Goal: Task Accomplishment & Management: Complete application form

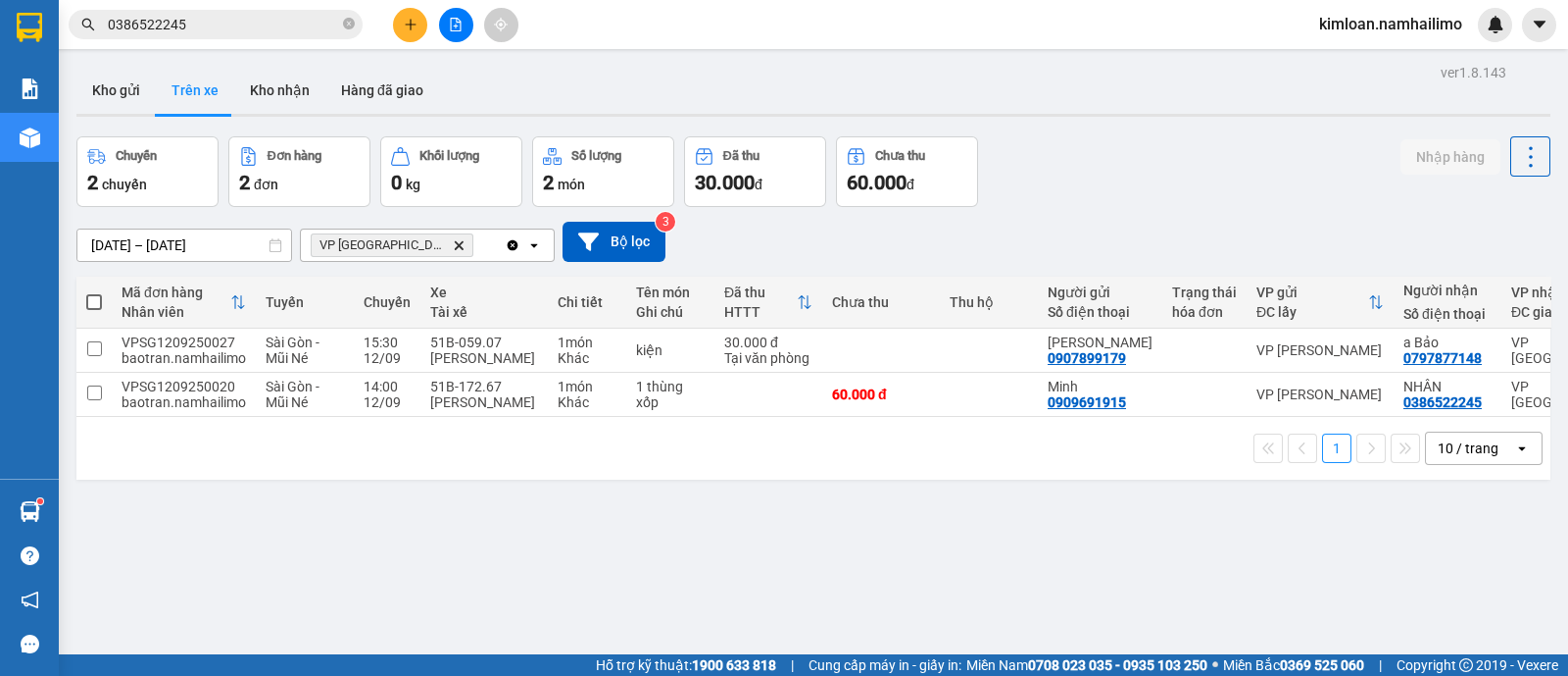
click at [1247, 424] on div "1 10 / trang open" at bounding box center [813, 448] width 1474 height 63
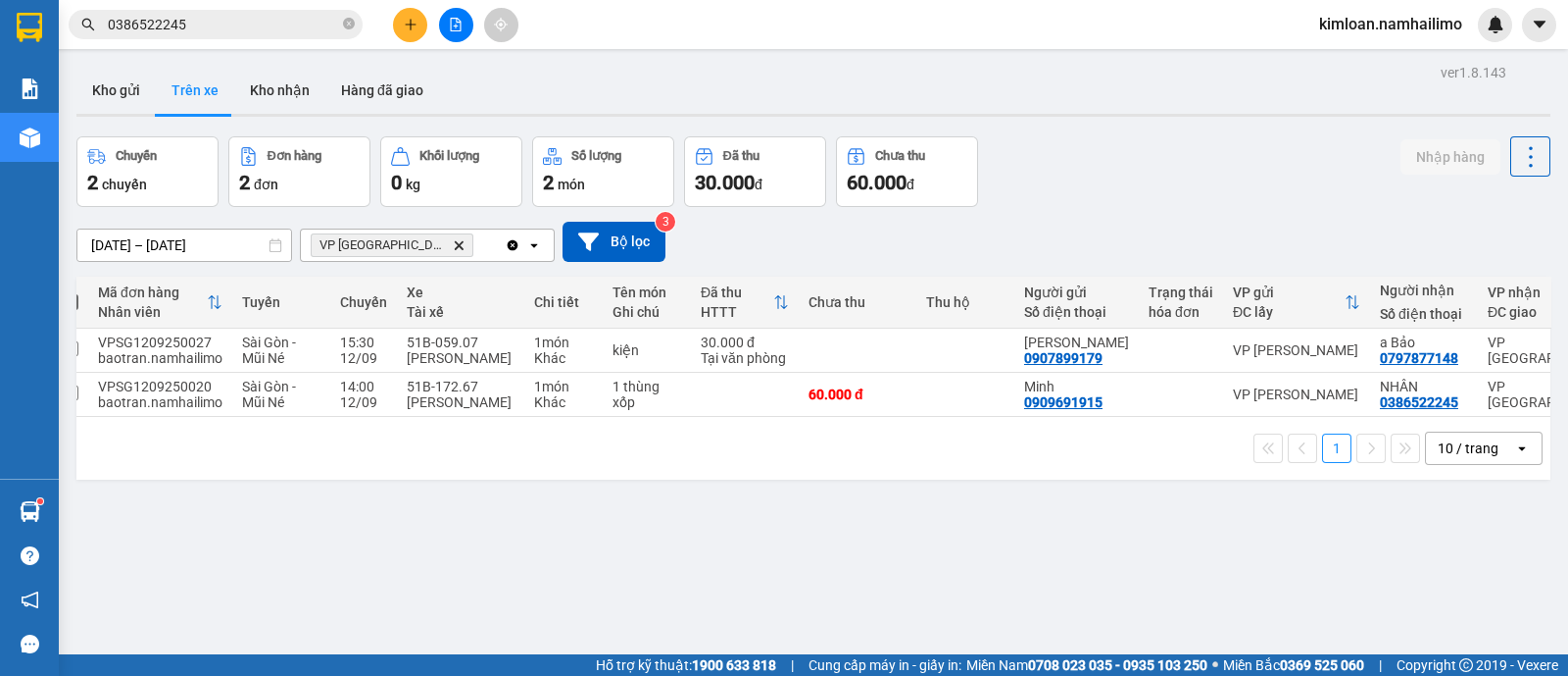
click at [1027, 414] on td "Minh 0909691915" at bounding box center [1076, 394] width 125 height 44
checkbox input "true"
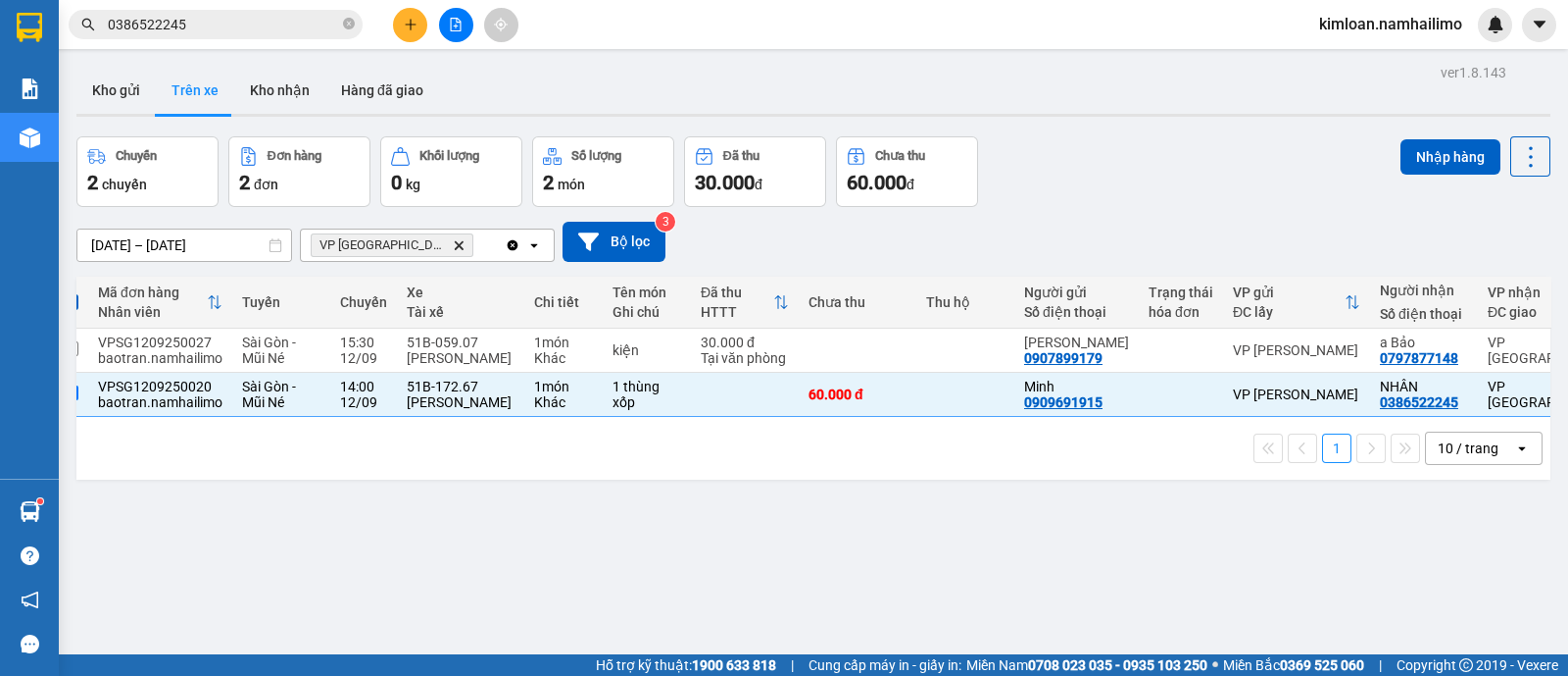
scroll to position [0, 0]
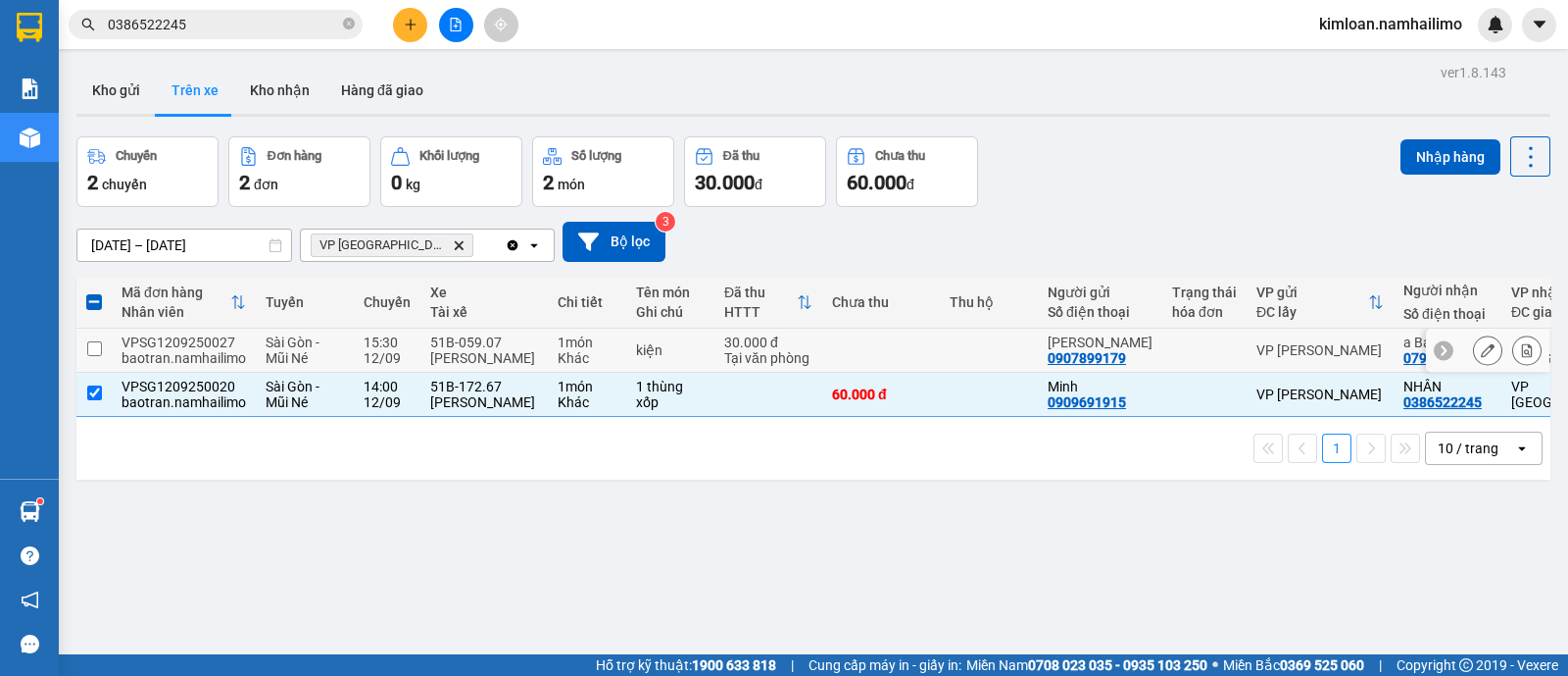
click at [96, 344] on input "checkbox" at bounding box center [94, 348] width 15 height 15
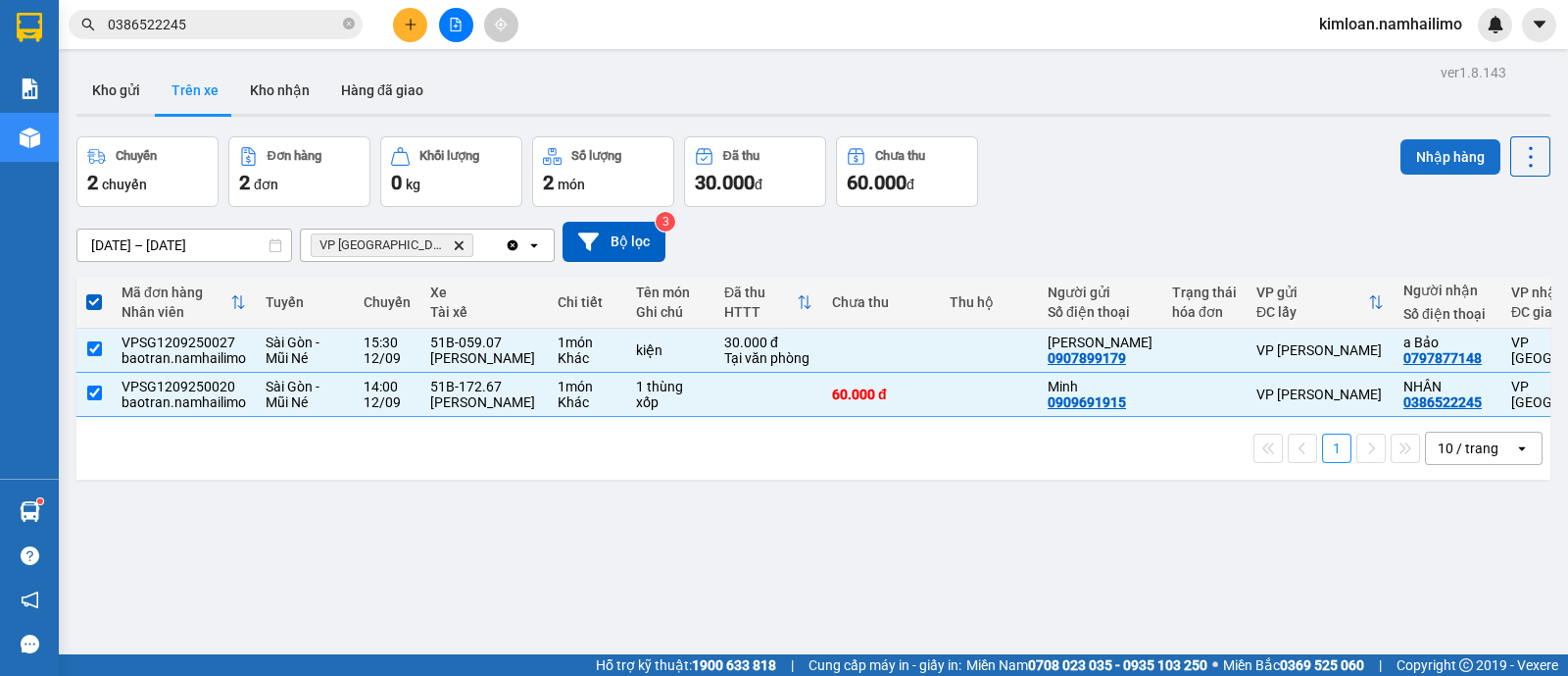
click at [1445, 152] on button "Nhập hàng" at bounding box center [1451, 157] width 100 height 35
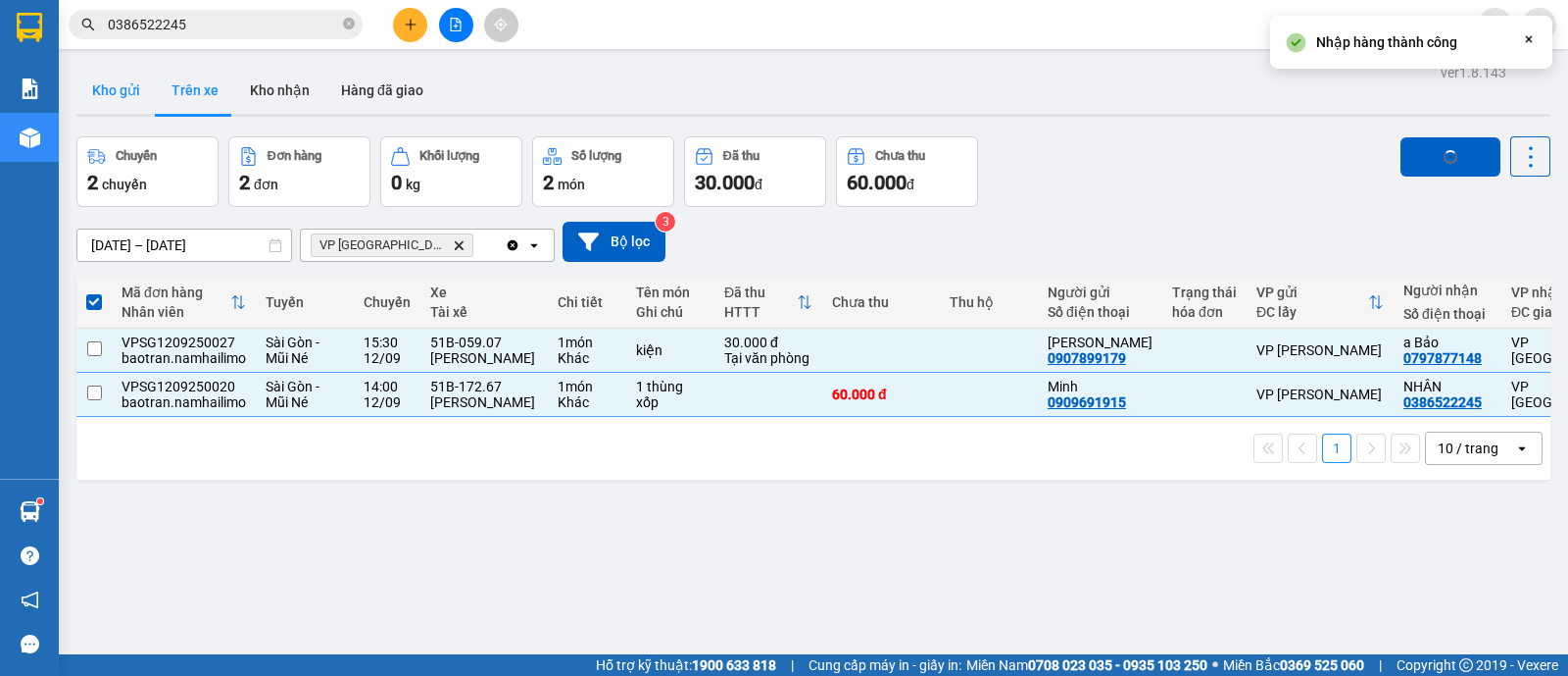
checkbox input "false"
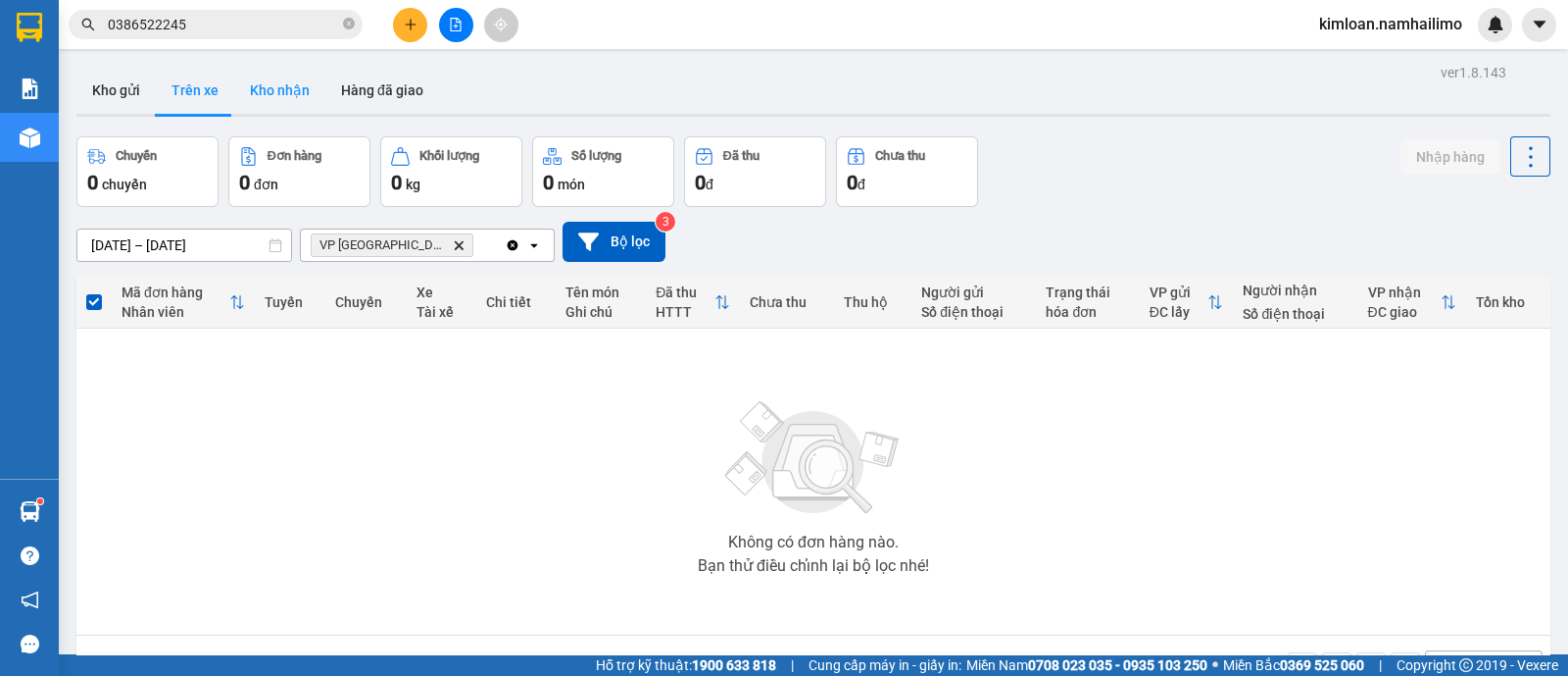
click at [253, 86] on button "Kho nhận" at bounding box center [280, 90] width 91 height 47
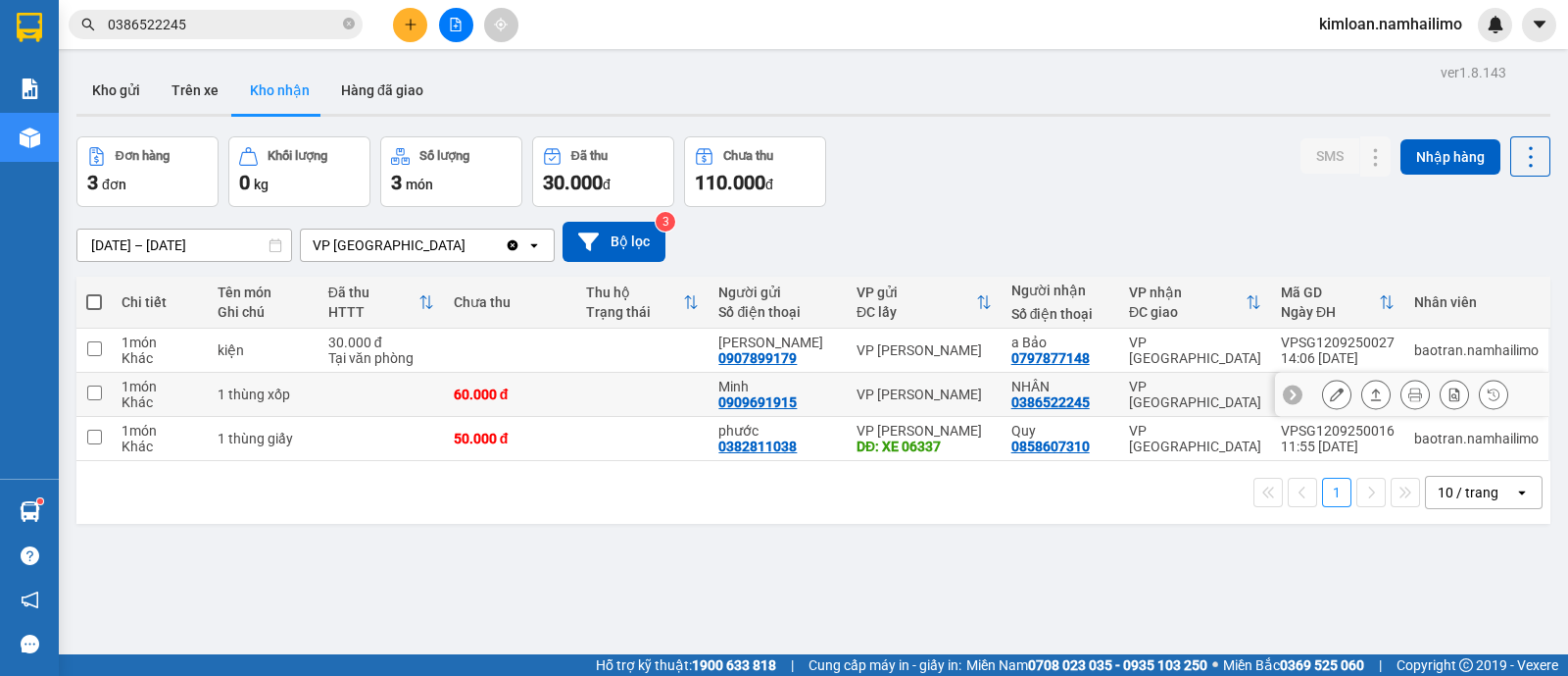
click at [108, 399] on td at bounding box center [94, 394] width 35 height 44
checkbox input "true"
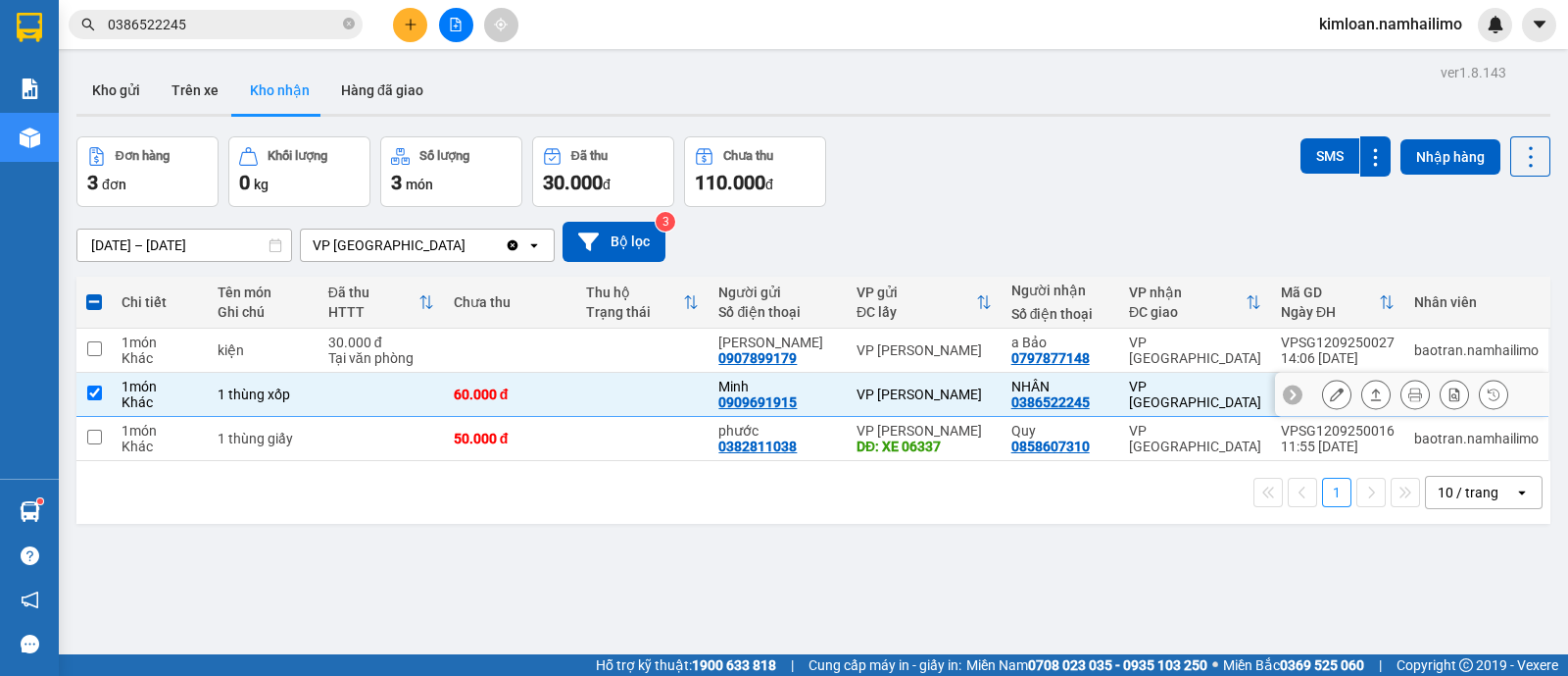
click at [1324, 379] on button at bounding box center [1337, 394] width 27 height 34
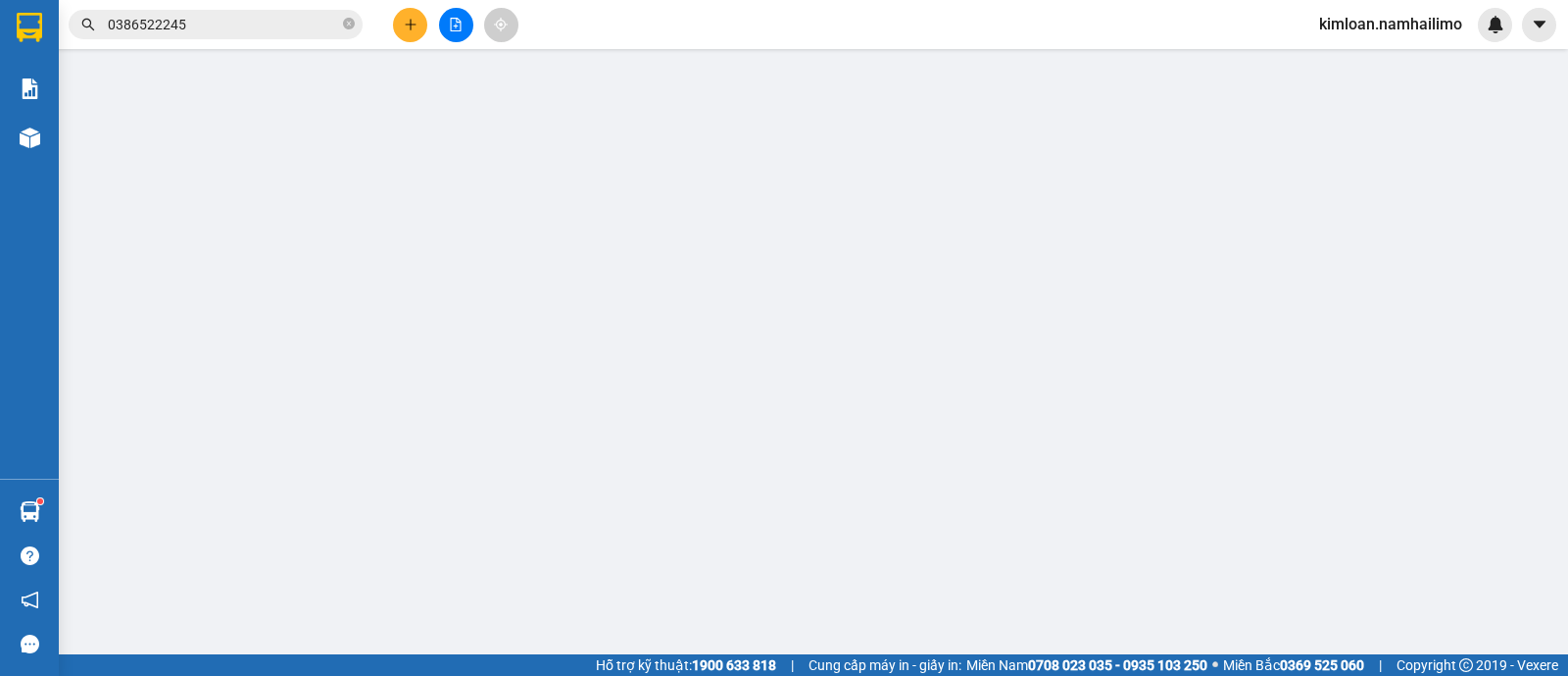
type input "0909691915"
type input "Minh"
type input "0386522245"
type input "NHÂN"
type input "60.000"
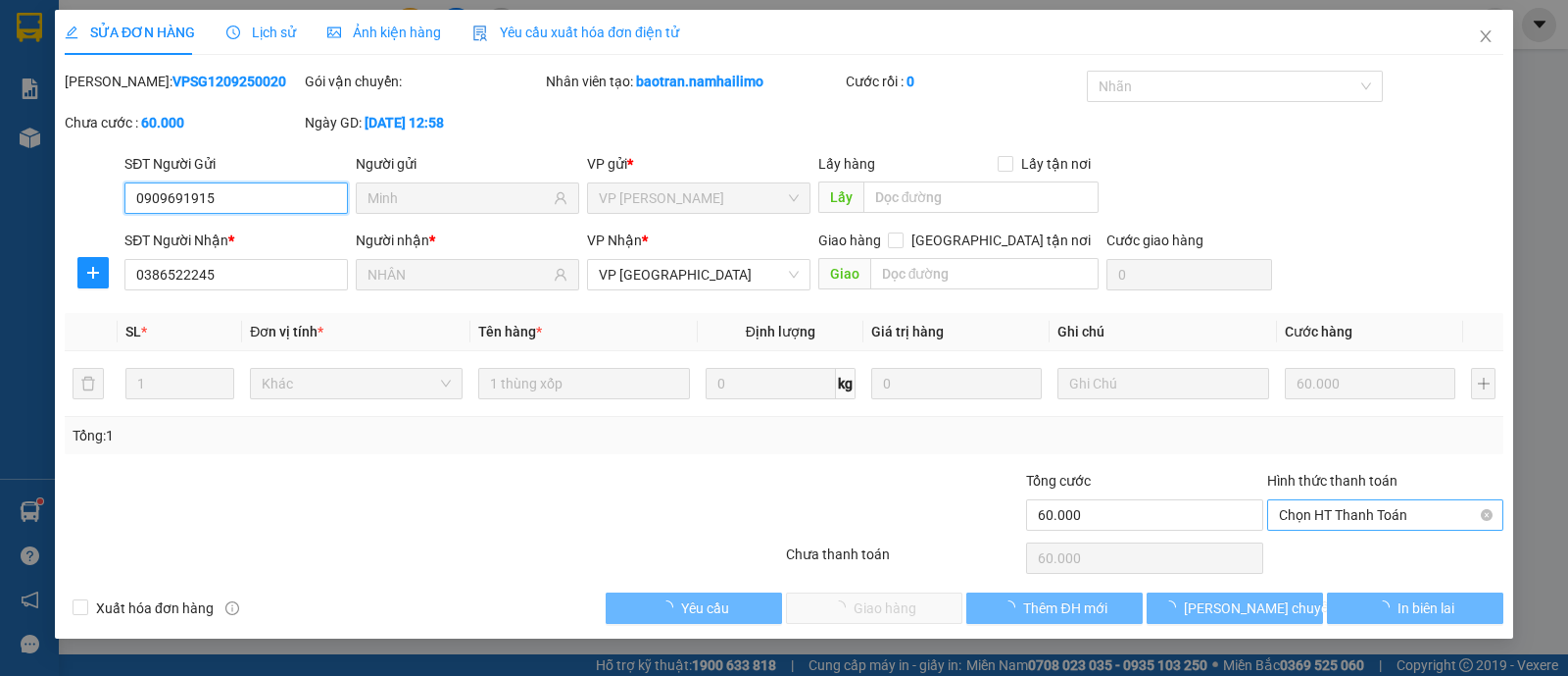
click at [1387, 507] on span "Chọn HT Thanh Toán" at bounding box center [1385, 515] width 213 height 29
click at [1373, 569] on div "Total Paid Fee 0 Total UnPaid Fee 60.000 Cash Collection Total Fee Mã ĐH: VPSG1…" at bounding box center [784, 347] width 1438 height 553
drag, startPoint x: 1343, startPoint y: 492, endPoint x: 1338, endPoint y: 520, distance: 28.4
click at [1343, 492] on div "Hình thức thanh toán" at bounding box center [1385, 484] width 237 height 29
click at [1338, 520] on span "Chọn HT Thanh Toán" at bounding box center [1385, 515] width 213 height 29
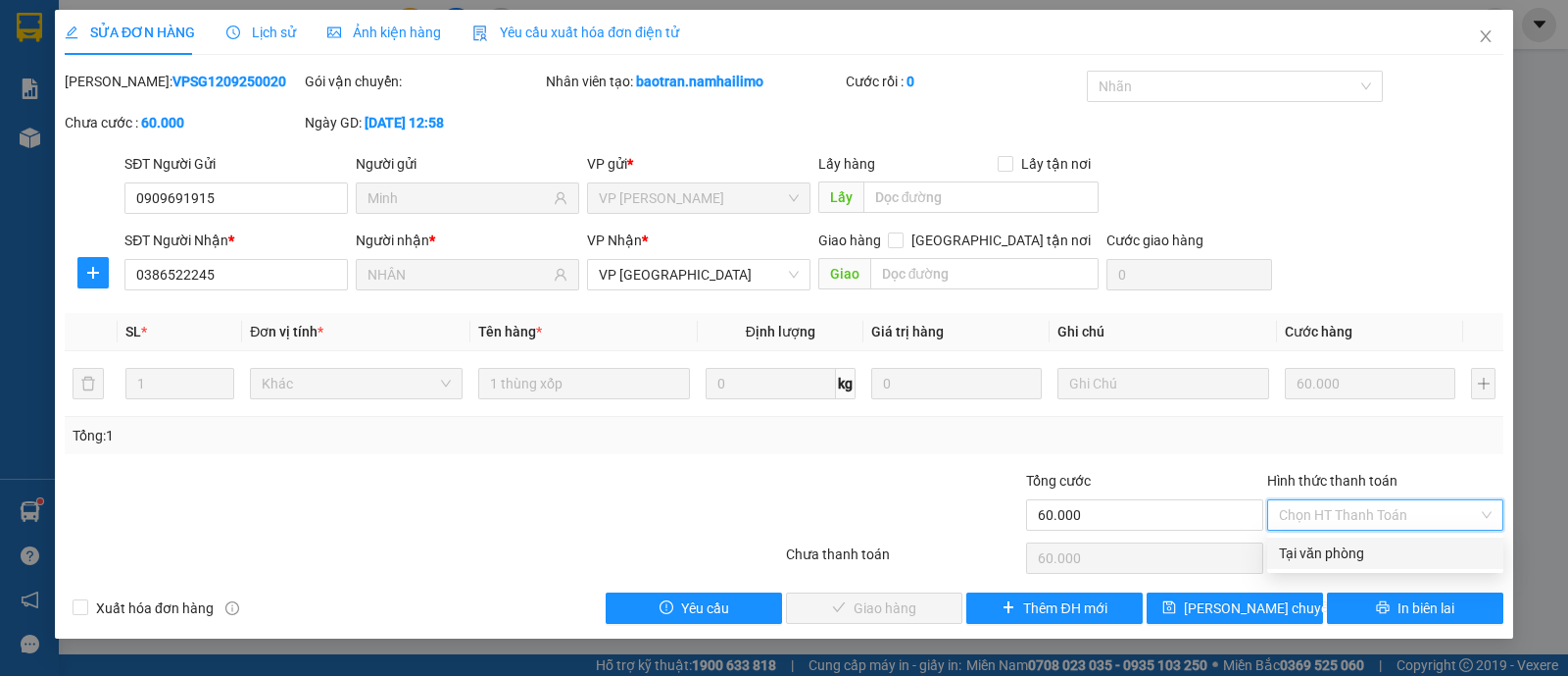
drag, startPoint x: 1328, startPoint y: 550, endPoint x: 1206, endPoint y: 551, distance: 122.0
click at [1328, 551] on div "Tại văn phòng" at bounding box center [1385, 553] width 213 height 22
type input "0"
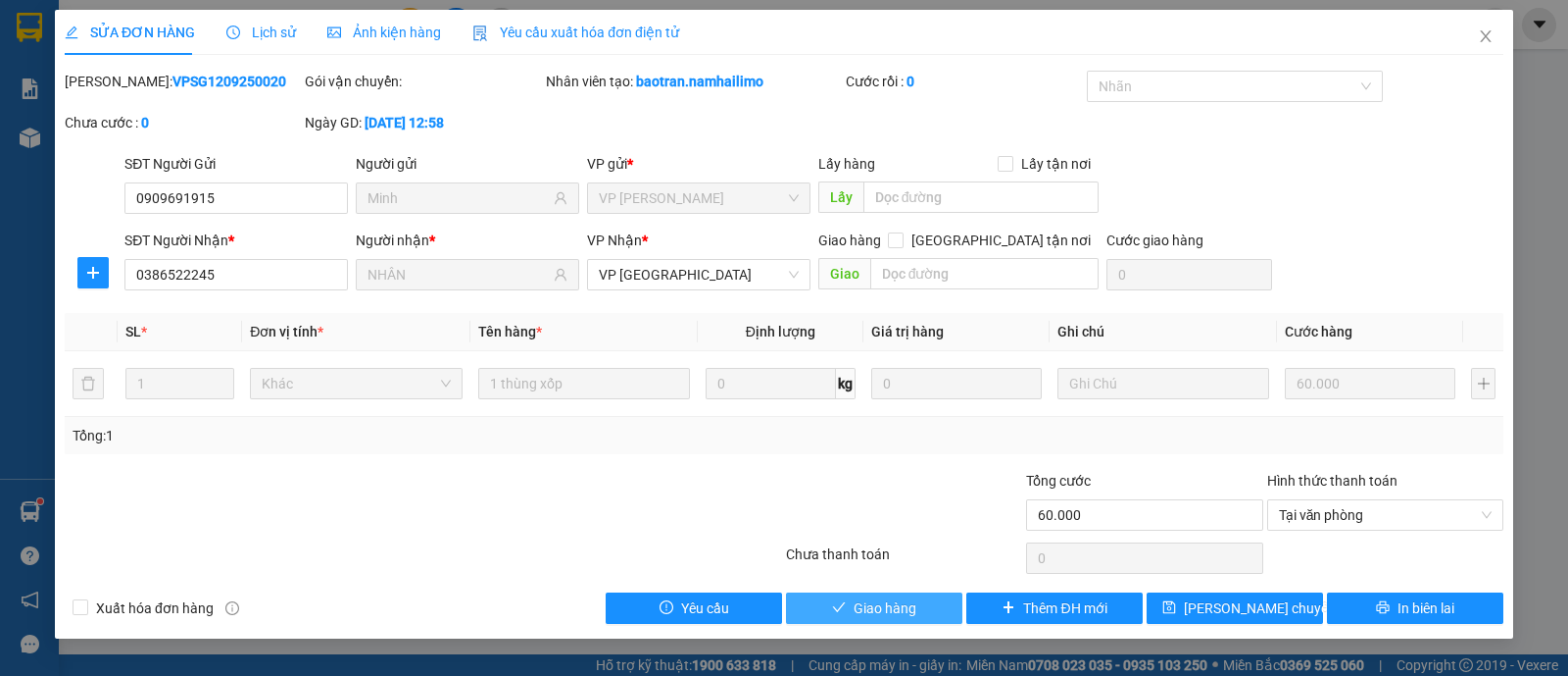
click at [876, 599] on span "Giao hàng" at bounding box center [885, 608] width 63 height 22
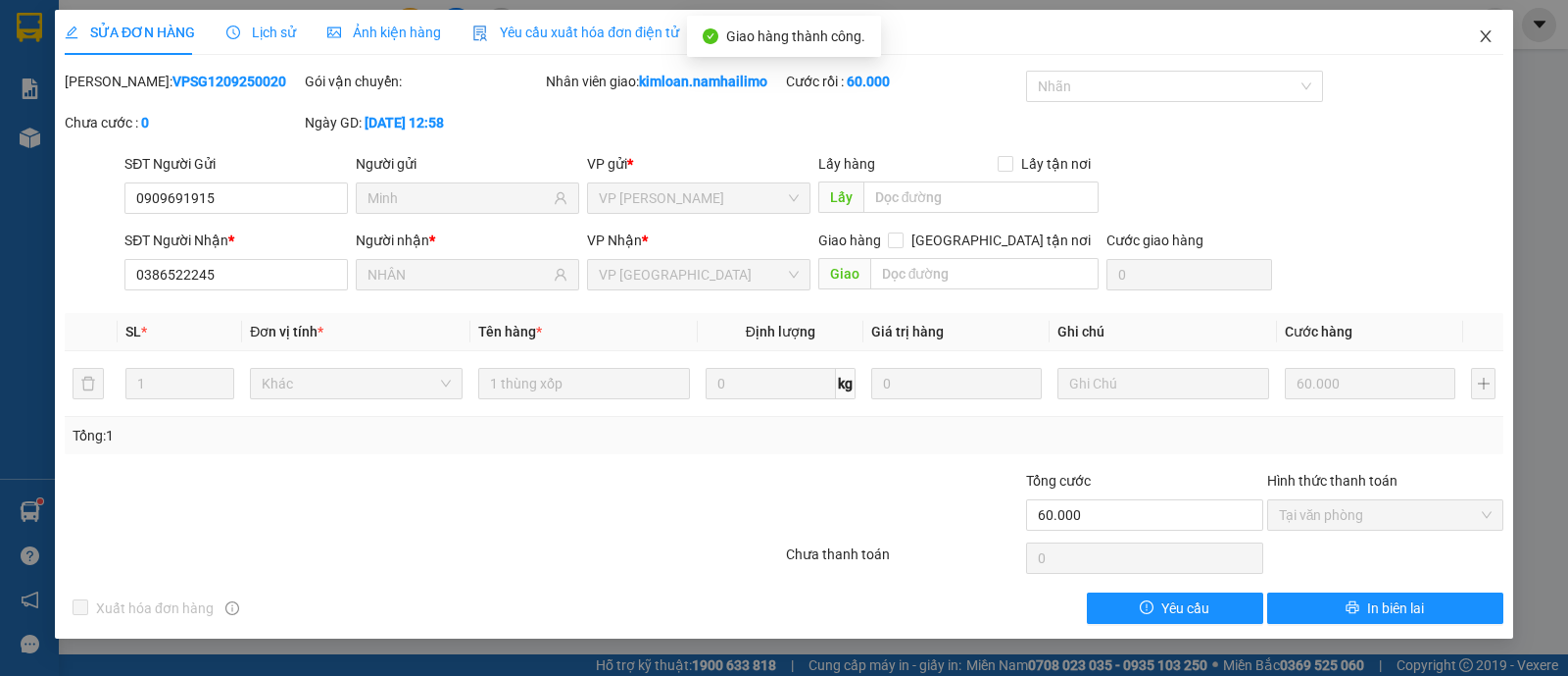
click at [1489, 38] on icon "close" at bounding box center [1486, 36] width 16 height 16
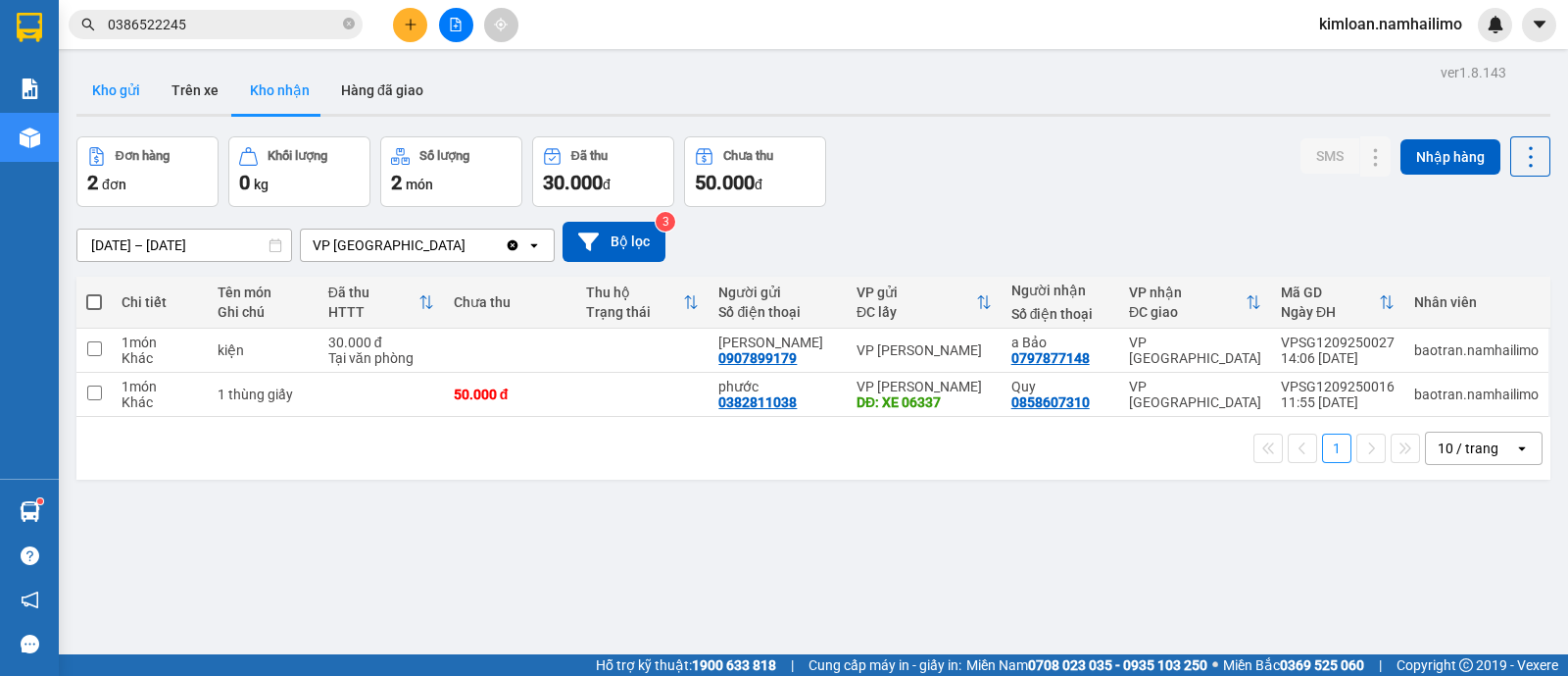
click at [108, 75] on button "Kho gửi" at bounding box center [116, 90] width 80 height 47
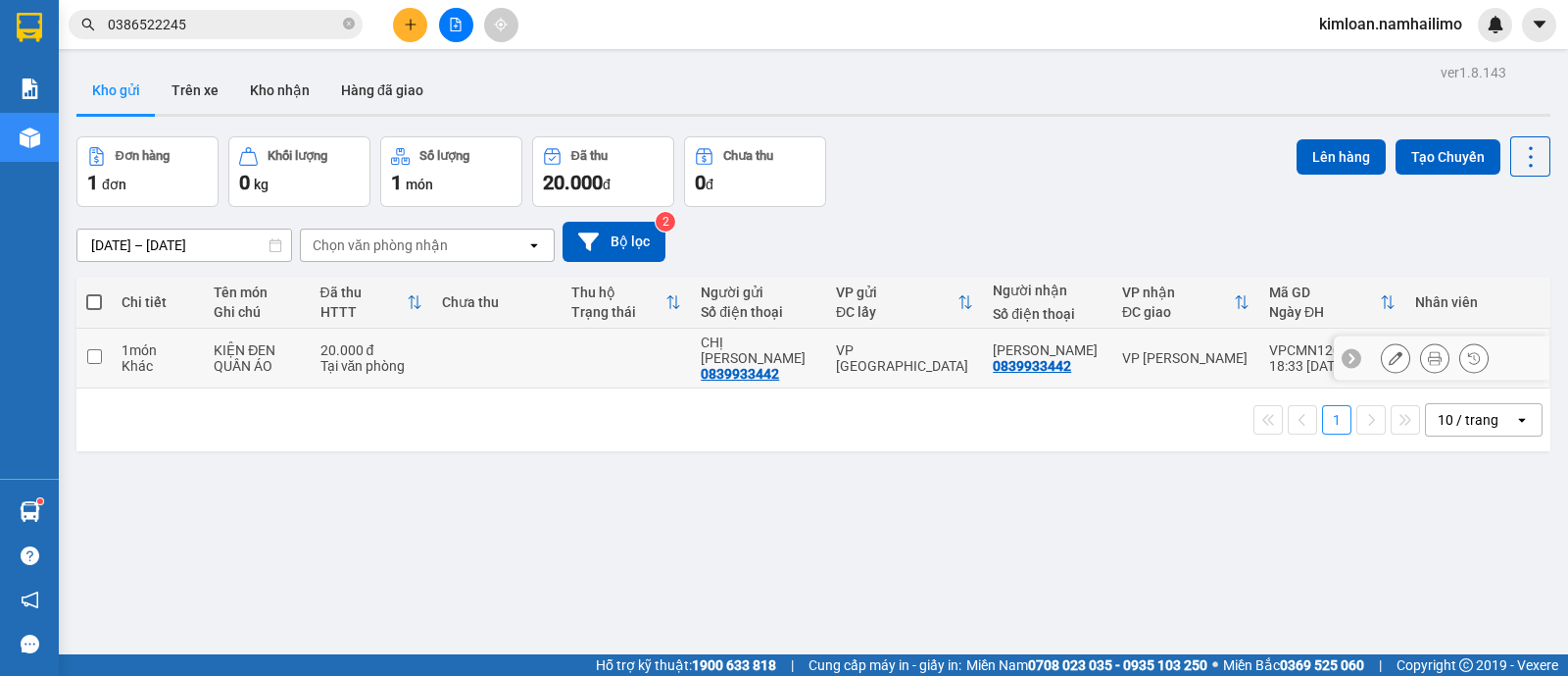
click at [85, 353] on td at bounding box center [94, 358] width 35 height 60
checkbox input "true"
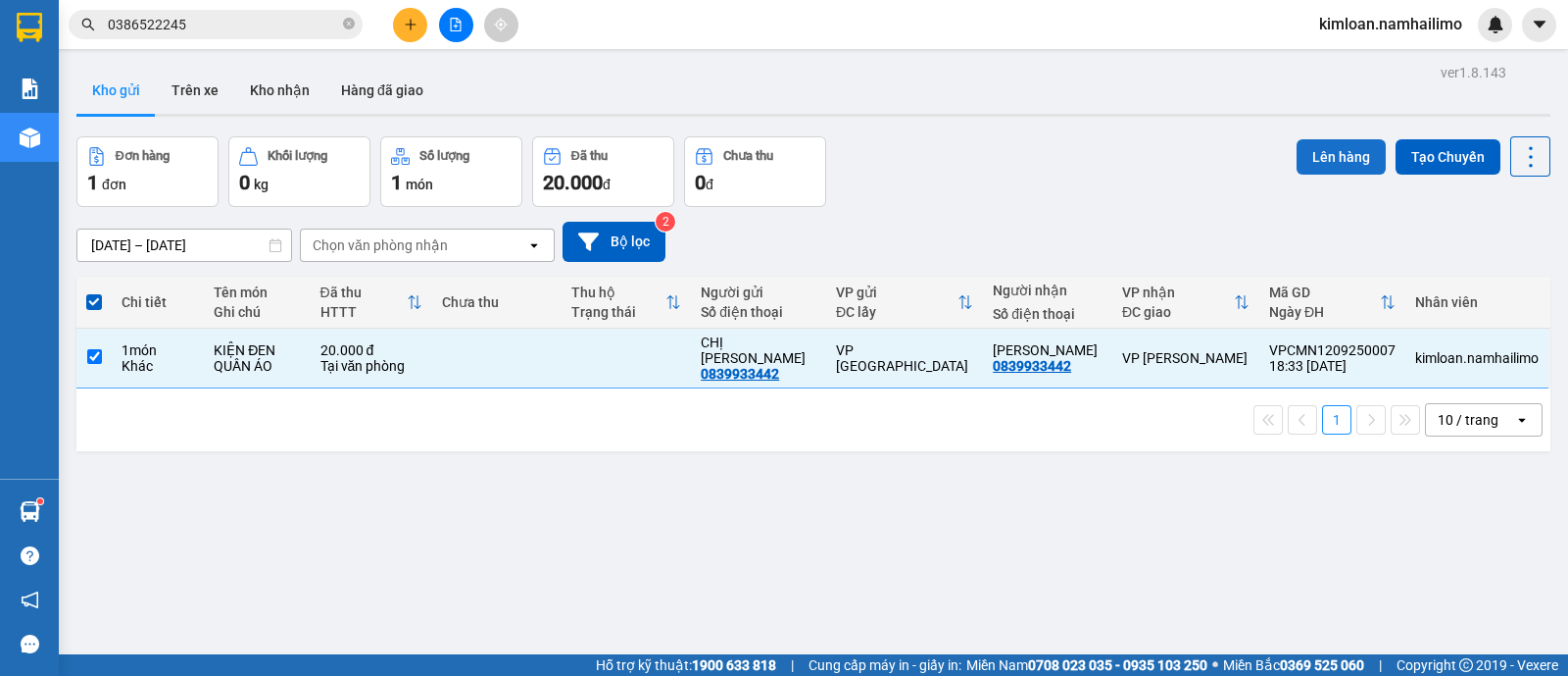
click at [1333, 144] on button "Lên hàng" at bounding box center [1341, 157] width 89 height 35
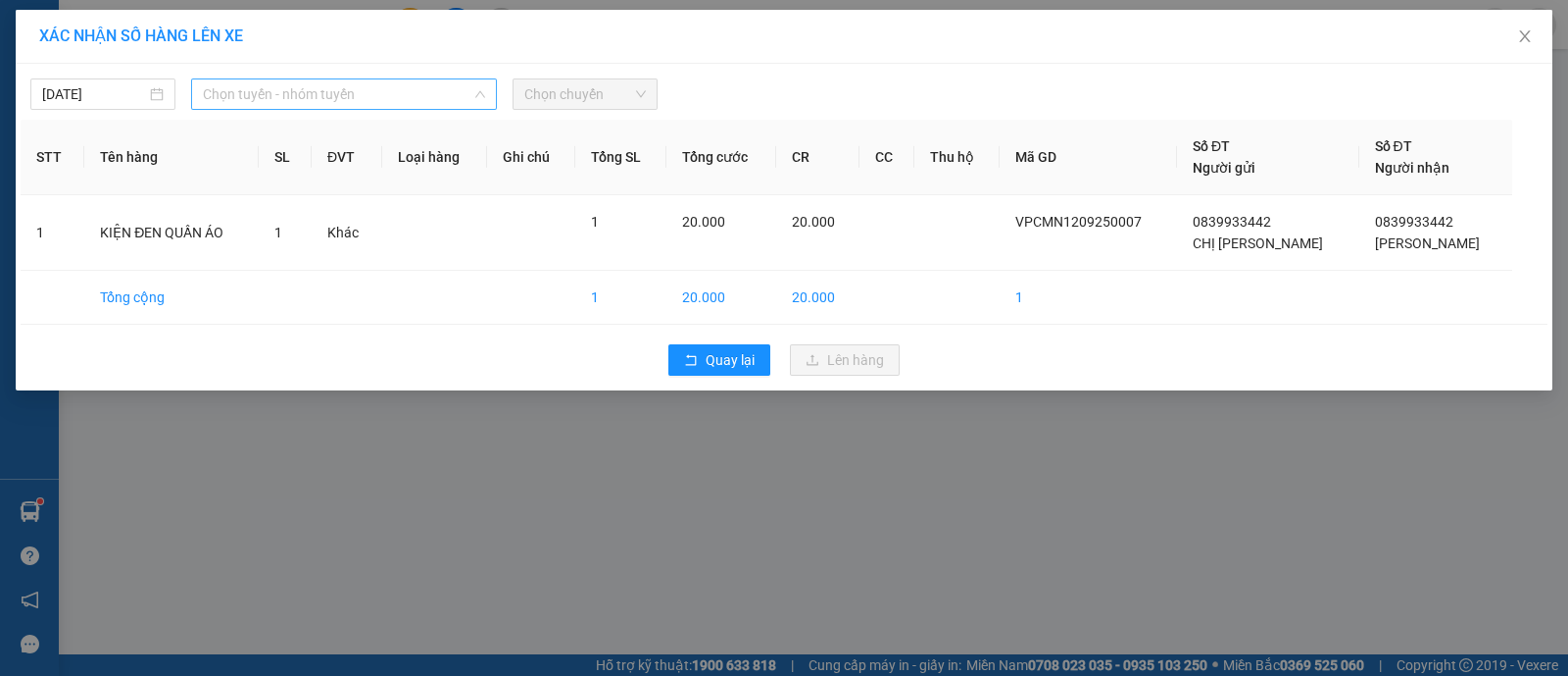
click at [321, 90] on span "Chọn tuyến - nhóm tuyến" at bounding box center [344, 94] width 282 height 29
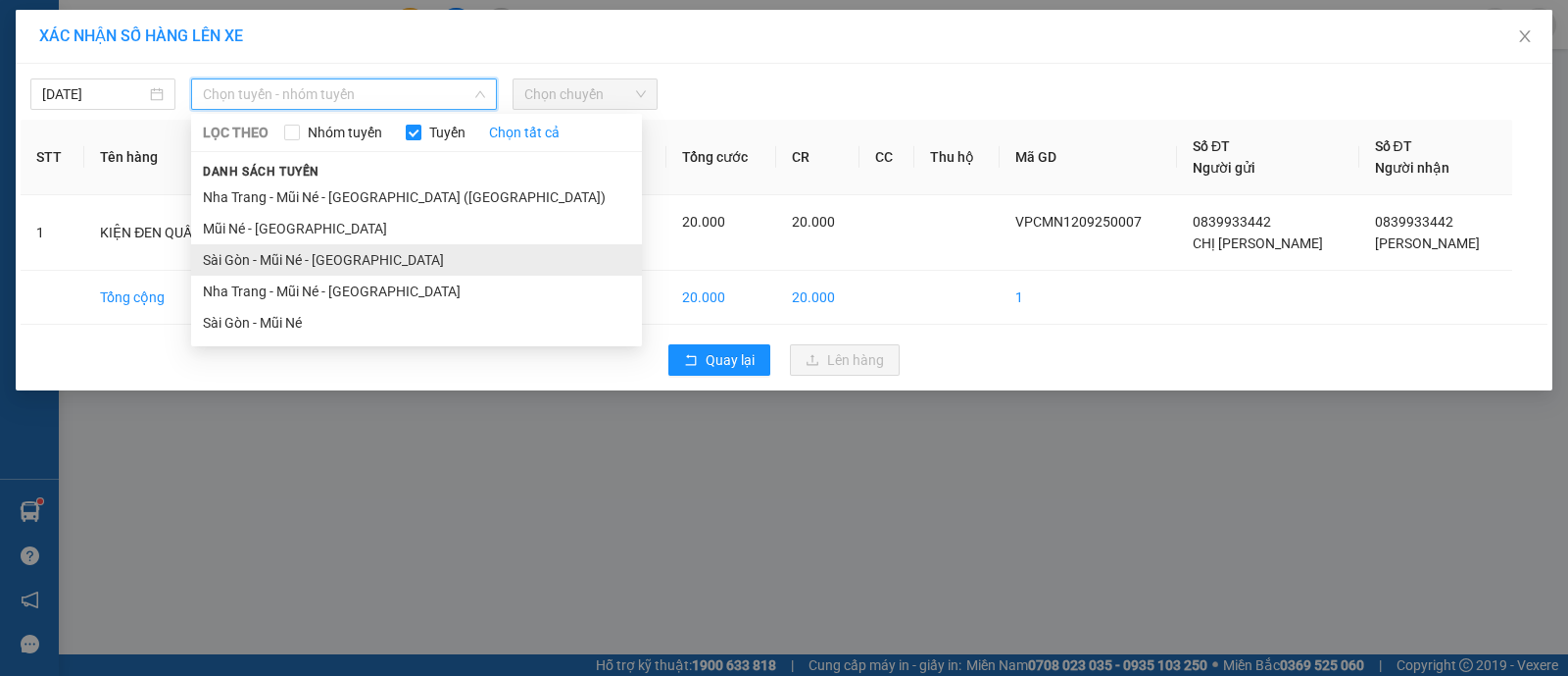
click at [330, 246] on li "Sài Gòn - Mũi Né - Nha Trang" at bounding box center [416, 260] width 451 height 31
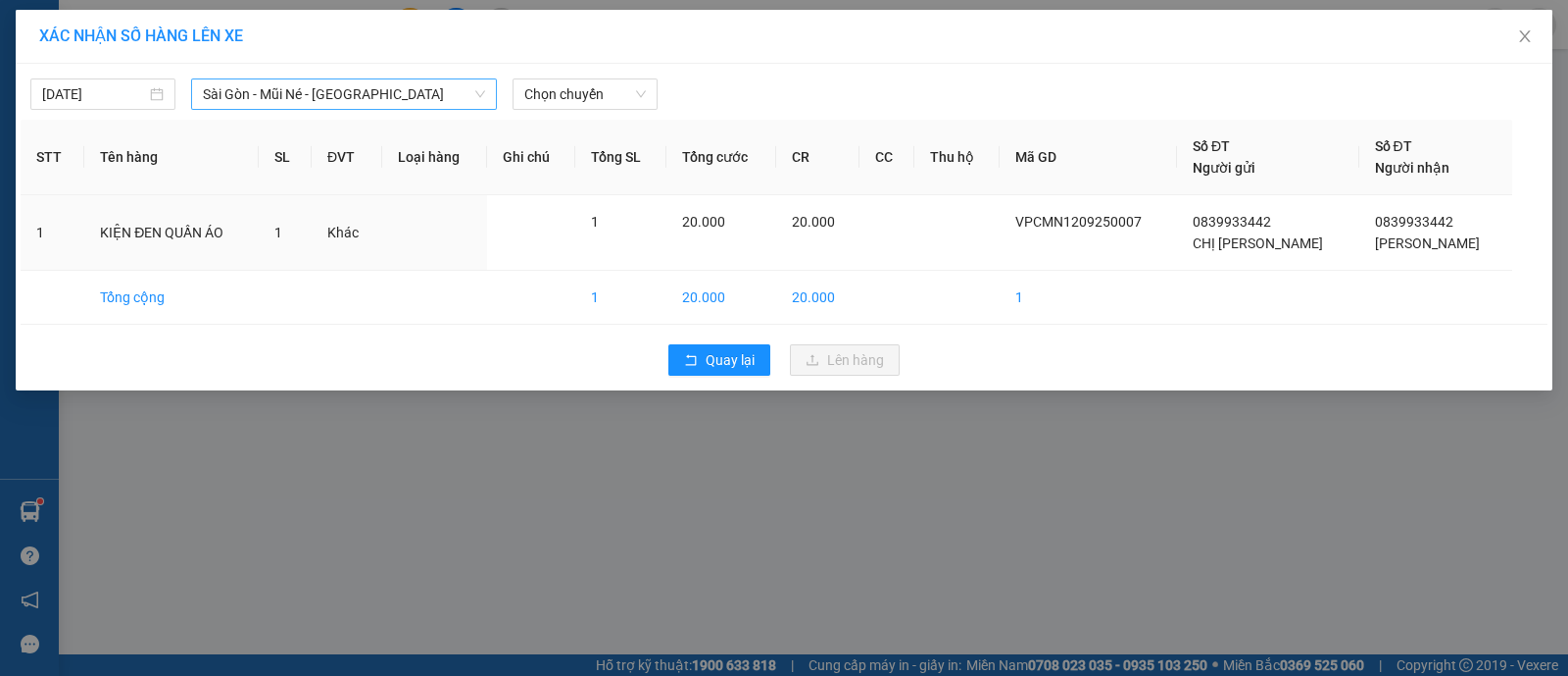
click at [330, 245] on td "Khác" at bounding box center [347, 233] width 71 height 76
click at [348, 94] on span "Sài Gòn - Mũi Né - Nha Trang" at bounding box center [344, 94] width 282 height 29
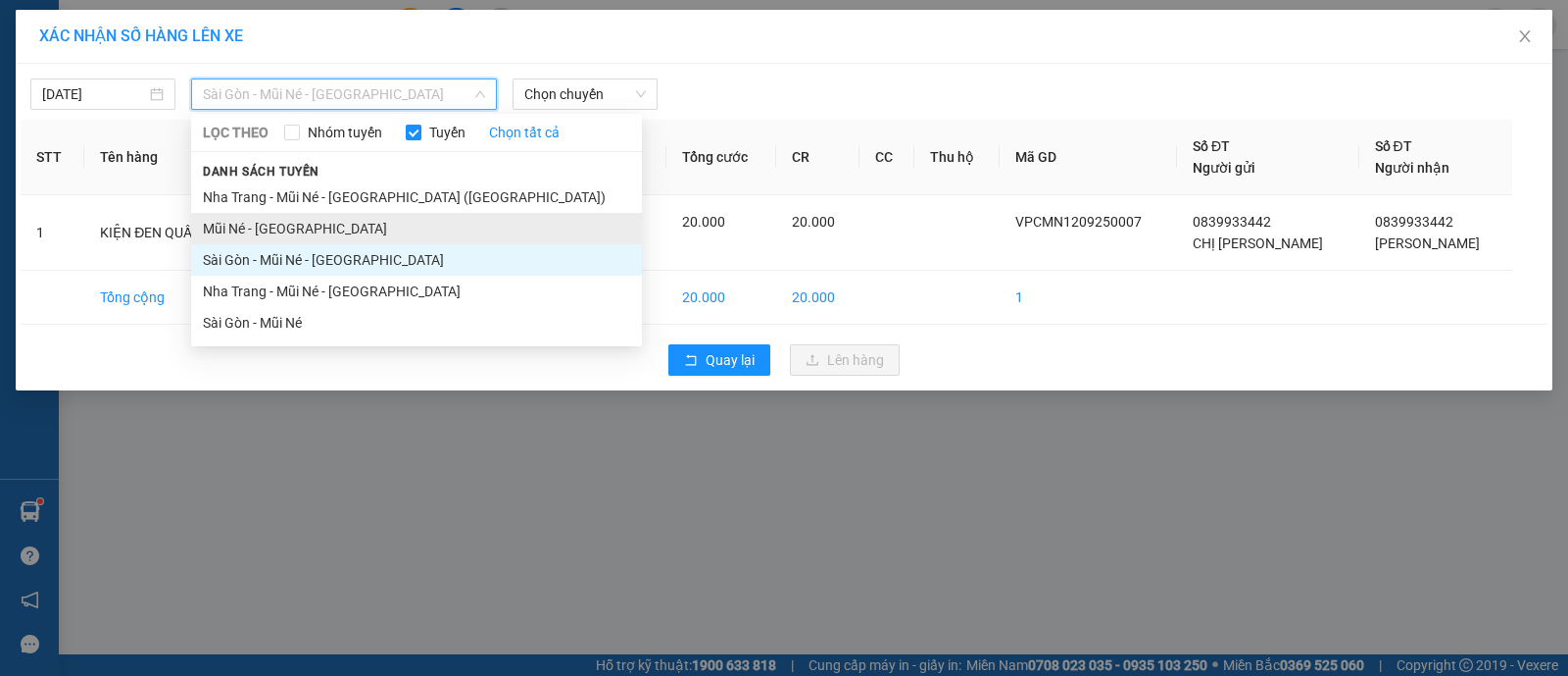
click at [297, 228] on li "Mũi Né - Sài Gòn" at bounding box center [416, 229] width 451 height 31
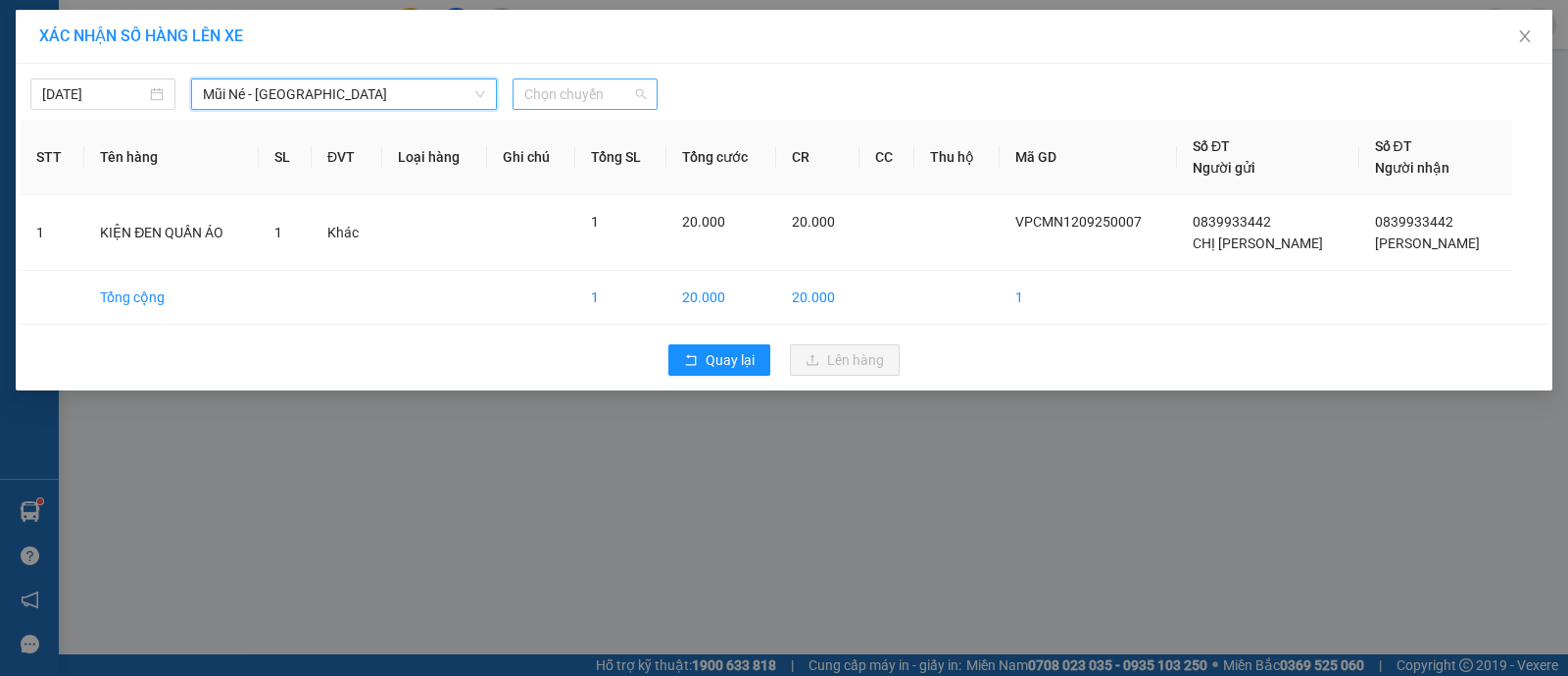
click at [563, 88] on span "Chọn chuyến" at bounding box center [585, 94] width 122 height 29
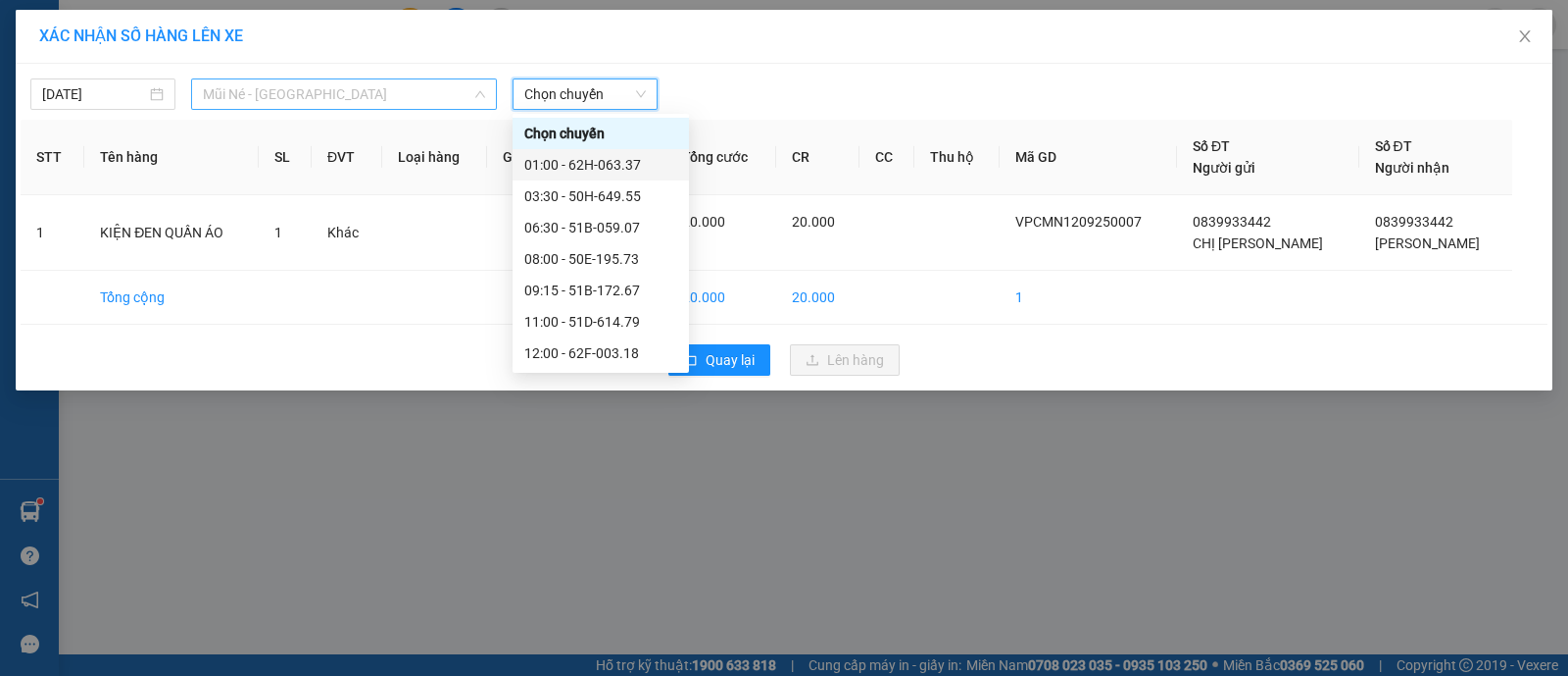
click at [382, 82] on span "Mũi Né - Sài Gòn" at bounding box center [344, 94] width 282 height 29
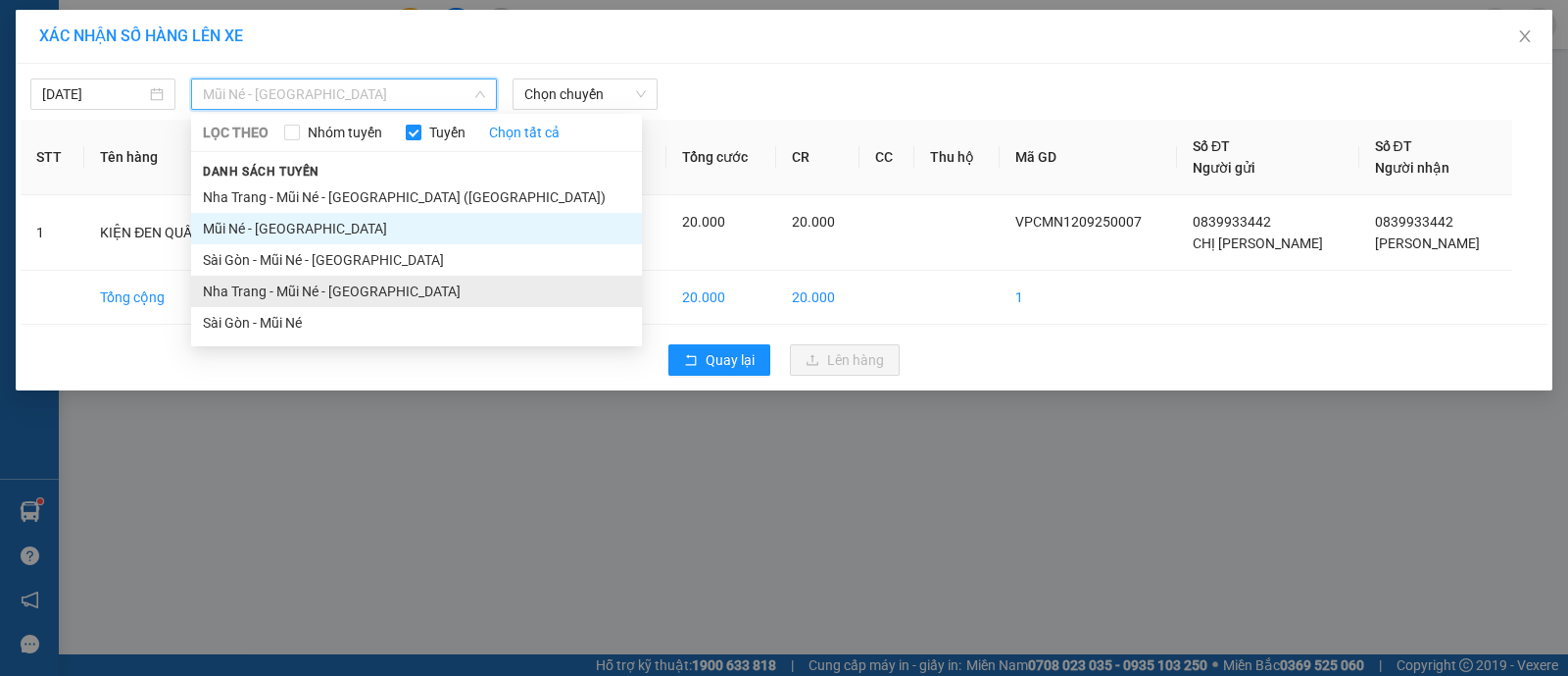
click at [345, 285] on li "Nha Trang - Mũi Né - Sài Gòn" at bounding box center [416, 292] width 451 height 31
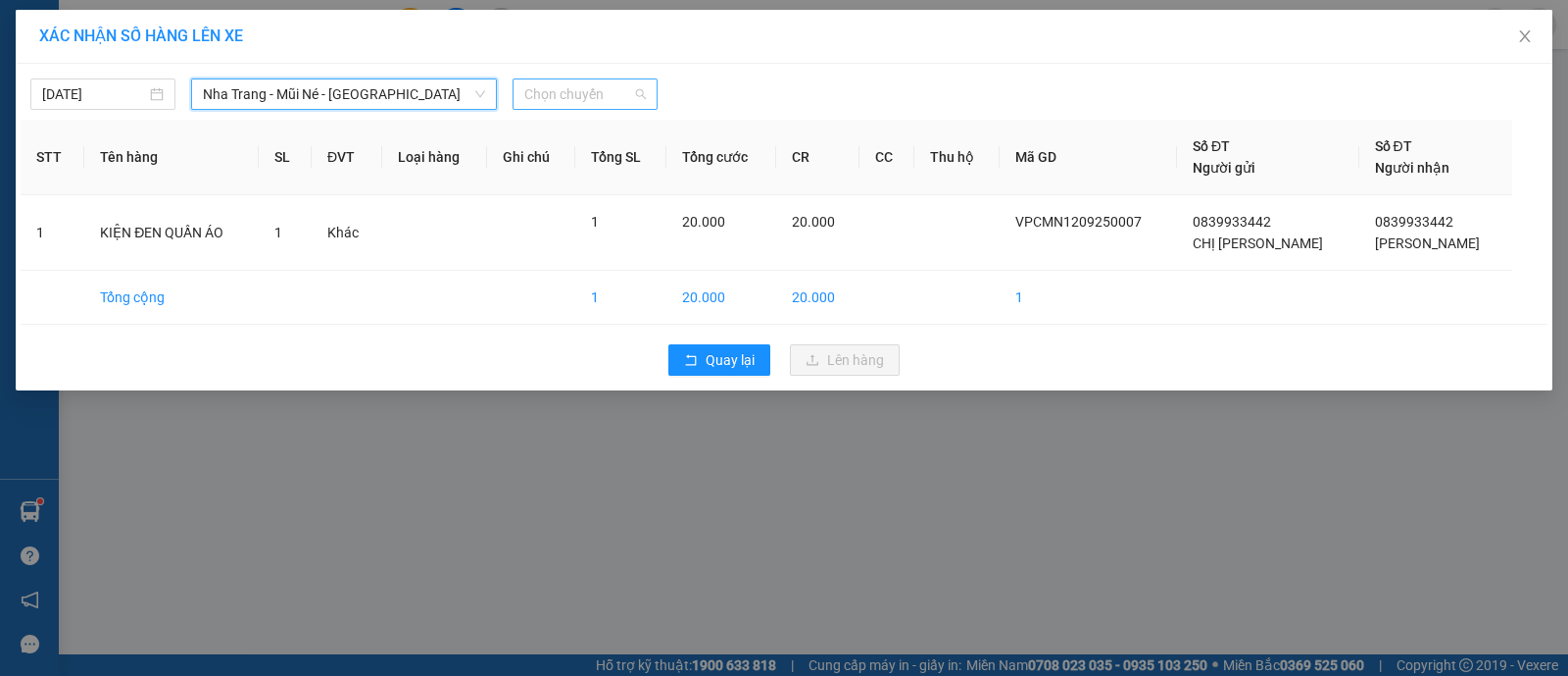
click at [565, 91] on span "Chọn chuyến" at bounding box center [585, 94] width 122 height 29
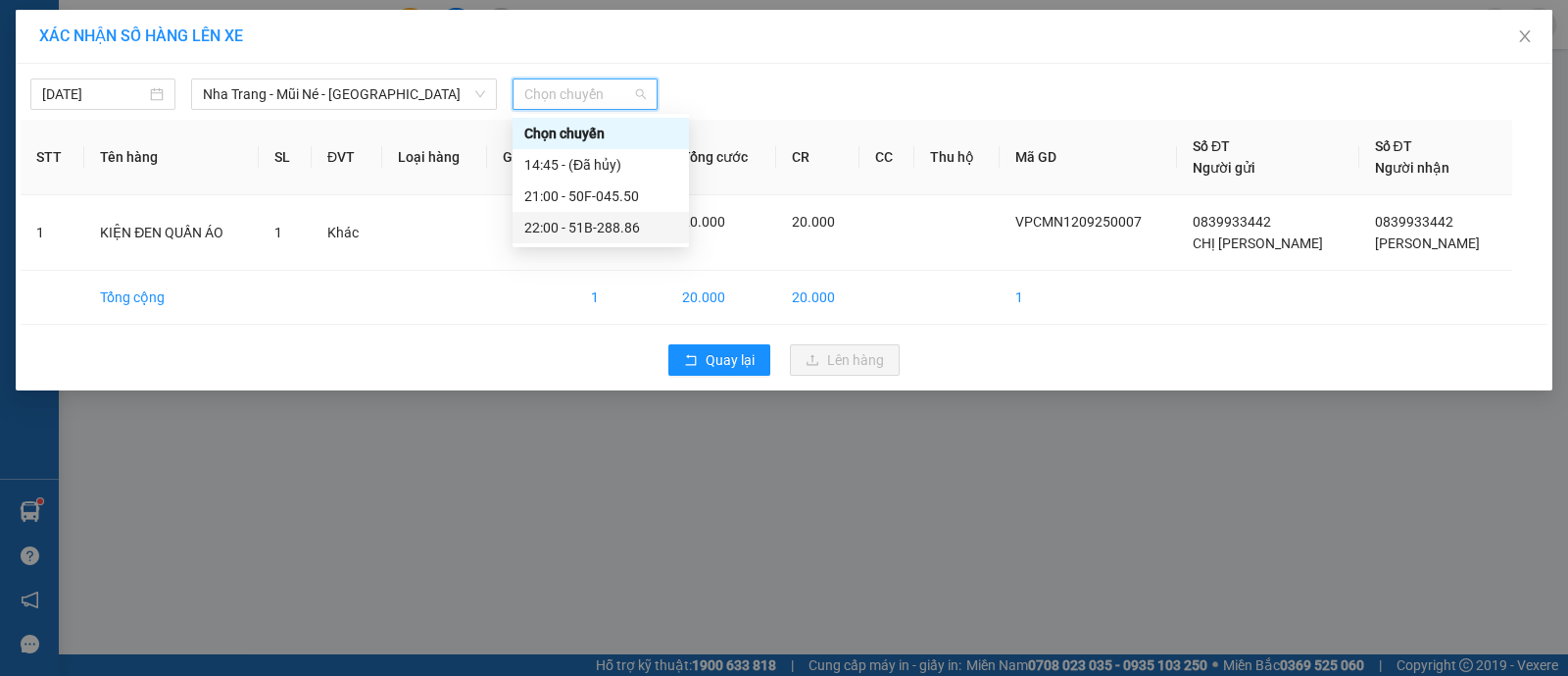
click at [625, 229] on div "22:00 - 51B-288.86" at bounding box center [601, 228] width 153 height 22
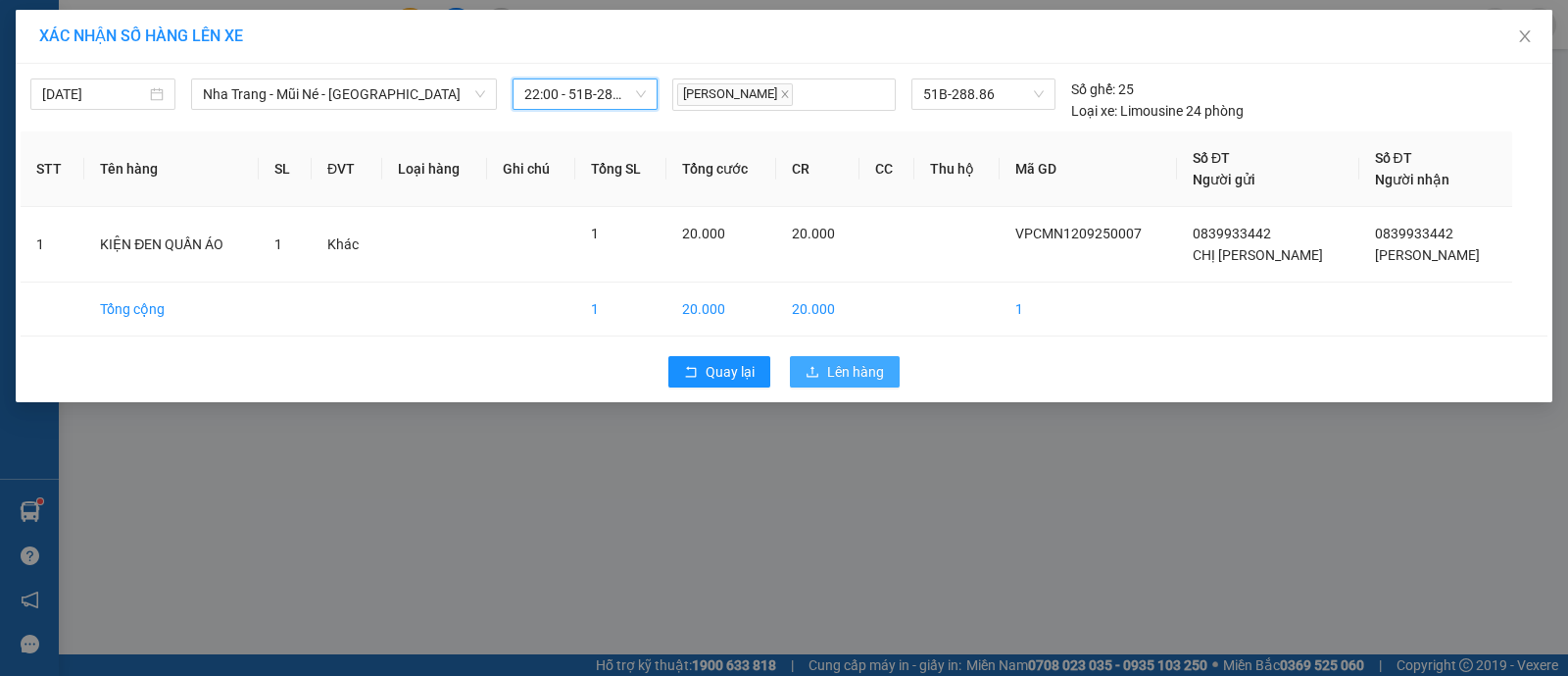
click at [873, 375] on span "Lên hàng" at bounding box center [856, 371] width 57 height 22
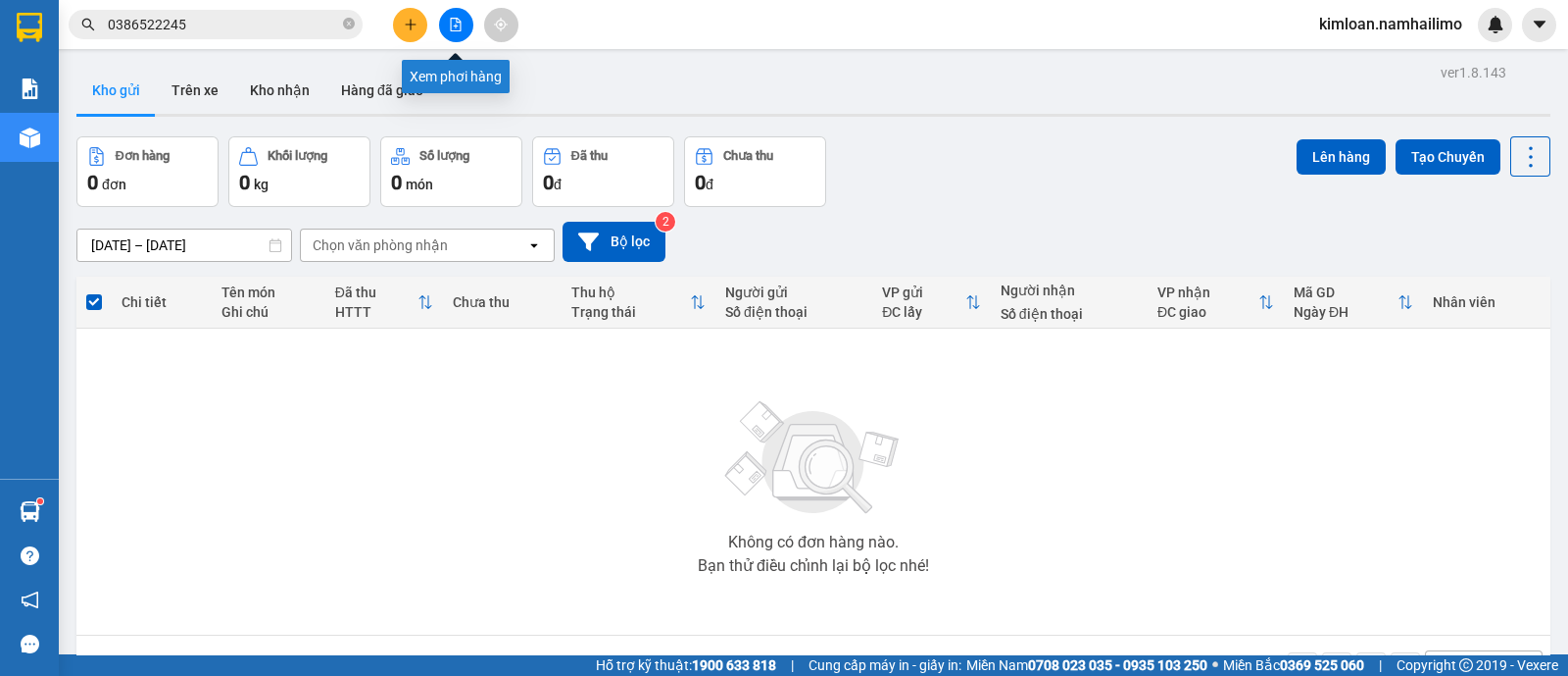
click at [454, 37] on button at bounding box center [456, 25] width 34 height 34
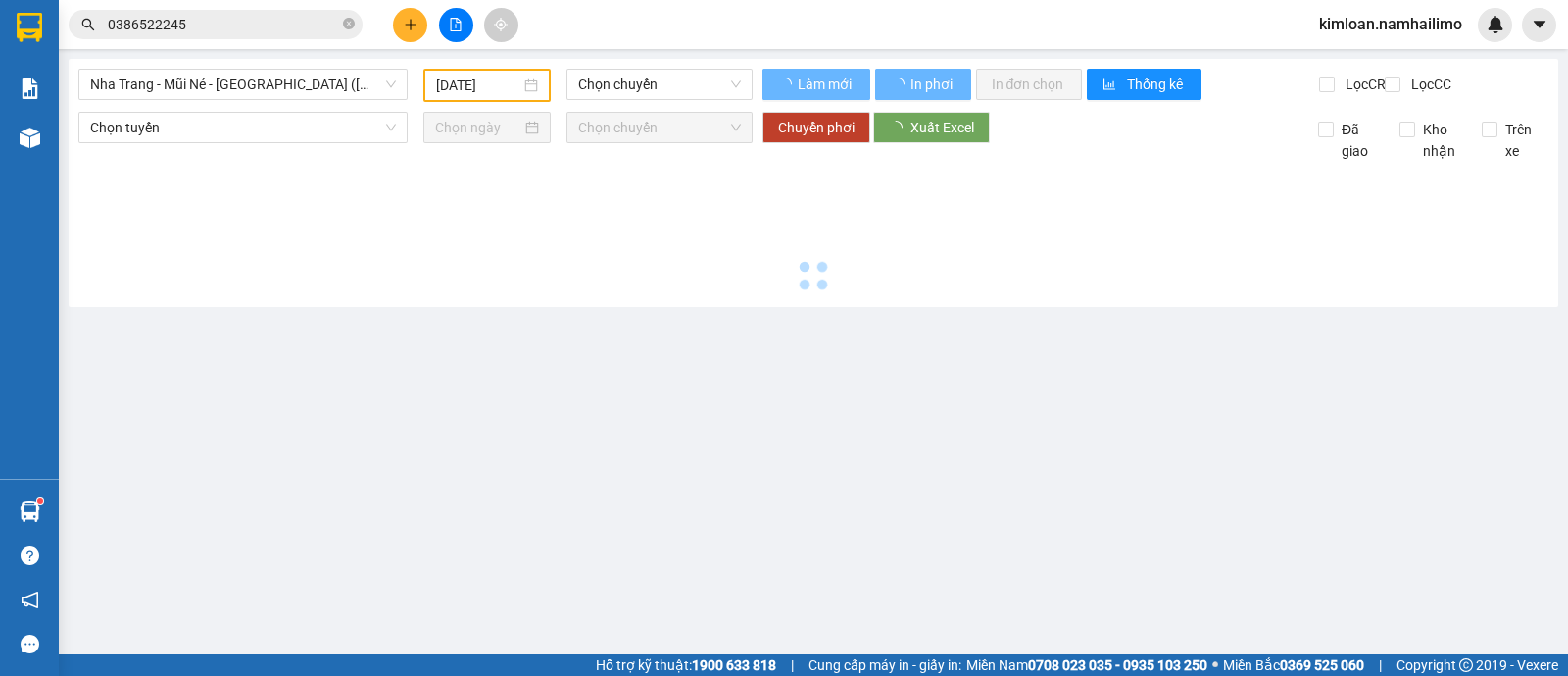
type input "12/09/2025"
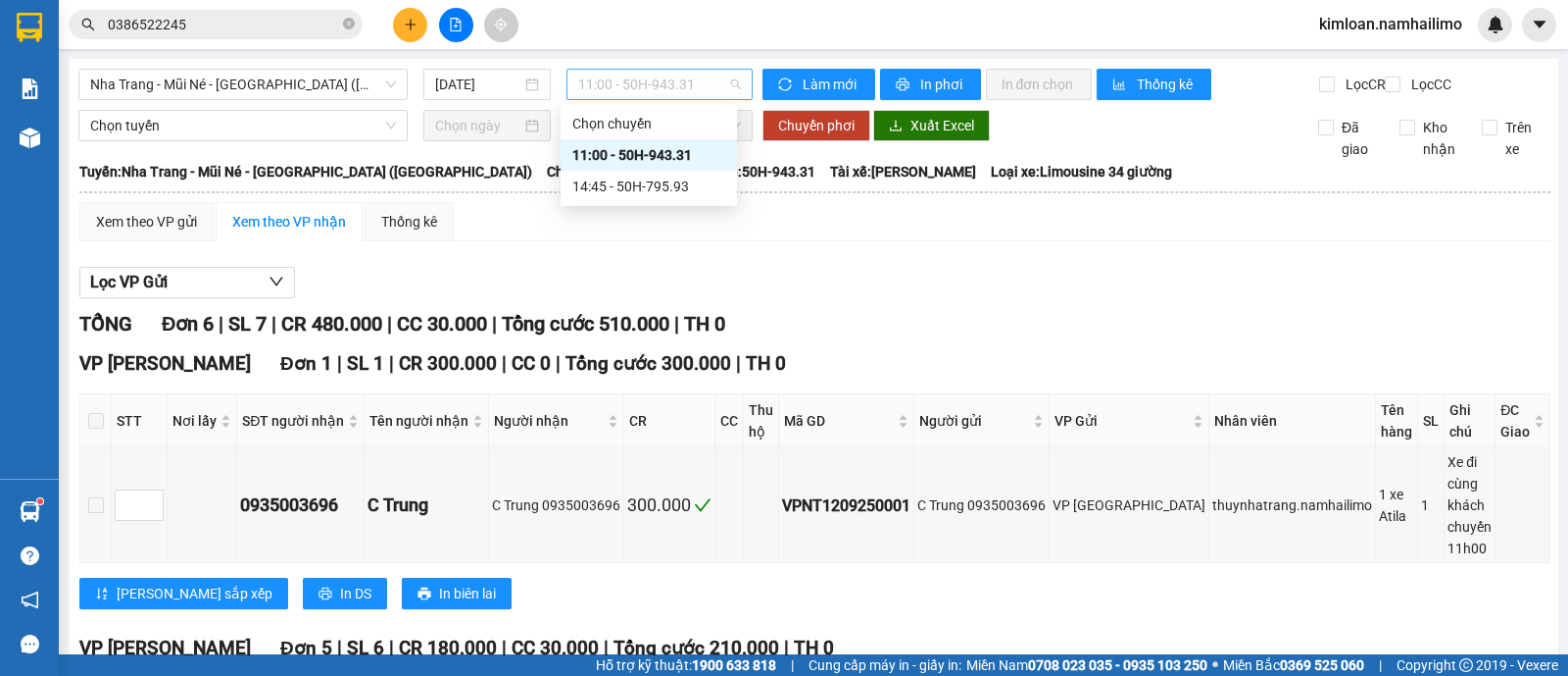
click at [612, 80] on span "11:00 - 50H-943.31" at bounding box center [659, 84] width 162 height 29
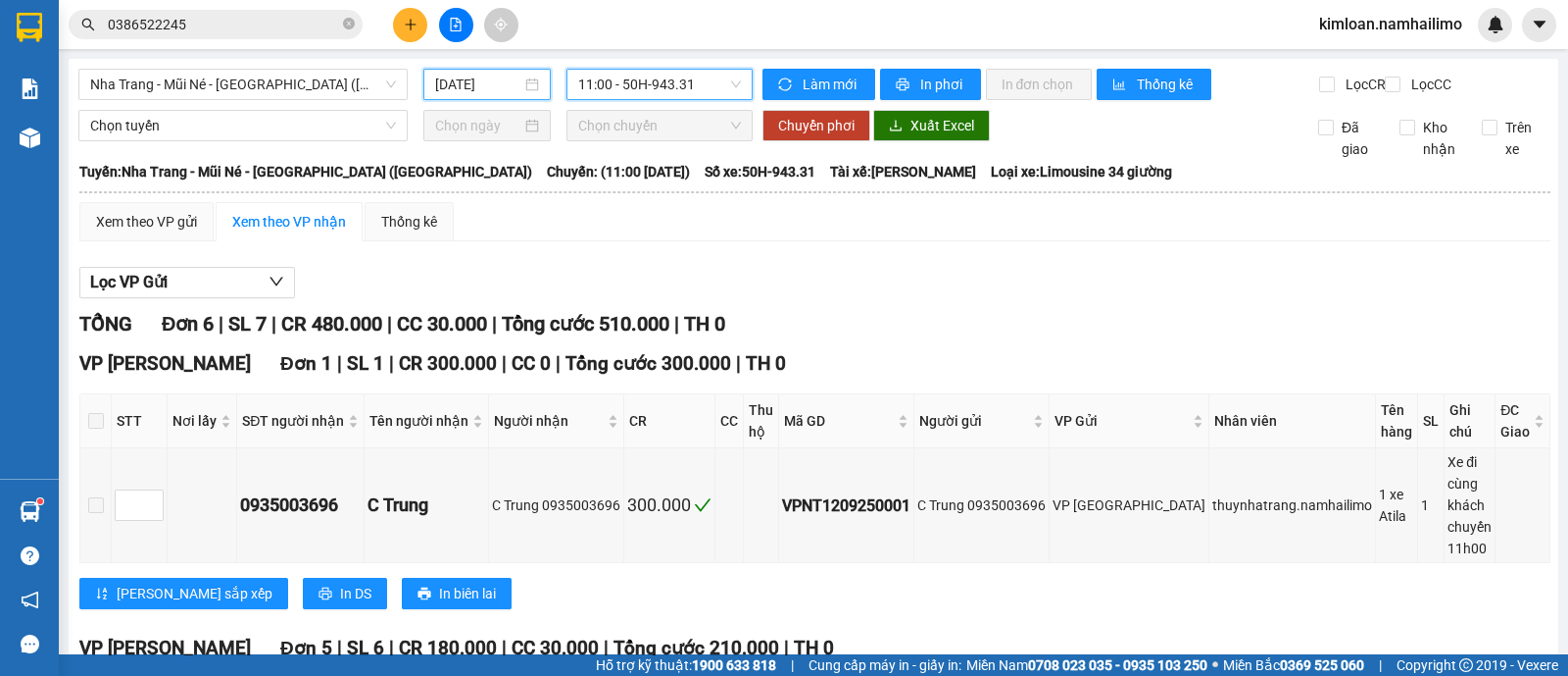
click at [499, 84] on input "12/09/2025" at bounding box center [478, 84] width 87 height 22
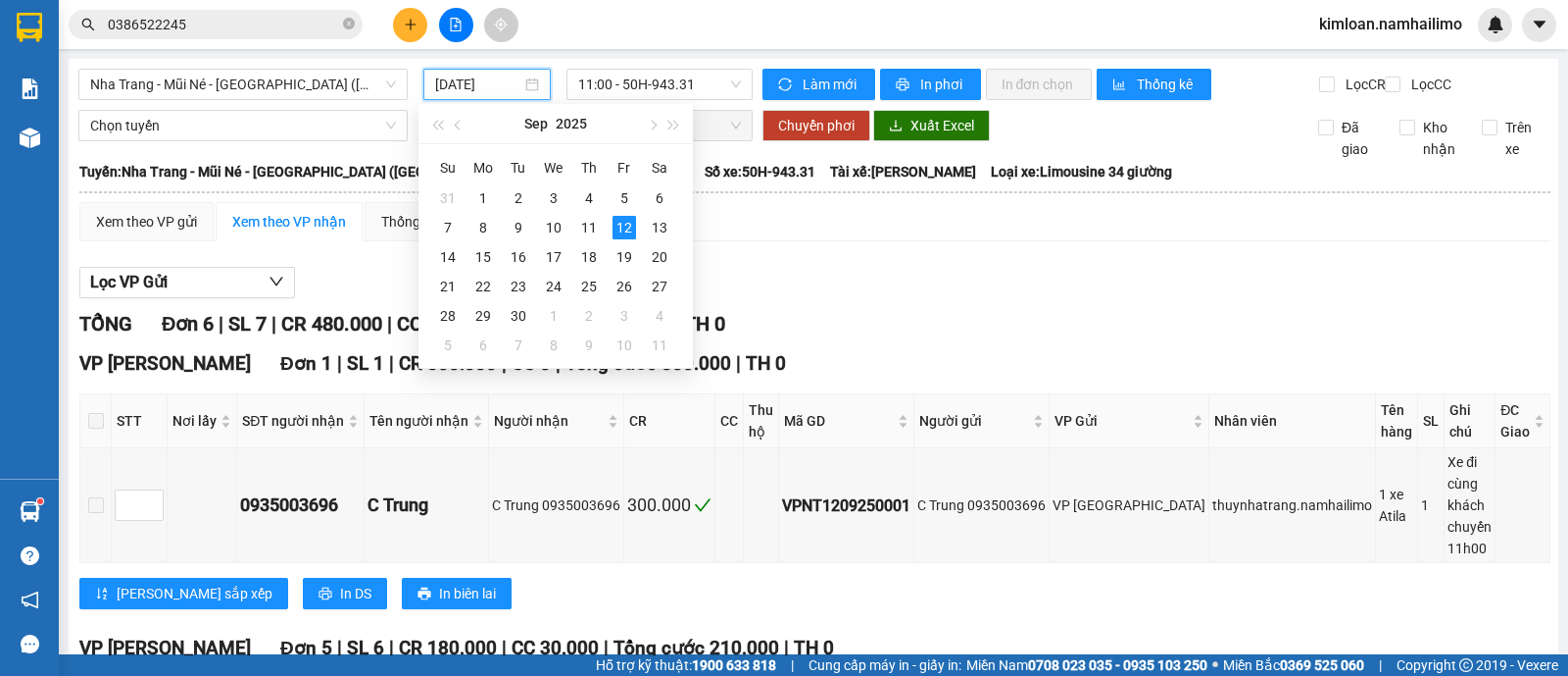
click at [880, 285] on div "Lọc VP Gửi" at bounding box center [815, 283] width 1471 height 32
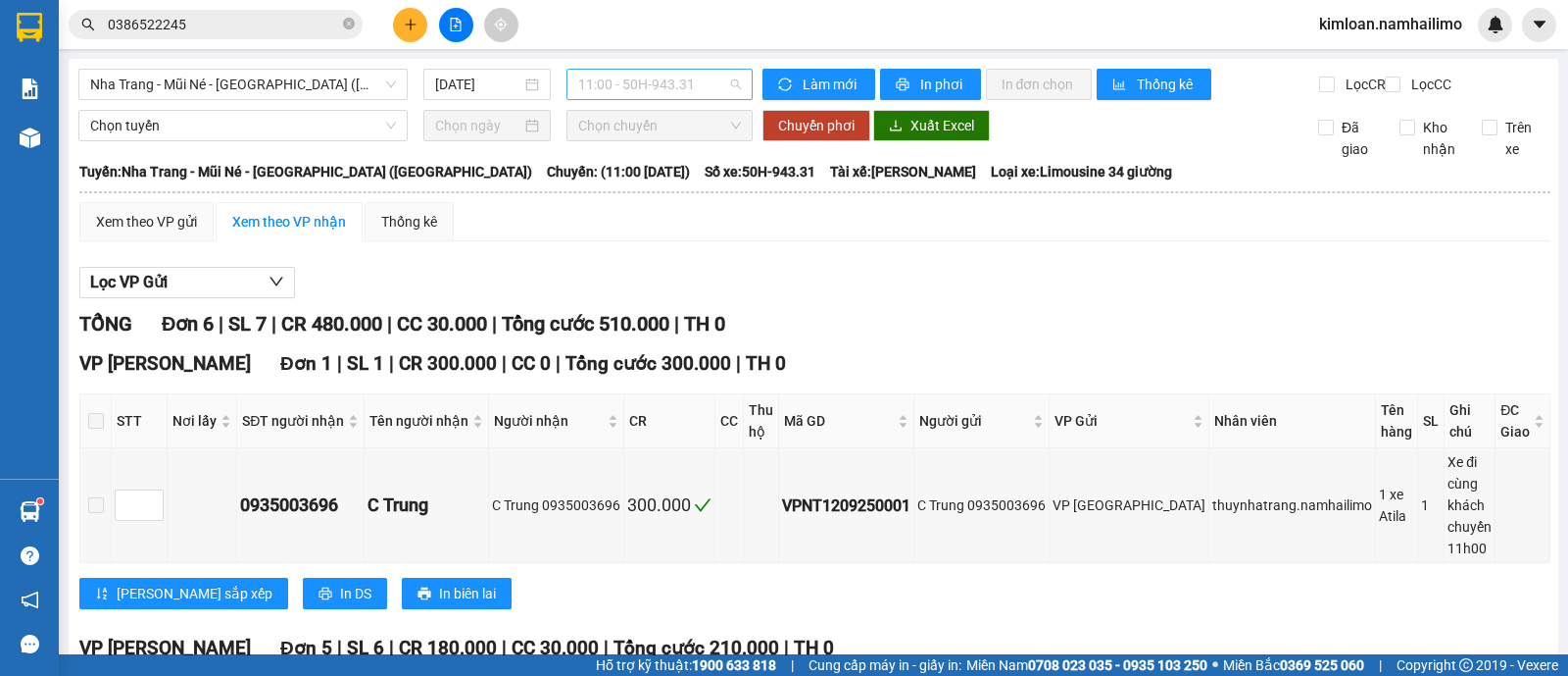
click at [680, 81] on span "11:00 - 50H-943.31" at bounding box center [659, 84] width 162 height 29
click at [667, 186] on div "14:45 - 50H-795.93" at bounding box center [649, 187] width 153 height 22
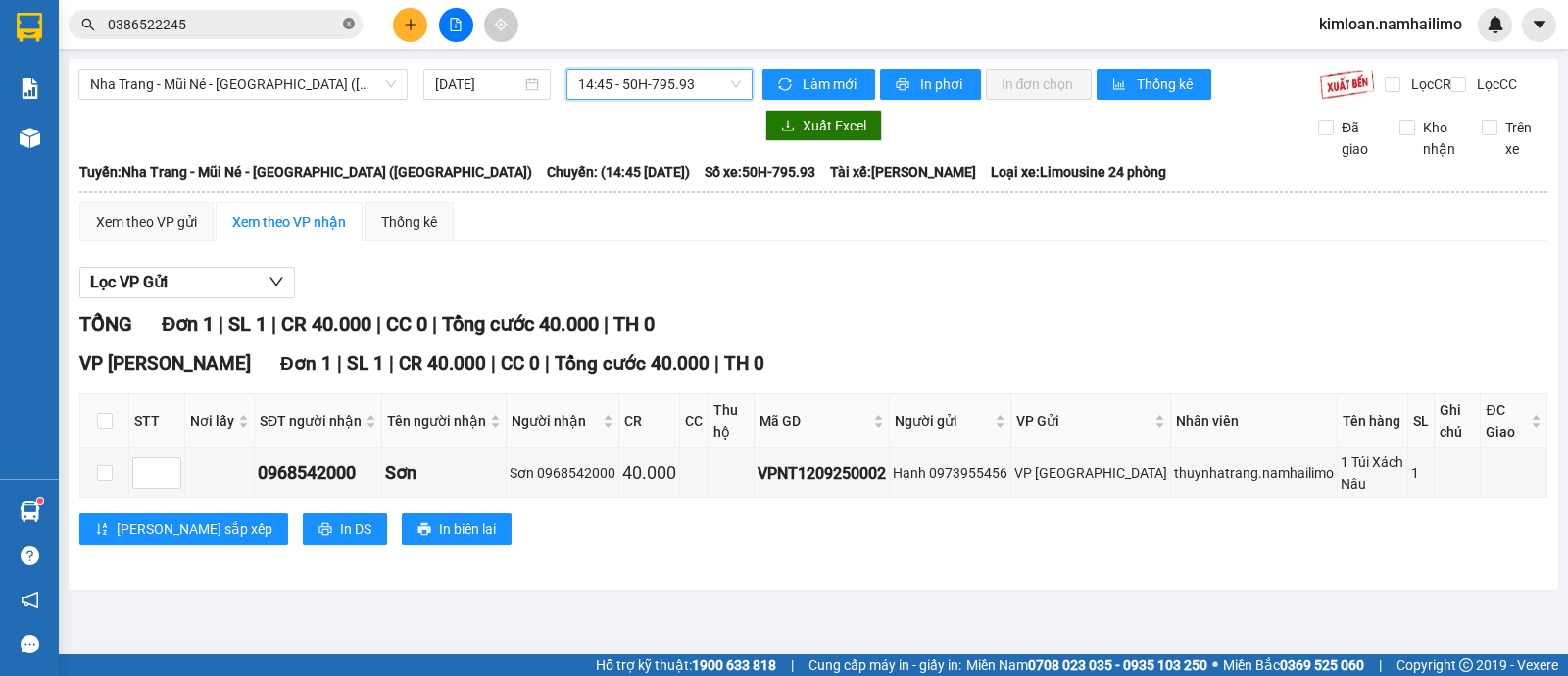
click at [350, 20] on icon "close-circle" at bounding box center [349, 24] width 12 height 12
click at [607, 70] on span "14:45 - 50H-795.93" at bounding box center [659, 84] width 162 height 29
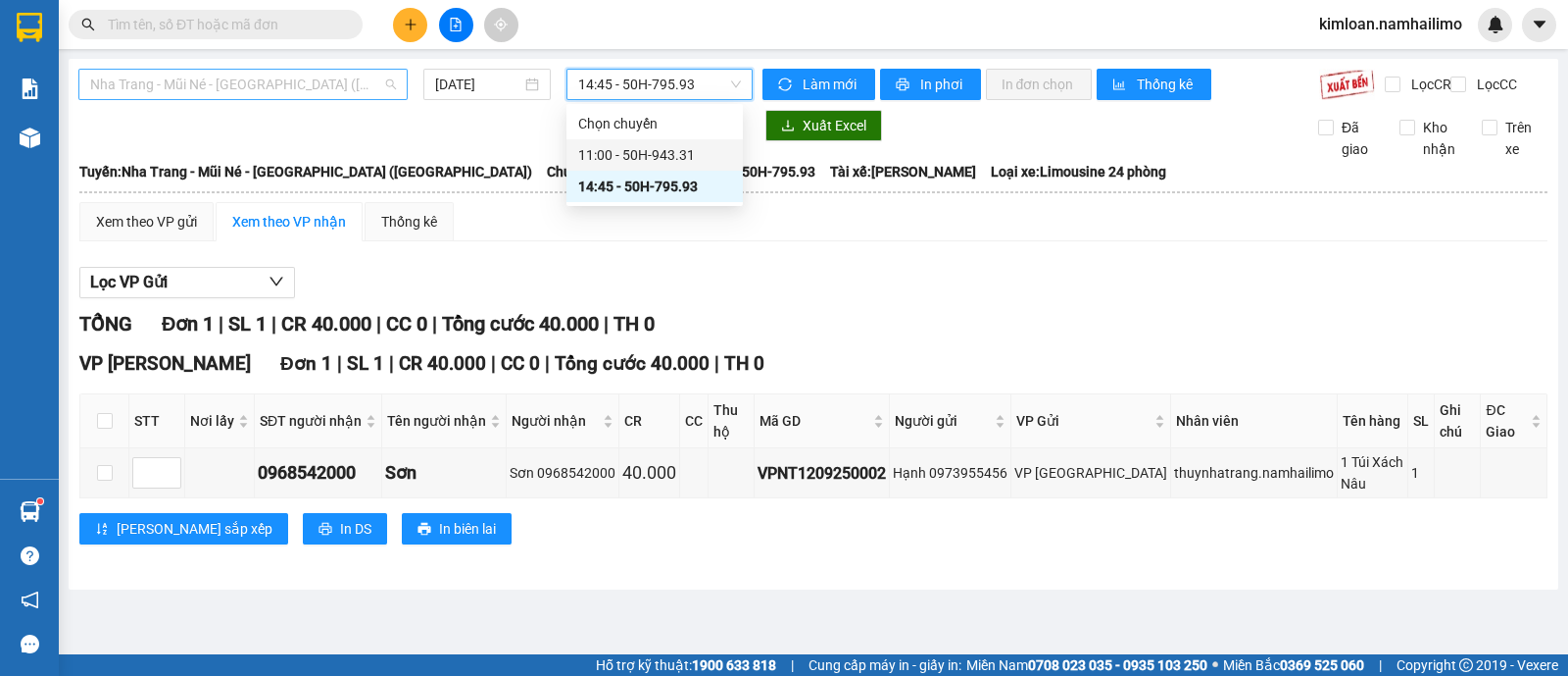
click at [395, 82] on span "Nha Trang - Mũi Né - Sài Gòn (Sáng)" at bounding box center [243, 84] width 305 height 29
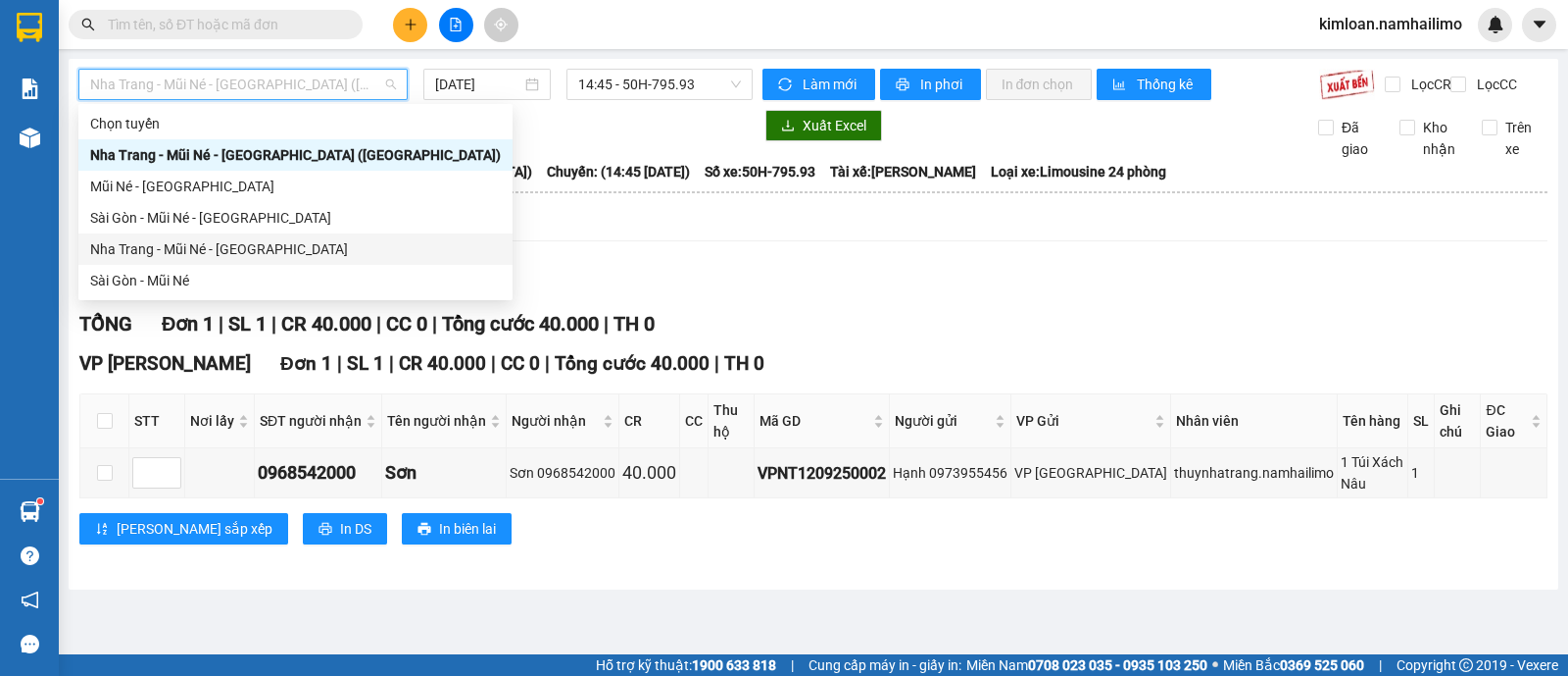
click at [191, 246] on div "Nha Trang - Mũi Né - Sài Gòn" at bounding box center [296, 250] width 410 height 22
type input "12/09/2025"
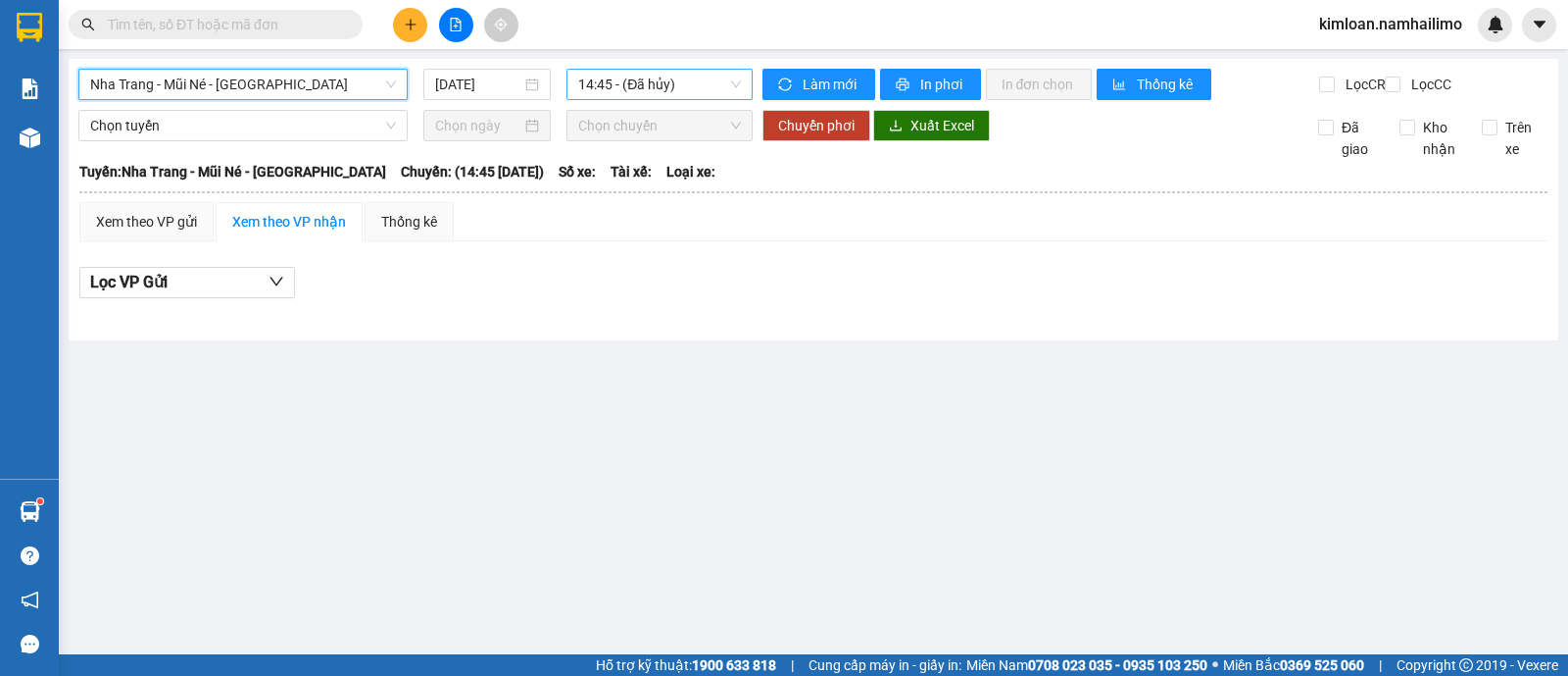
click at [632, 72] on span "14:45 - (Đã hủy)" at bounding box center [659, 84] width 162 height 29
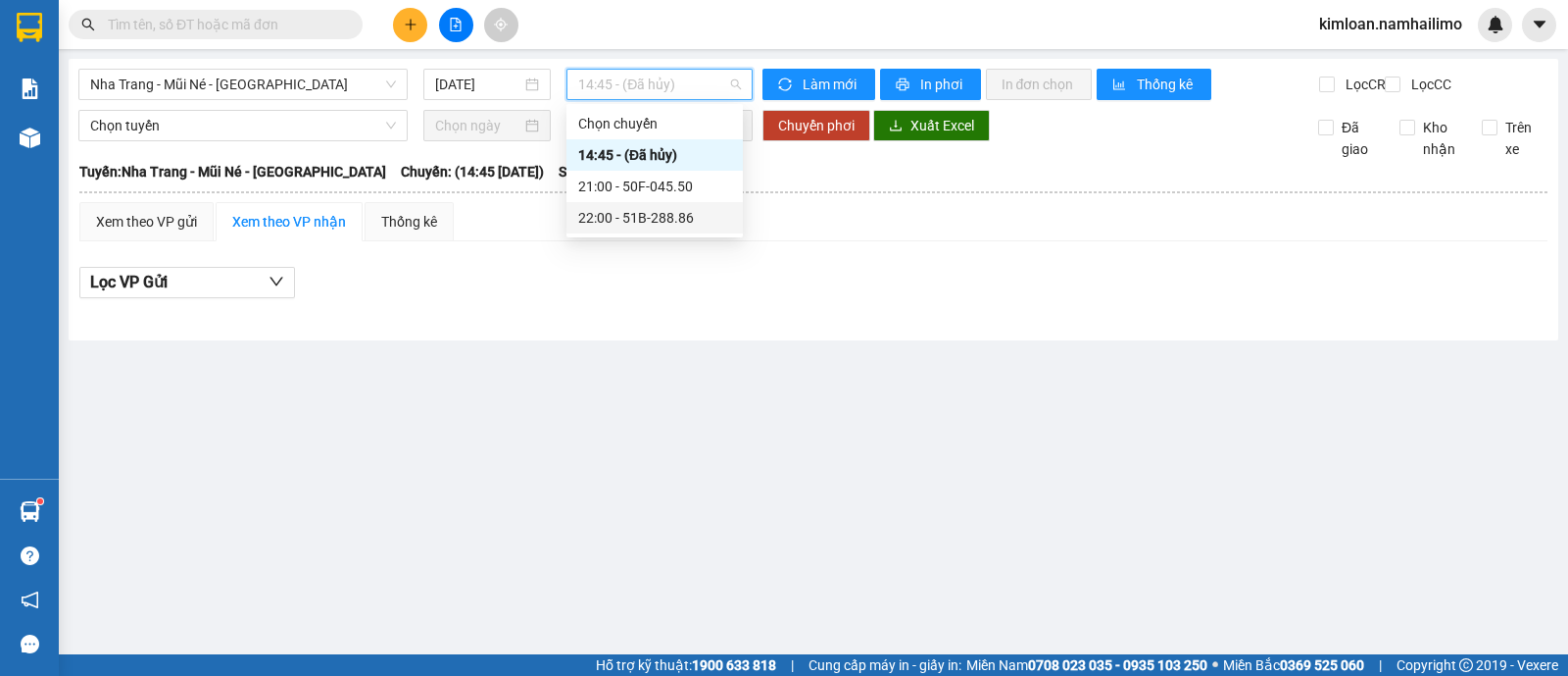
click at [629, 213] on div "22:00 - 51B-288.86" at bounding box center [655, 218] width 153 height 22
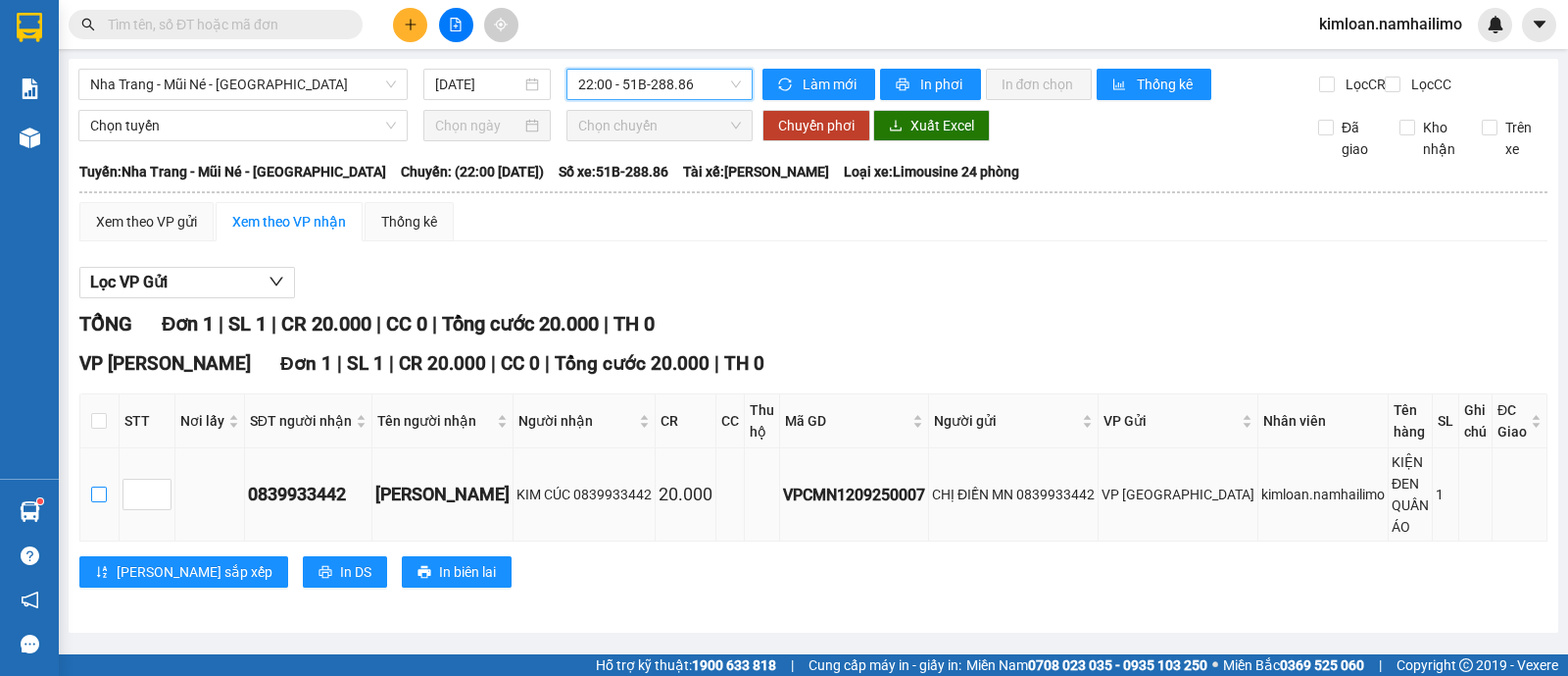
click at [107, 483] on label at bounding box center [99, 494] width 16 height 22
click at [107, 486] on input "checkbox" at bounding box center [99, 494] width 16 height 16
checkbox input "true"
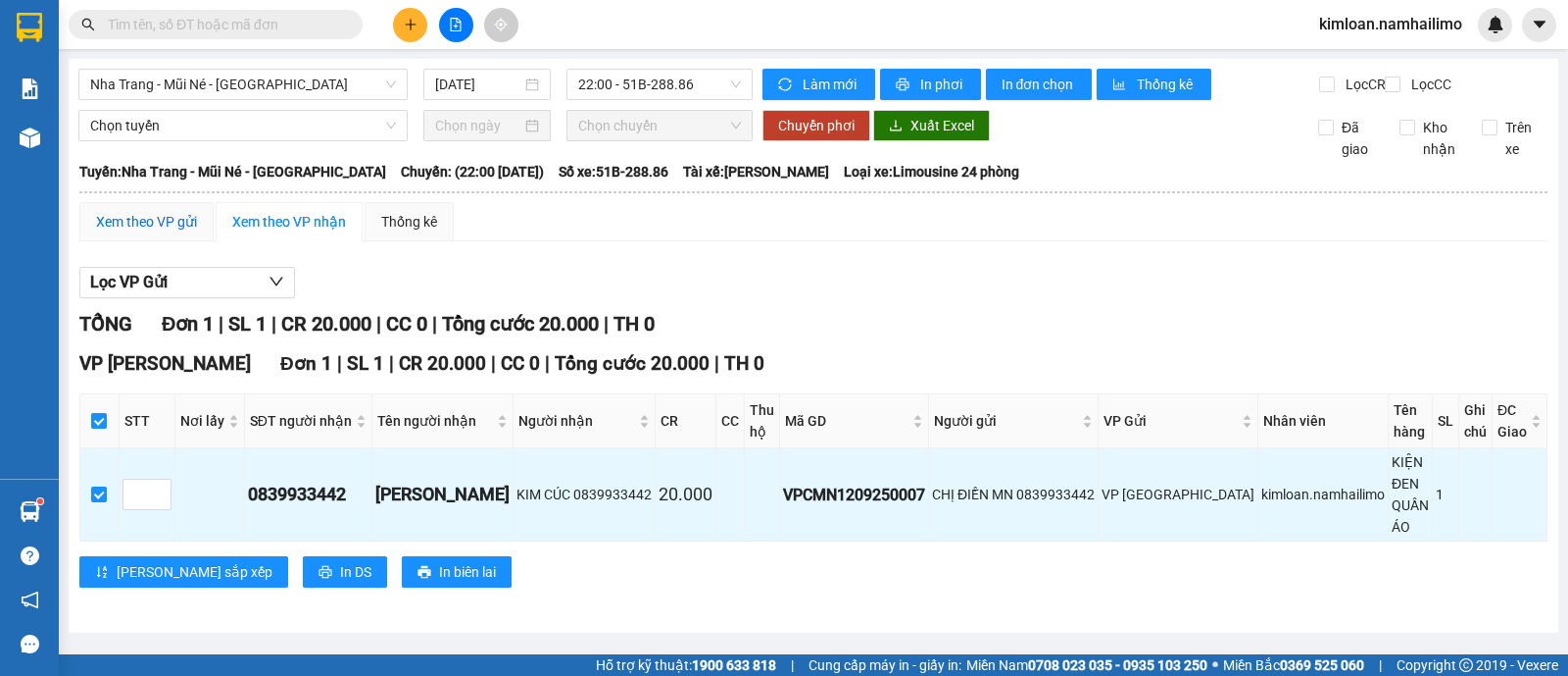
click at [155, 231] on div "Xem theo VP gửi" at bounding box center [146, 222] width 101 height 22
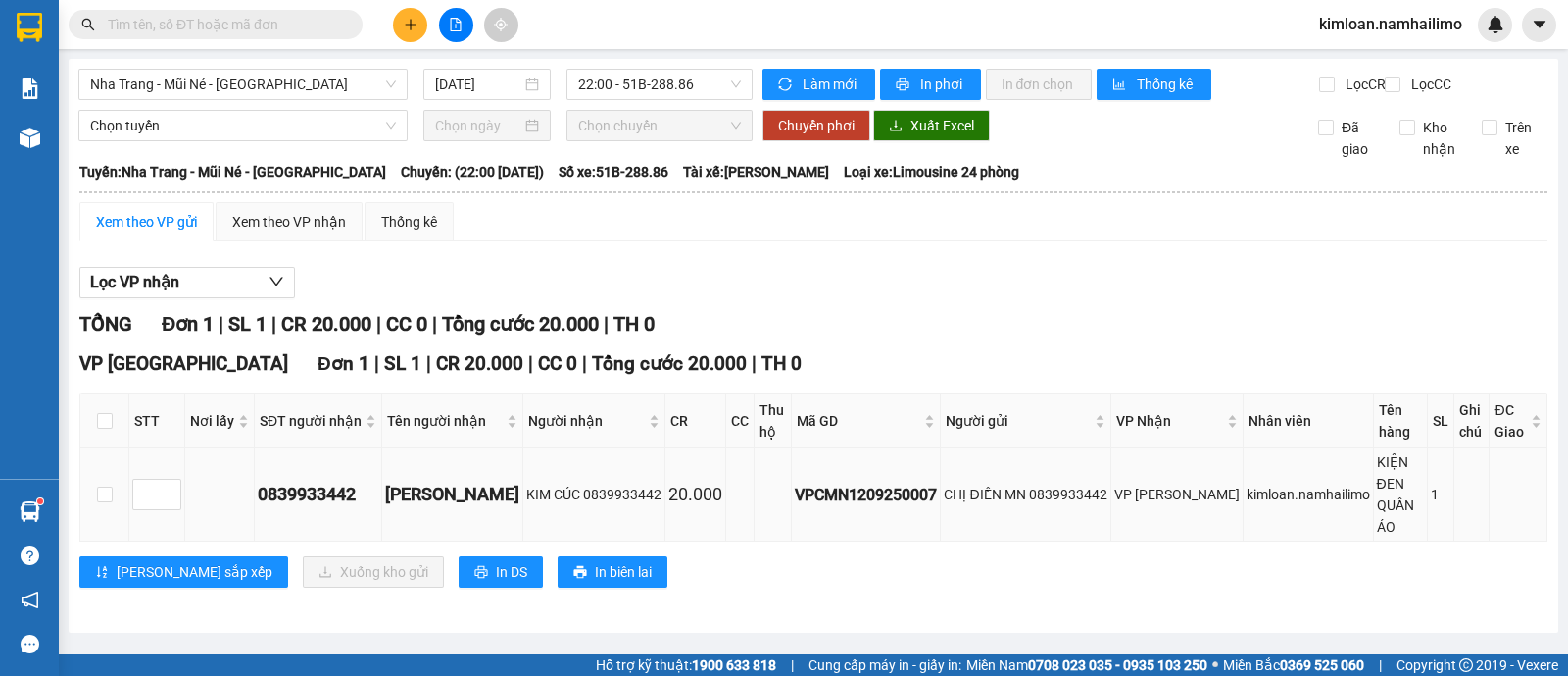
click at [115, 494] on td at bounding box center [105, 494] width 49 height 93
click at [103, 486] on input "checkbox" at bounding box center [105, 494] width 16 height 16
checkbox input "true"
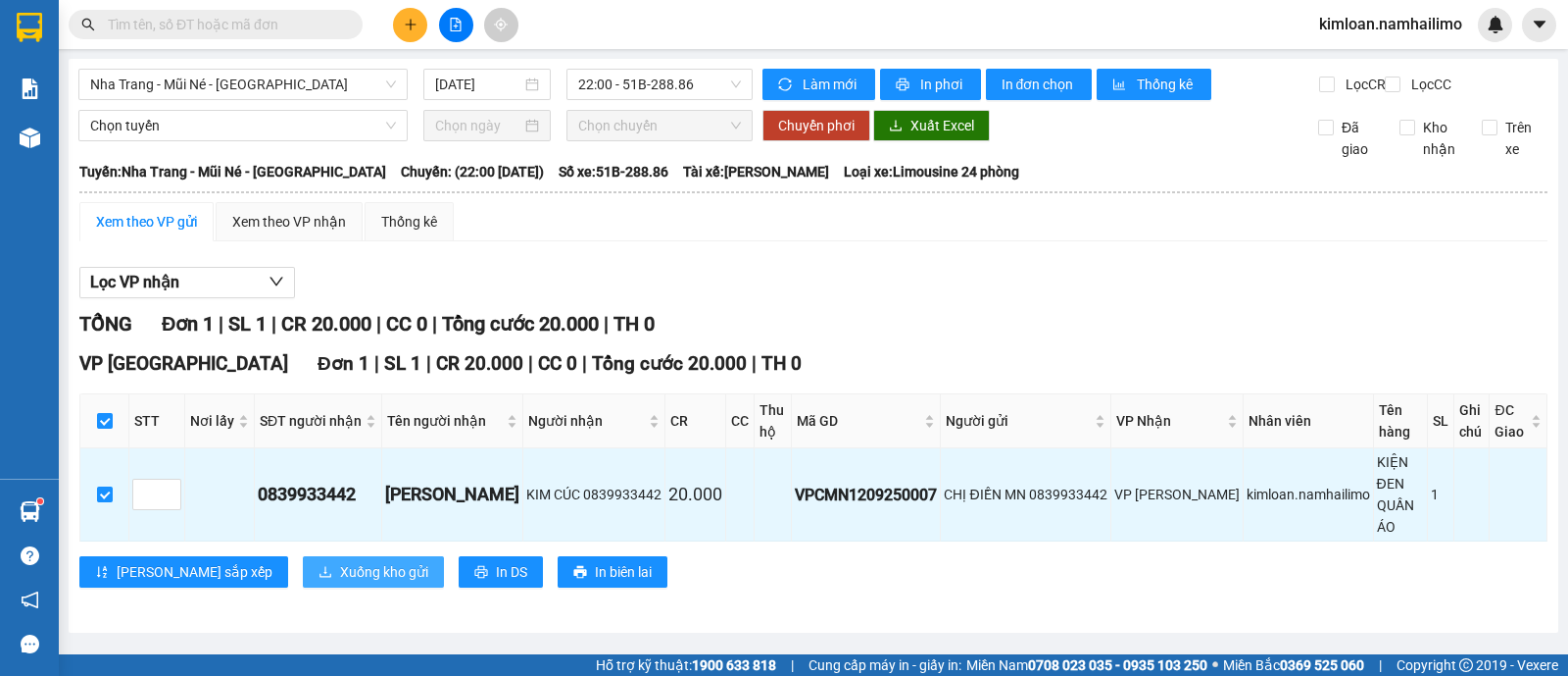
click at [340, 561] on span "Xuống kho gửi" at bounding box center [384, 572] width 88 height 22
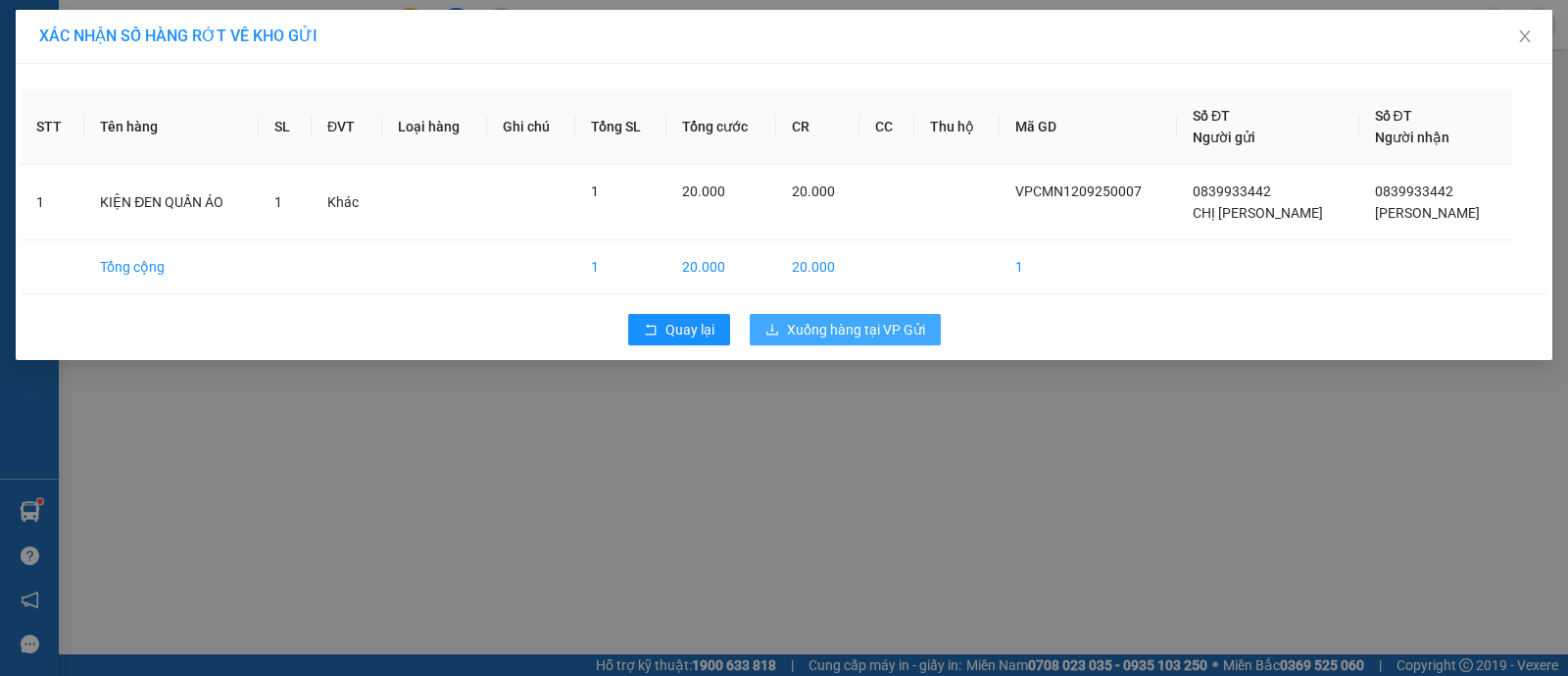
click at [873, 325] on span "Xuống hàng tại VP Gửi" at bounding box center [856, 329] width 138 height 22
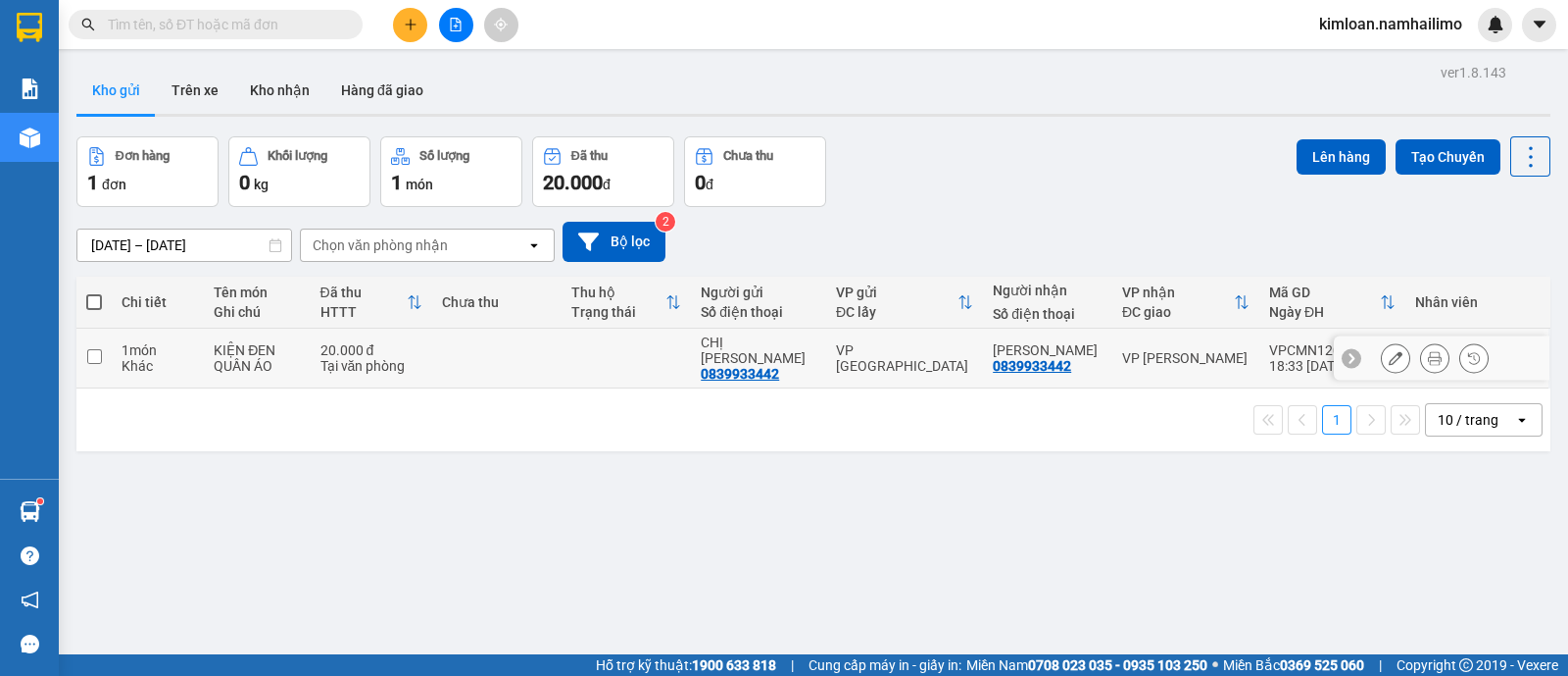
click at [108, 357] on td at bounding box center [94, 358] width 35 height 60
checkbox input "true"
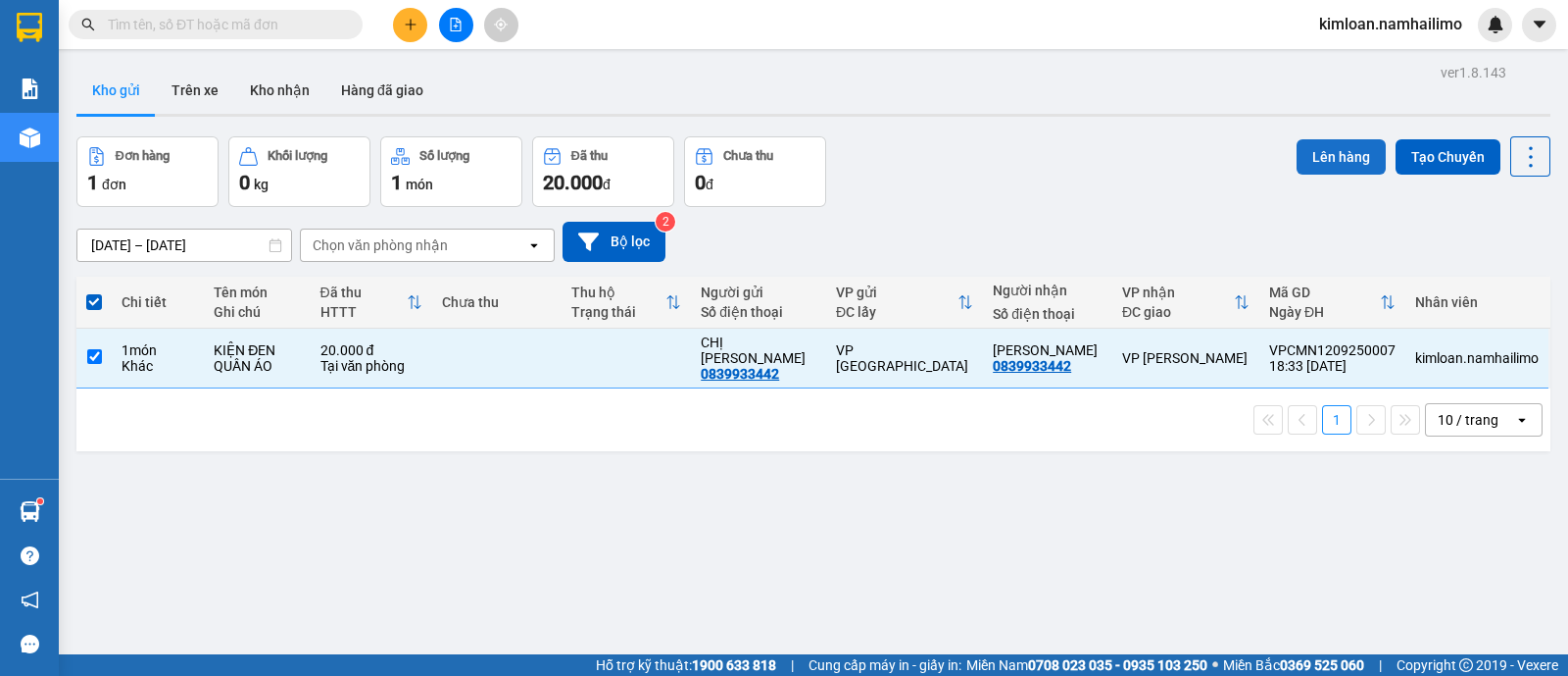
click at [1313, 164] on button "Lên hàng" at bounding box center [1341, 157] width 89 height 35
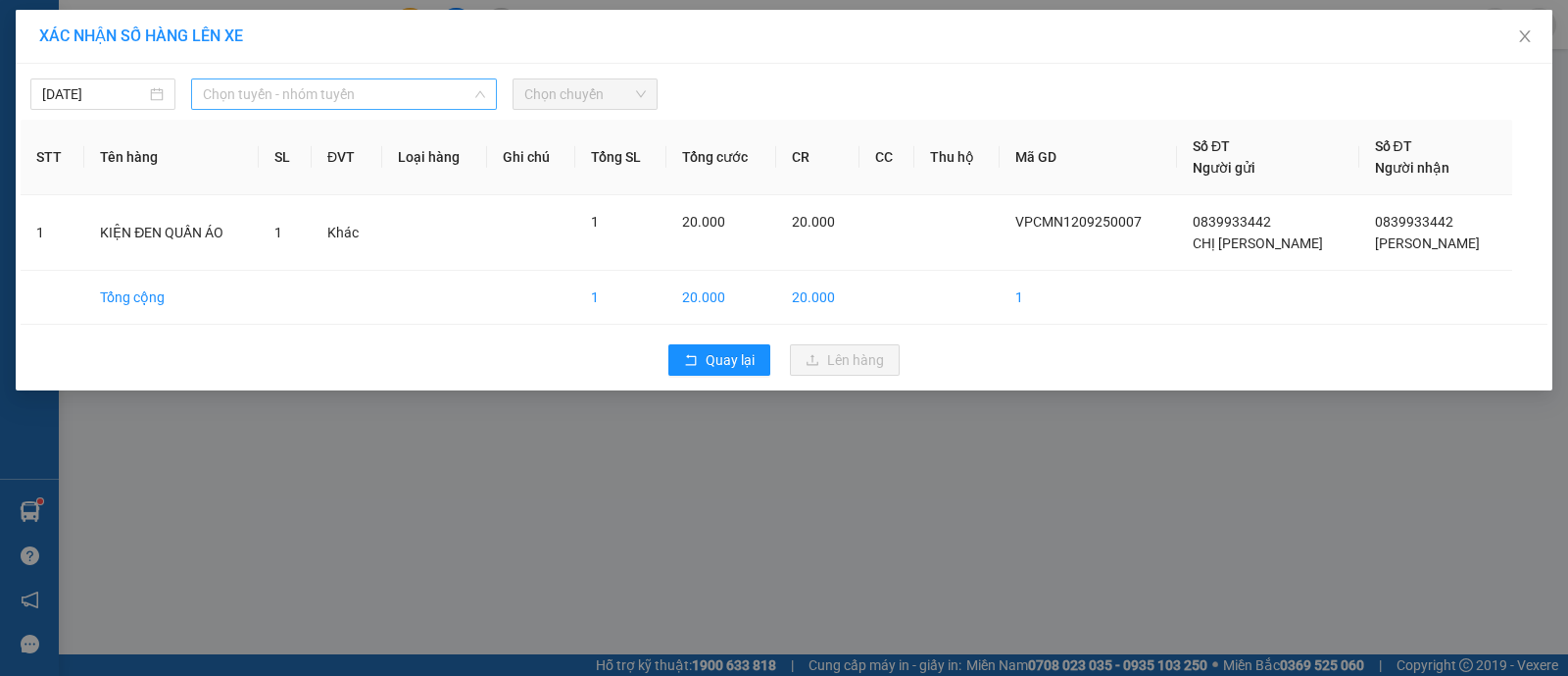
click at [255, 84] on span "Chọn tuyến - nhóm tuyến" at bounding box center [344, 94] width 282 height 29
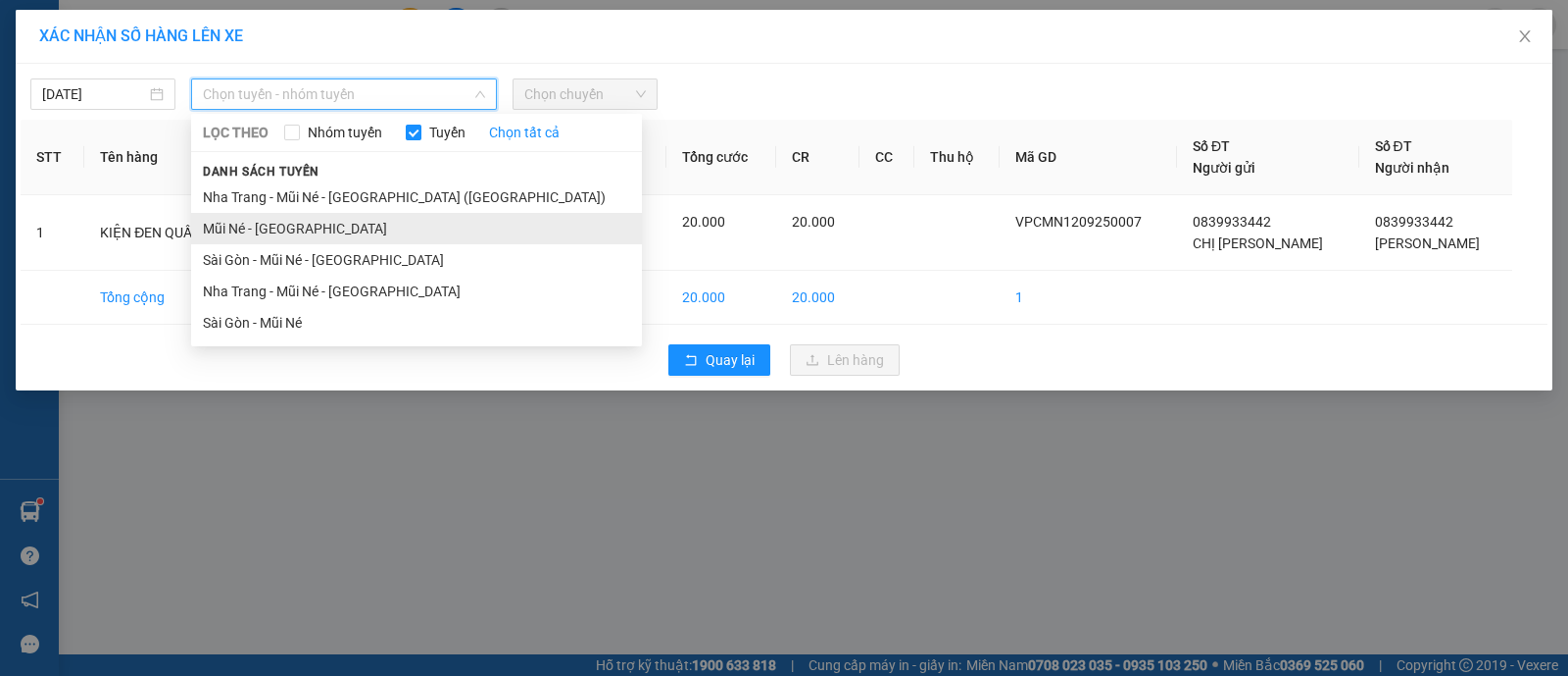
click at [289, 223] on li "Mũi Né - Sài Gòn" at bounding box center [416, 229] width 451 height 31
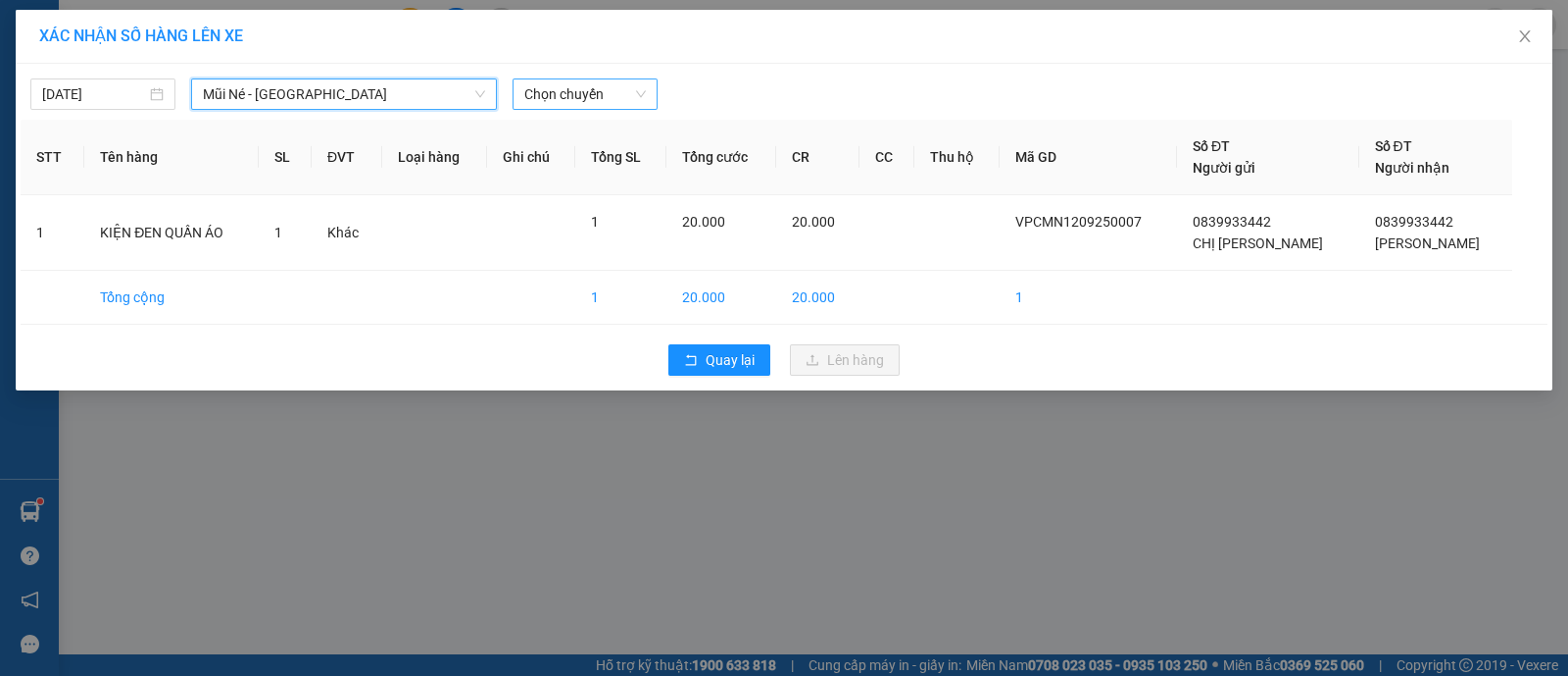
click at [607, 82] on span "Chọn chuyến" at bounding box center [585, 94] width 122 height 29
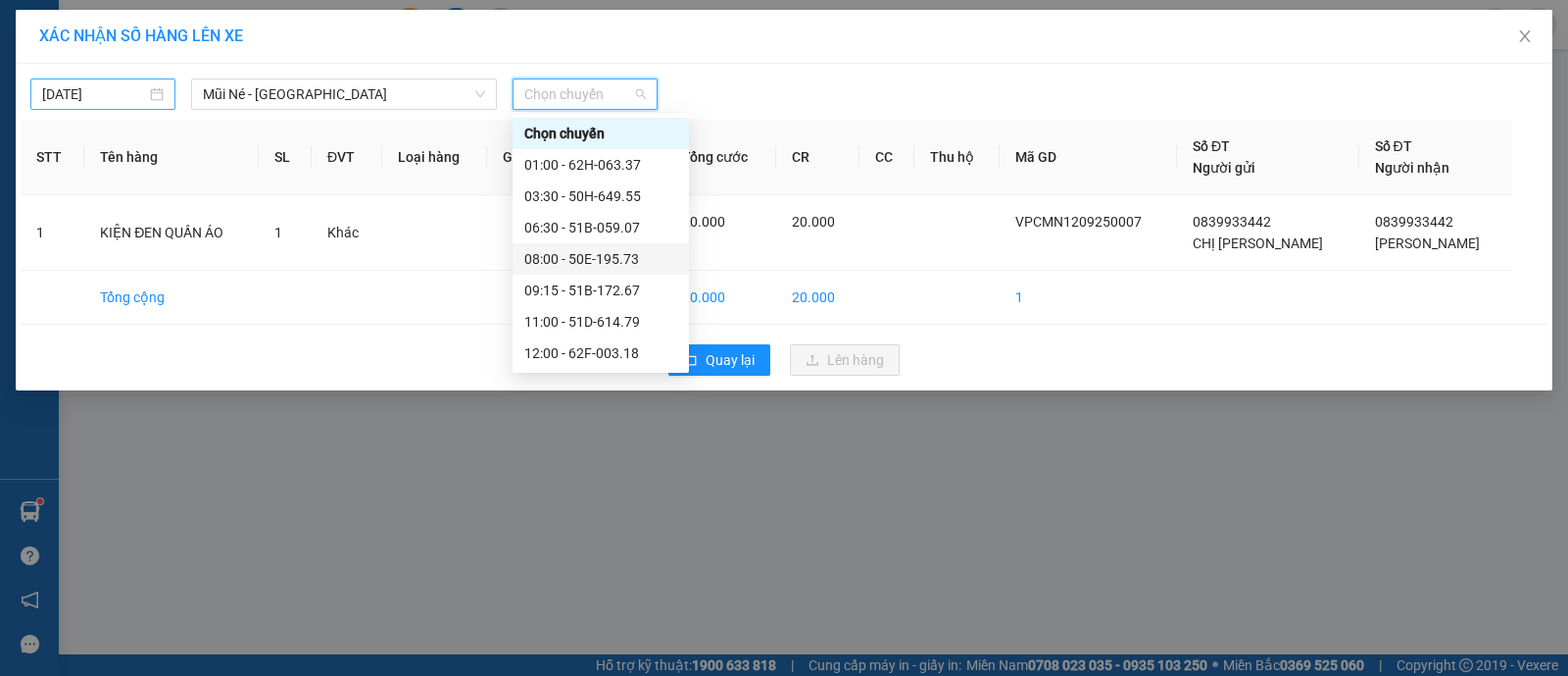
click at [121, 99] on input "12/09/2025" at bounding box center [94, 94] width 104 height 22
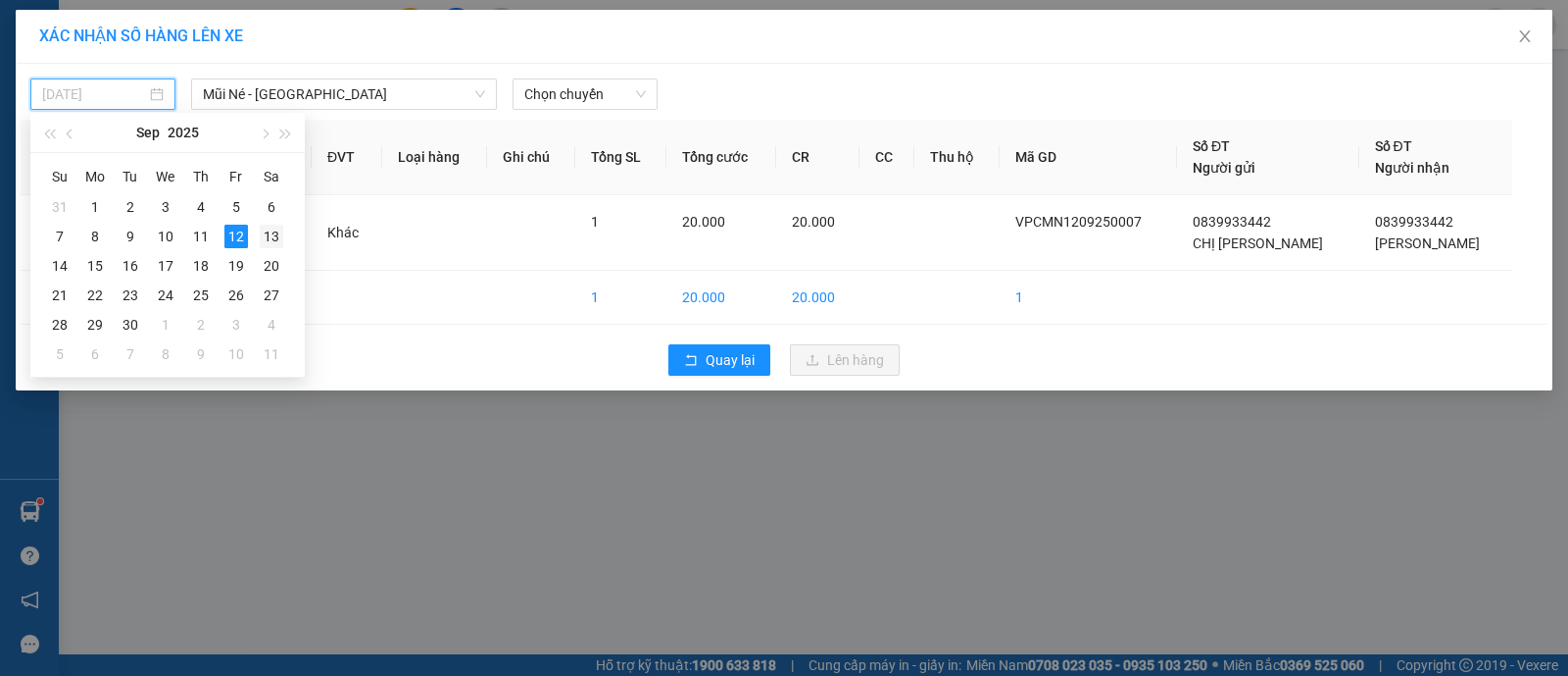
click at [280, 228] on div "13" at bounding box center [272, 237] width 24 height 24
type input "13/09/2025"
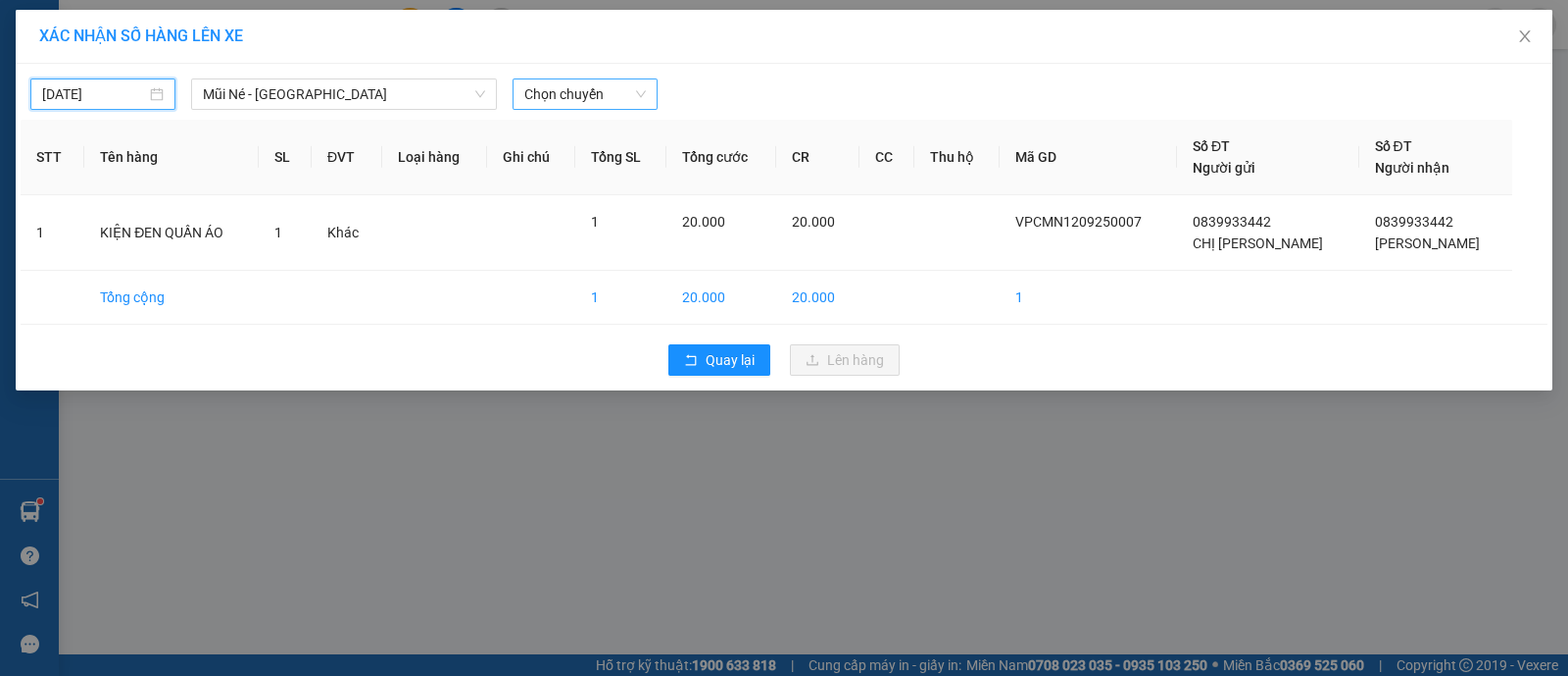
click at [564, 80] on span "Chọn chuyến" at bounding box center [585, 94] width 122 height 29
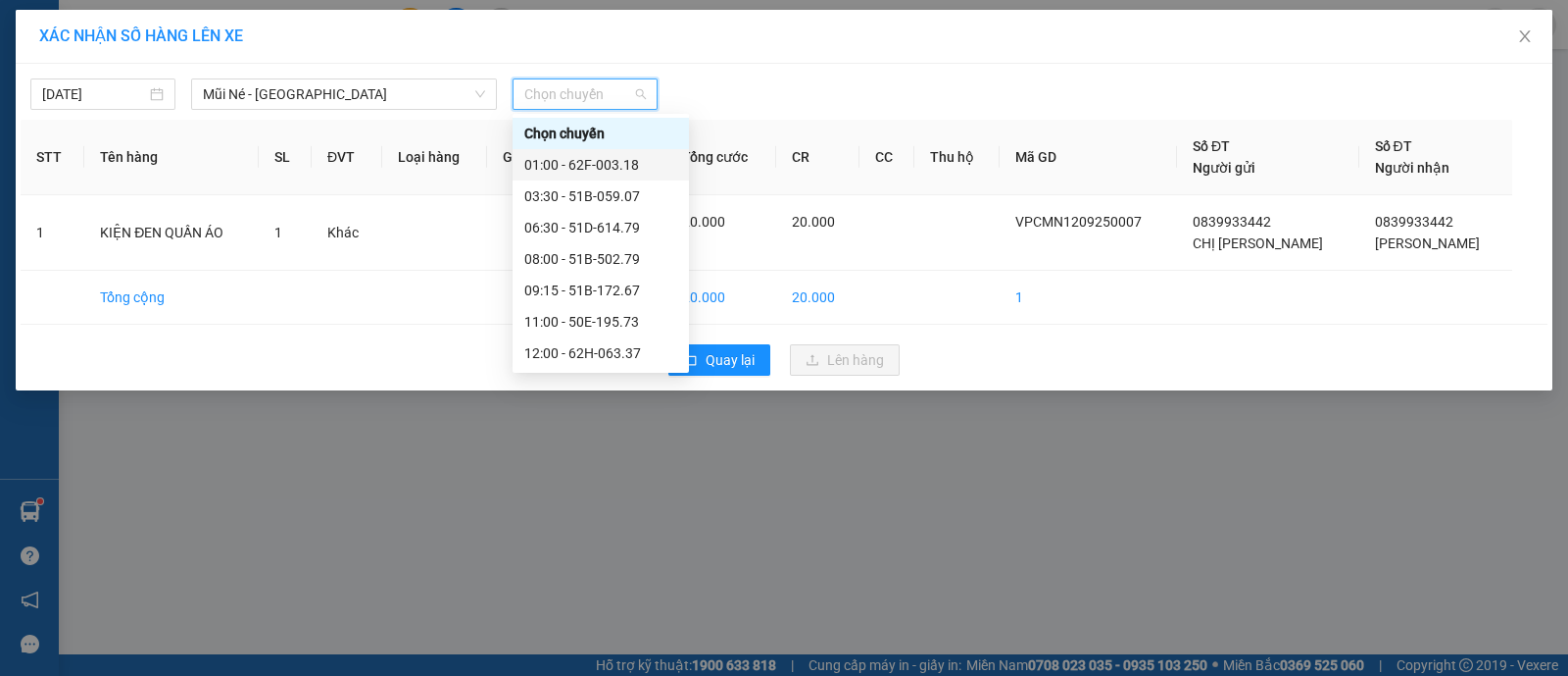
click at [623, 161] on div "01:00 - 62F-003.18" at bounding box center [601, 165] width 153 height 22
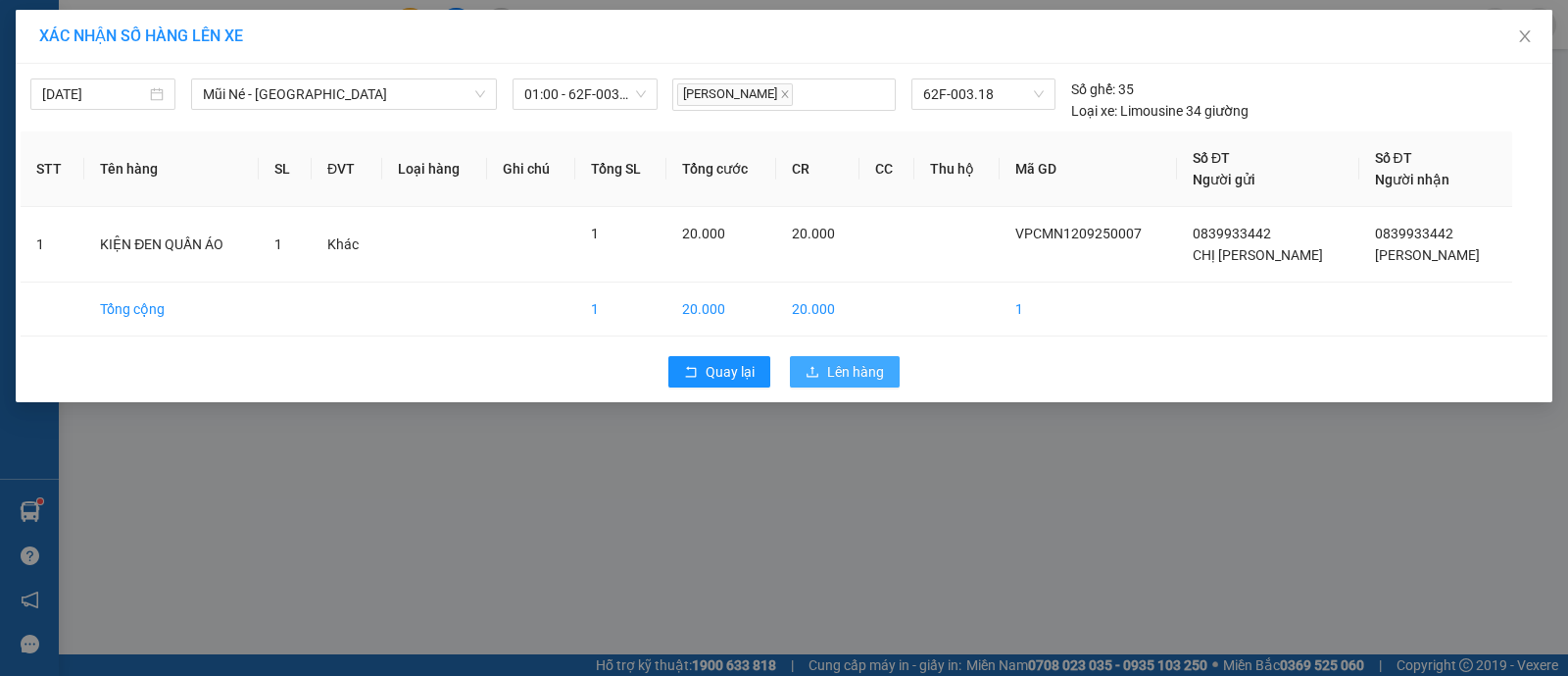
click at [837, 356] on button "Lên hàng" at bounding box center [845, 371] width 110 height 31
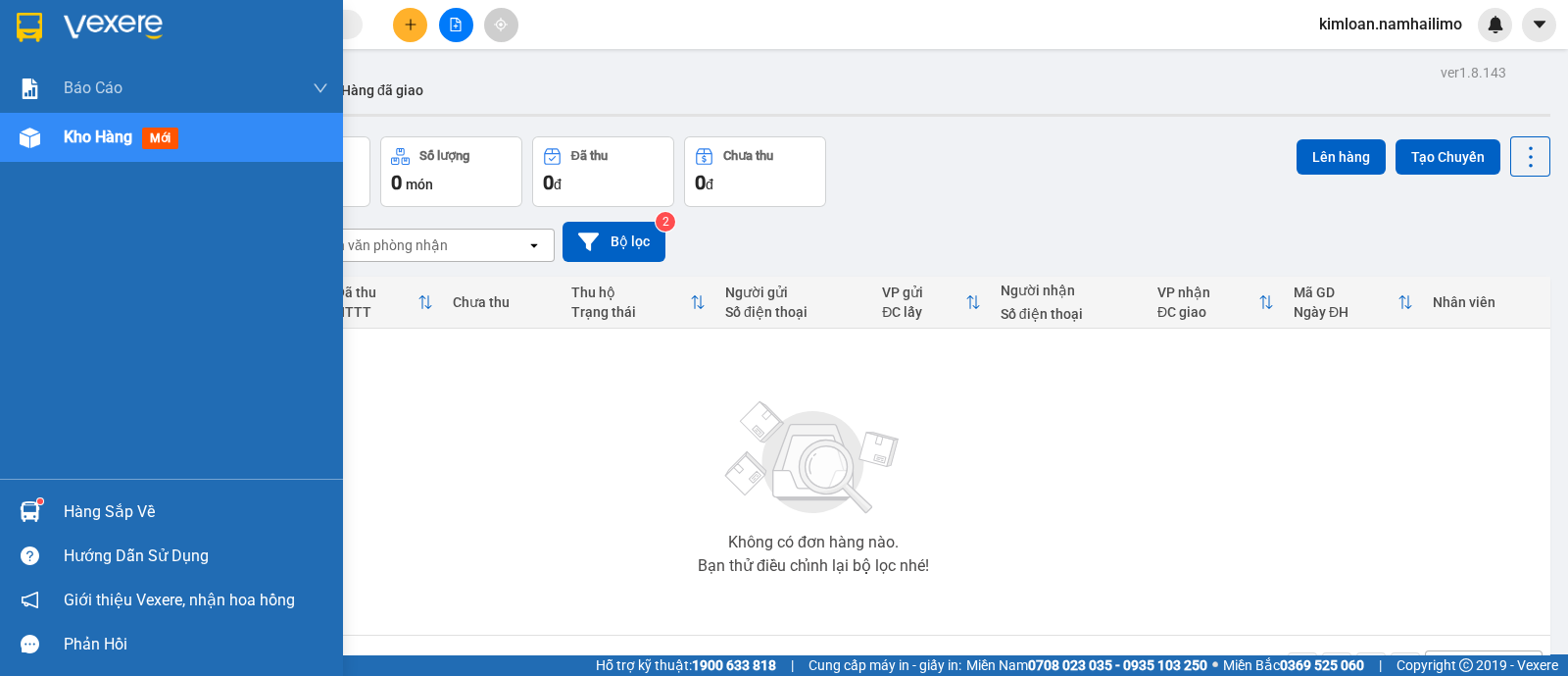
click at [118, 146] on span "Kho hàng" at bounding box center [98, 137] width 69 height 19
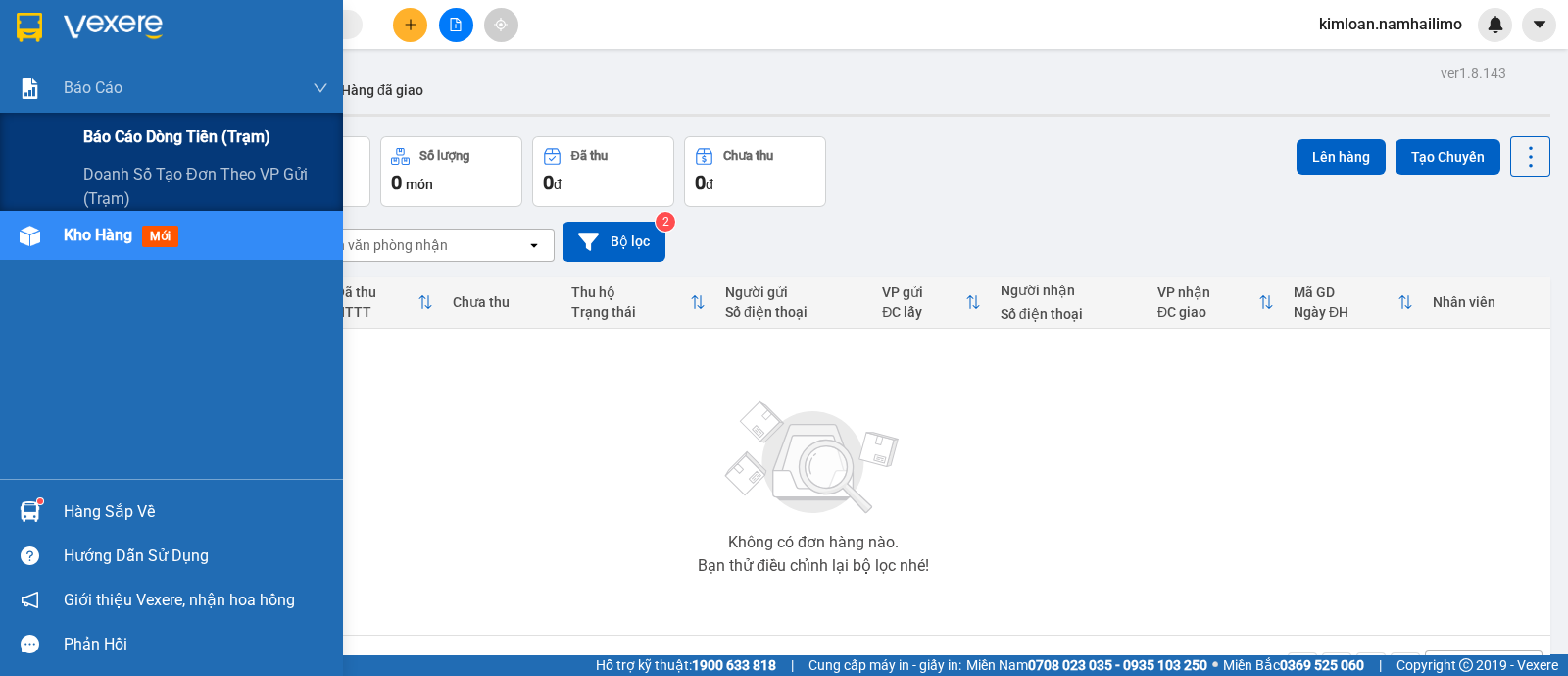
click at [88, 123] on div "Báo cáo dòng tiền (trạm)" at bounding box center [206, 138] width 245 height 49
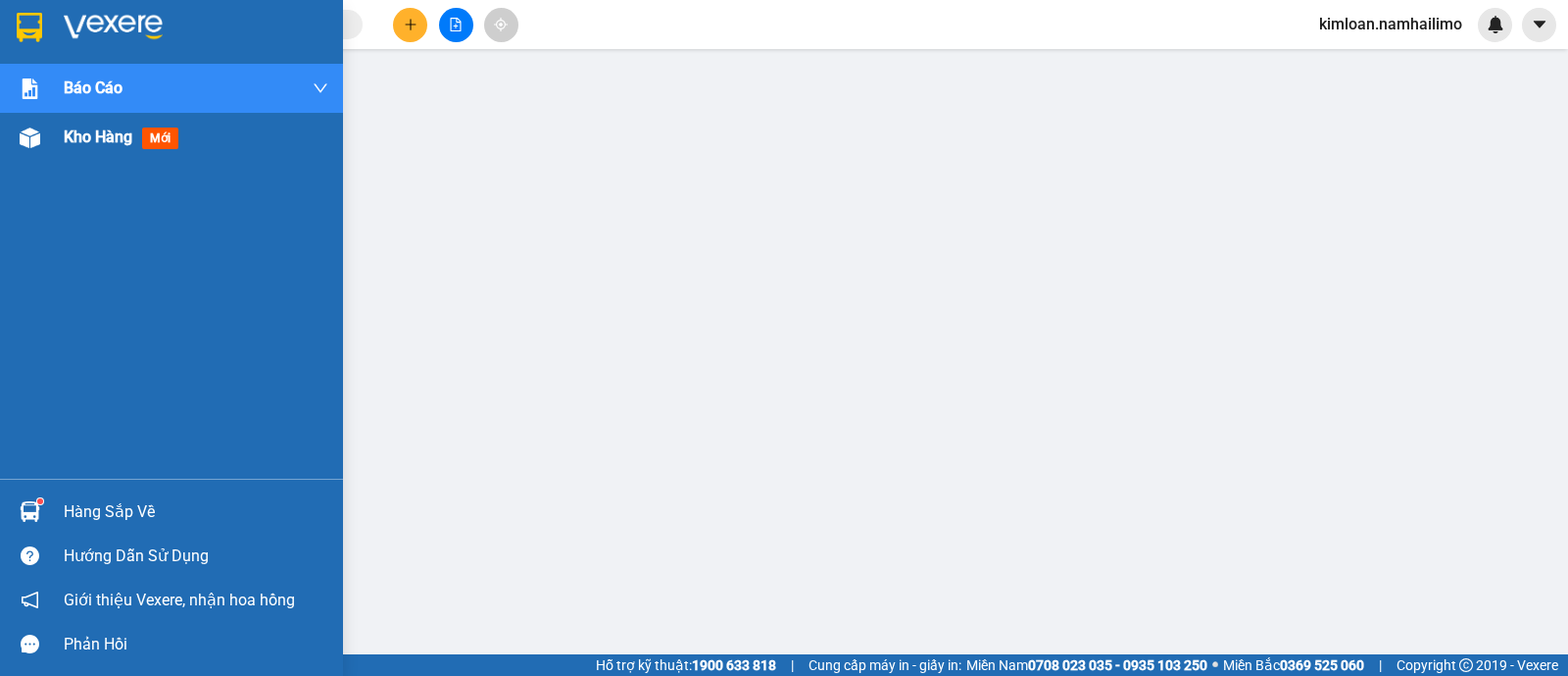
click at [101, 129] on span "Kho hàng" at bounding box center [98, 137] width 69 height 19
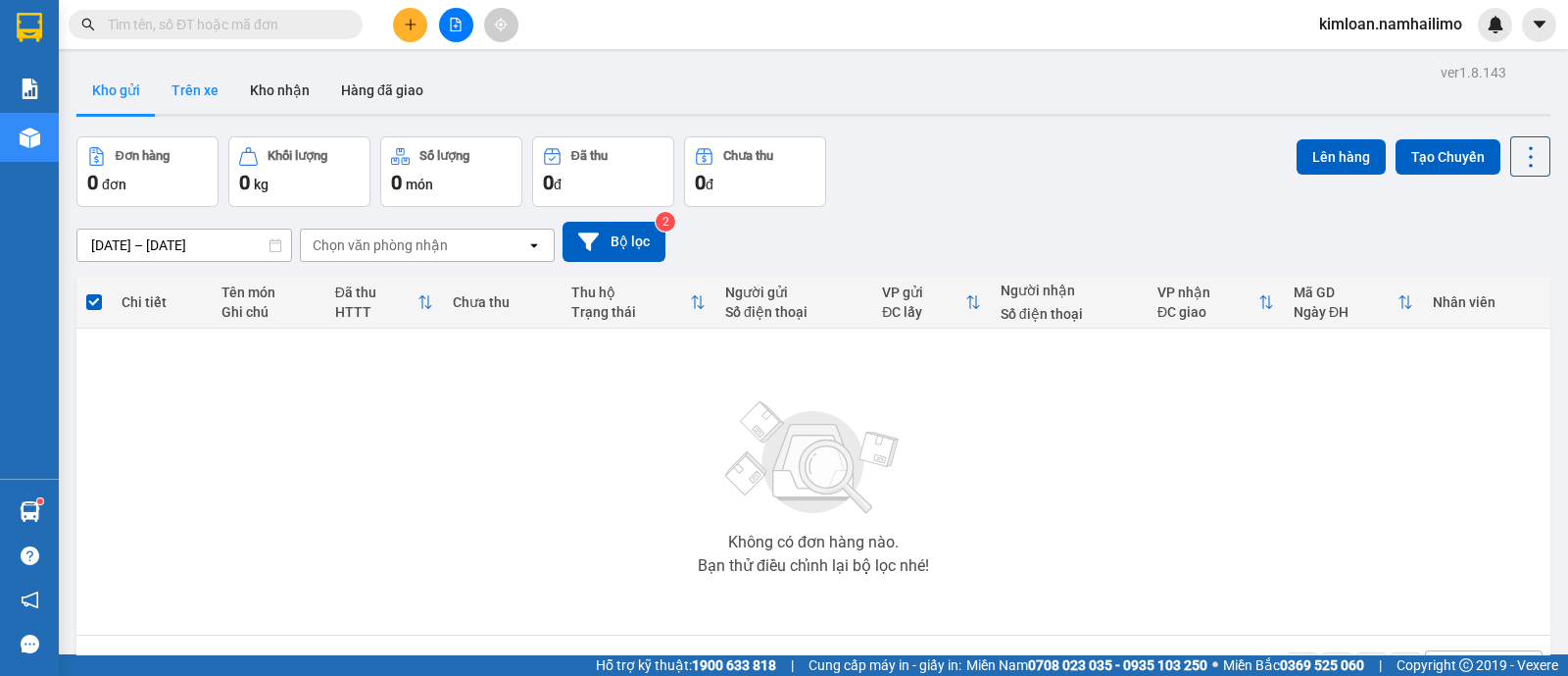
click at [182, 91] on button "Trên xe" at bounding box center [195, 90] width 79 height 47
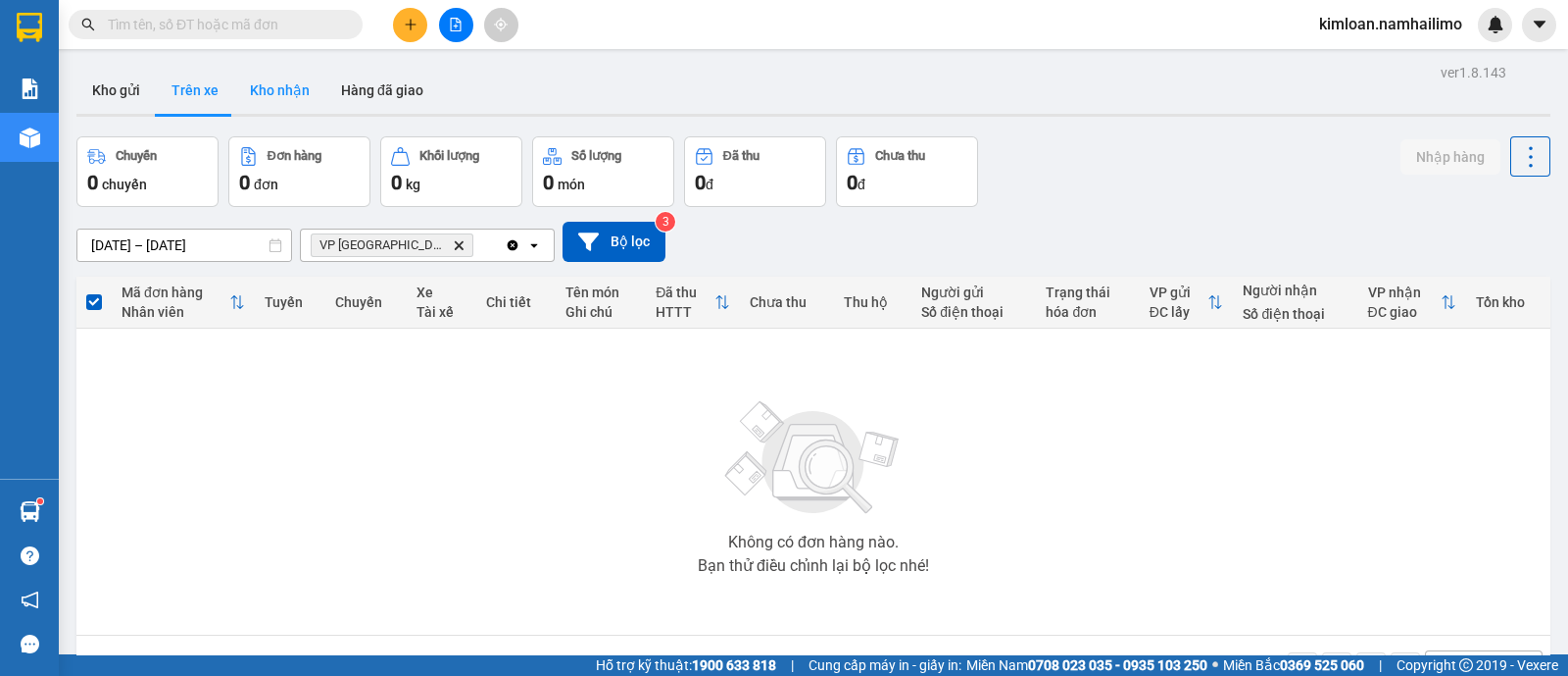
click at [308, 81] on button "Kho nhận" at bounding box center [280, 90] width 91 height 47
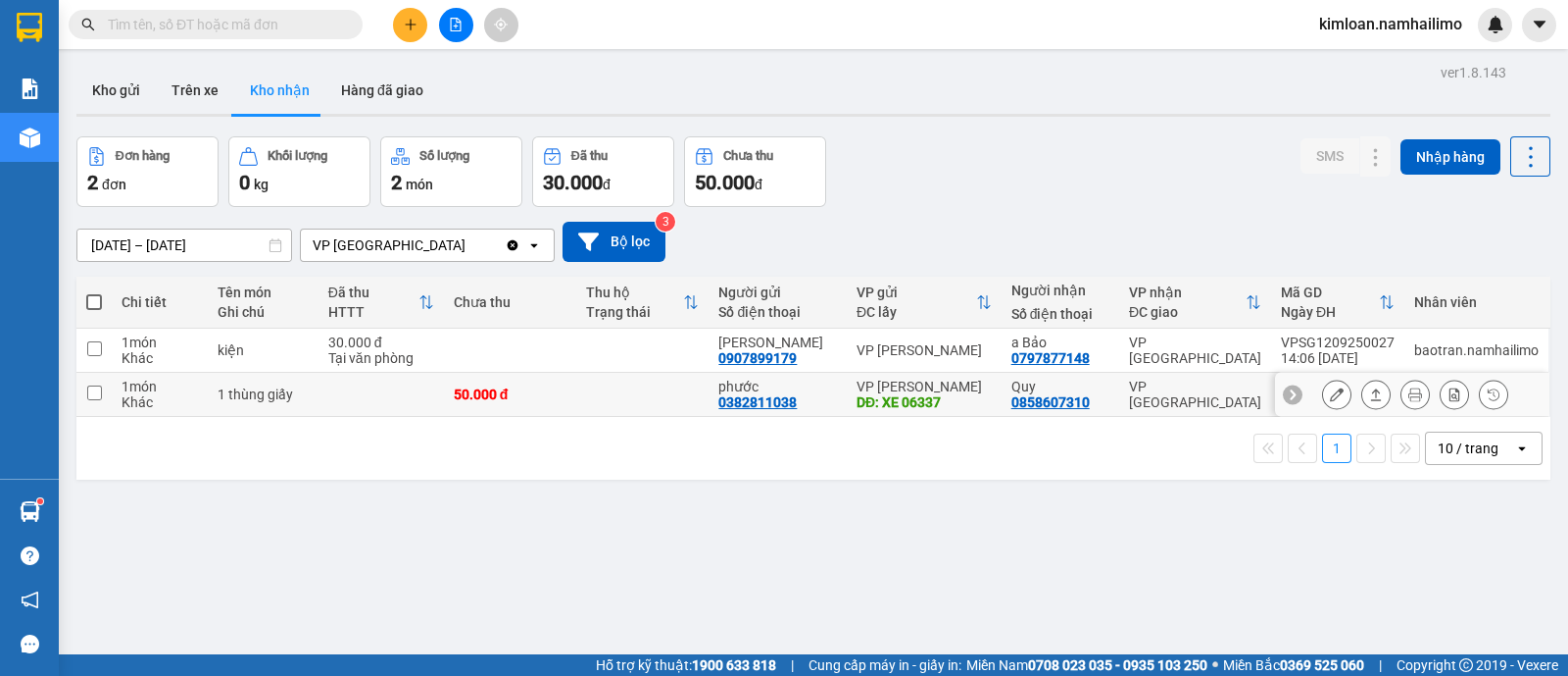
click at [93, 397] on input "checkbox" at bounding box center [94, 392] width 15 height 15
checkbox input "true"
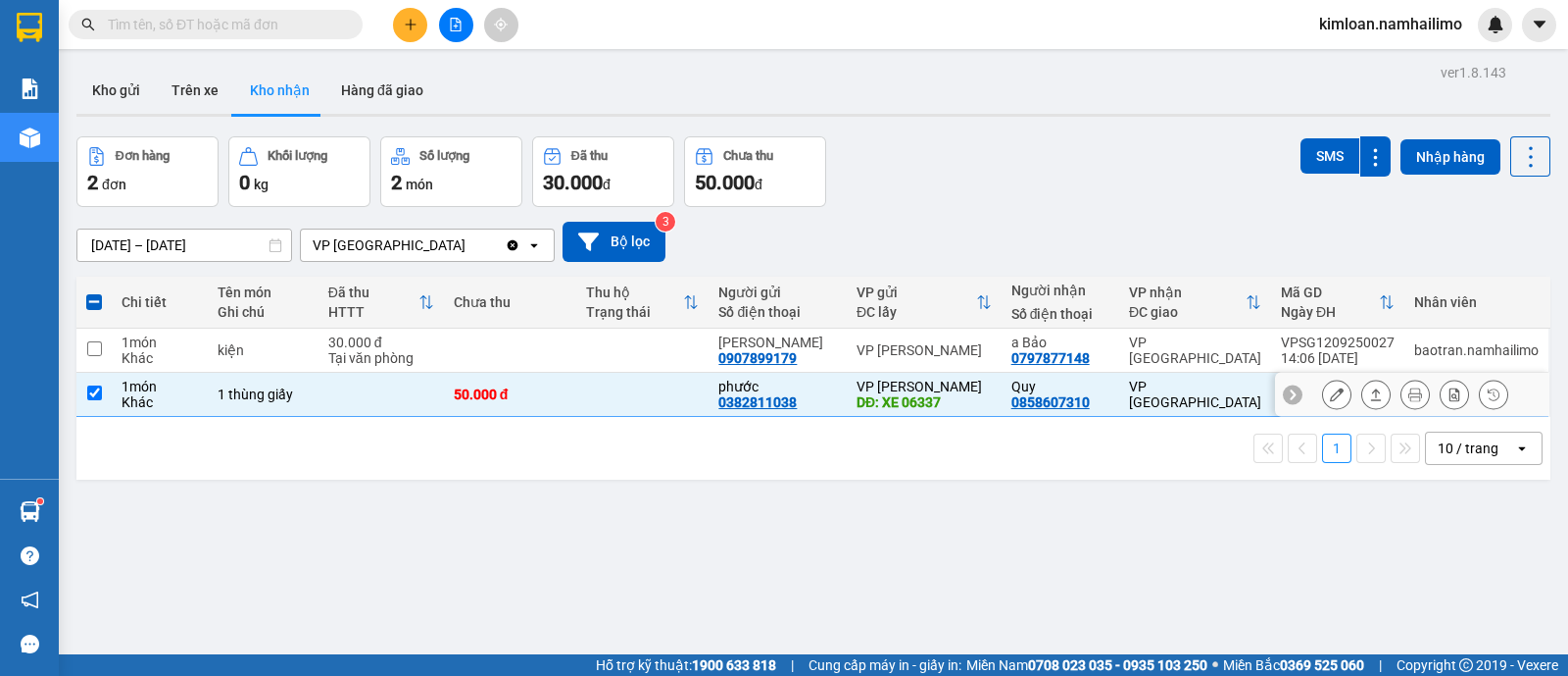
click at [1330, 399] on icon at bounding box center [1337, 394] width 14 height 14
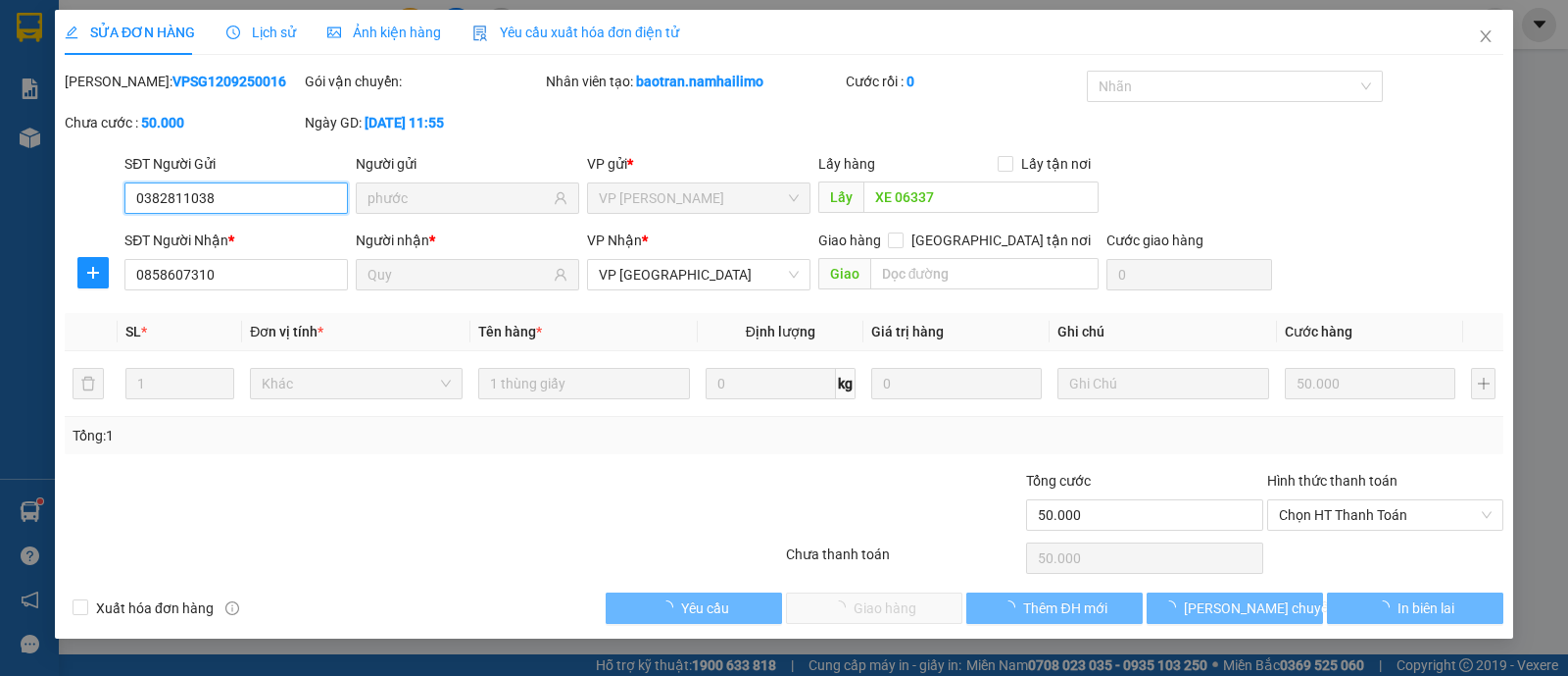
type input "0382811038"
type input "phước"
type input "XE 06337"
type input "0858607310"
type input "Quy"
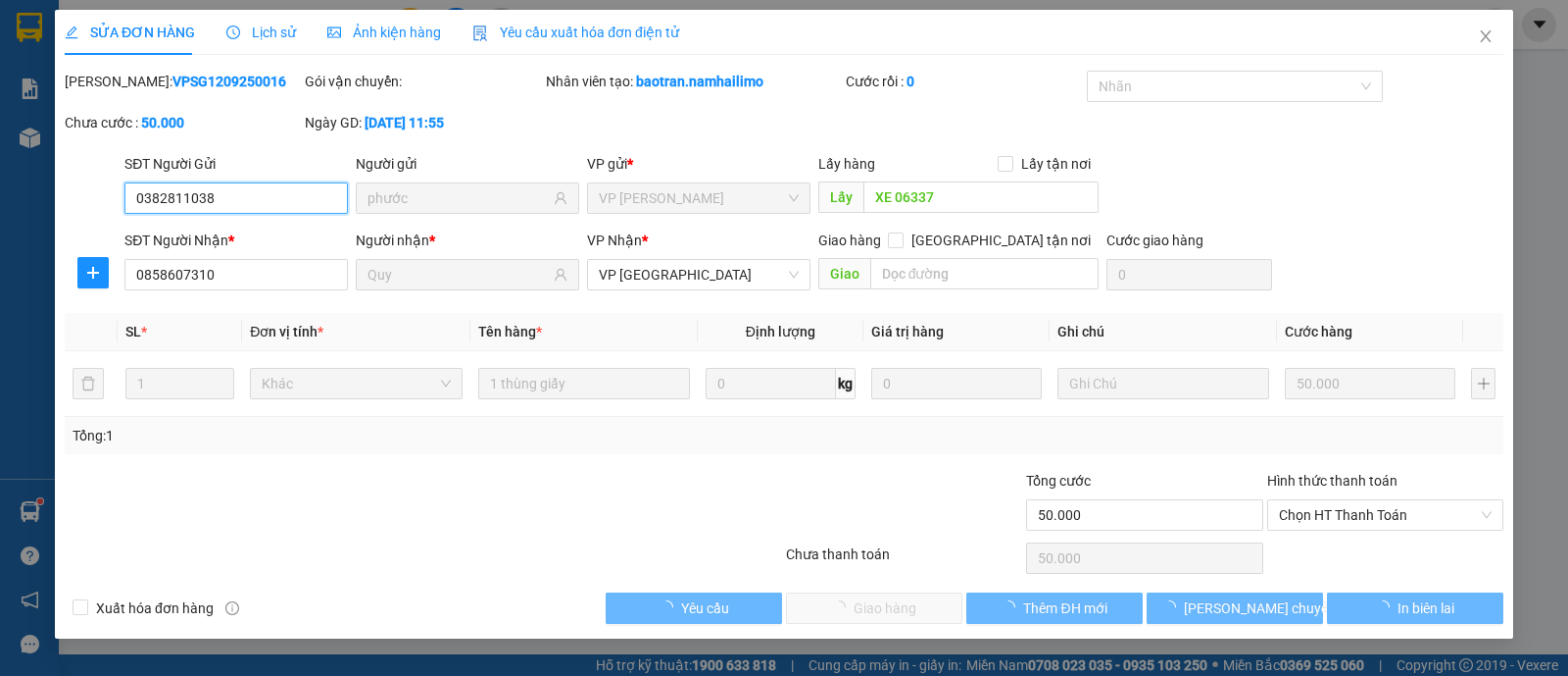
type input "50.000"
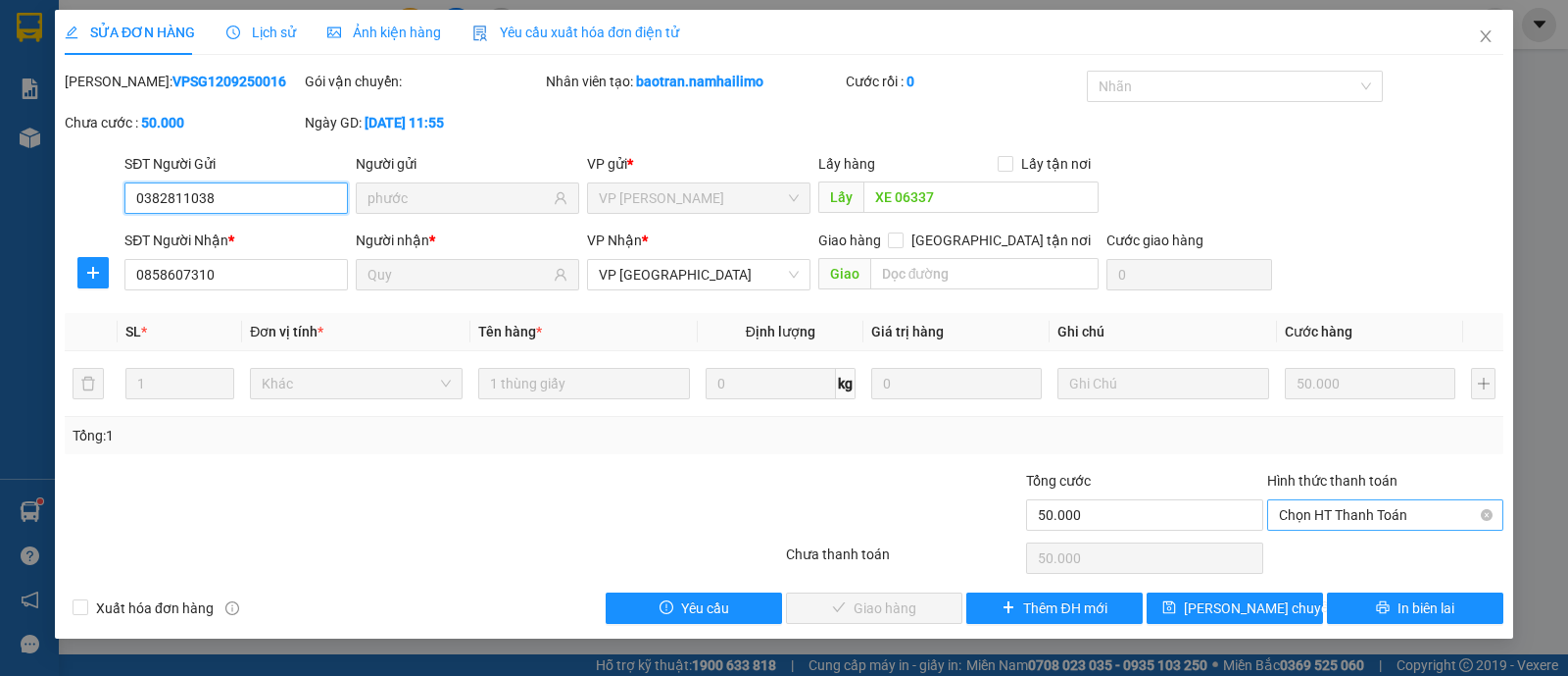
click at [1281, 523] on span "Chọn HT Thanh Toán" at bounding box center [1385, 515] width 213 height 29
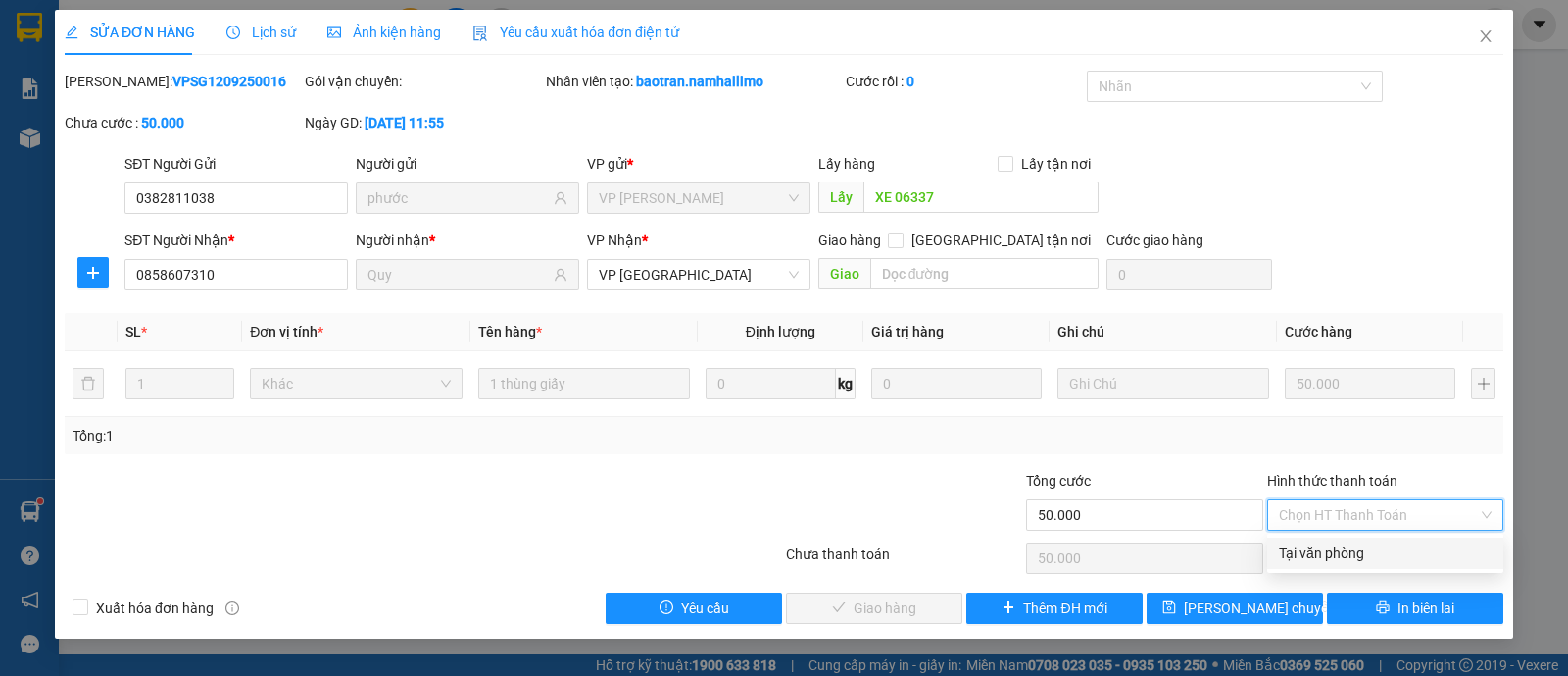
click at [1281, 551] on div "Tại văn phòng" at bounding box center [1385, 553] width 213 height 22
type input "0"
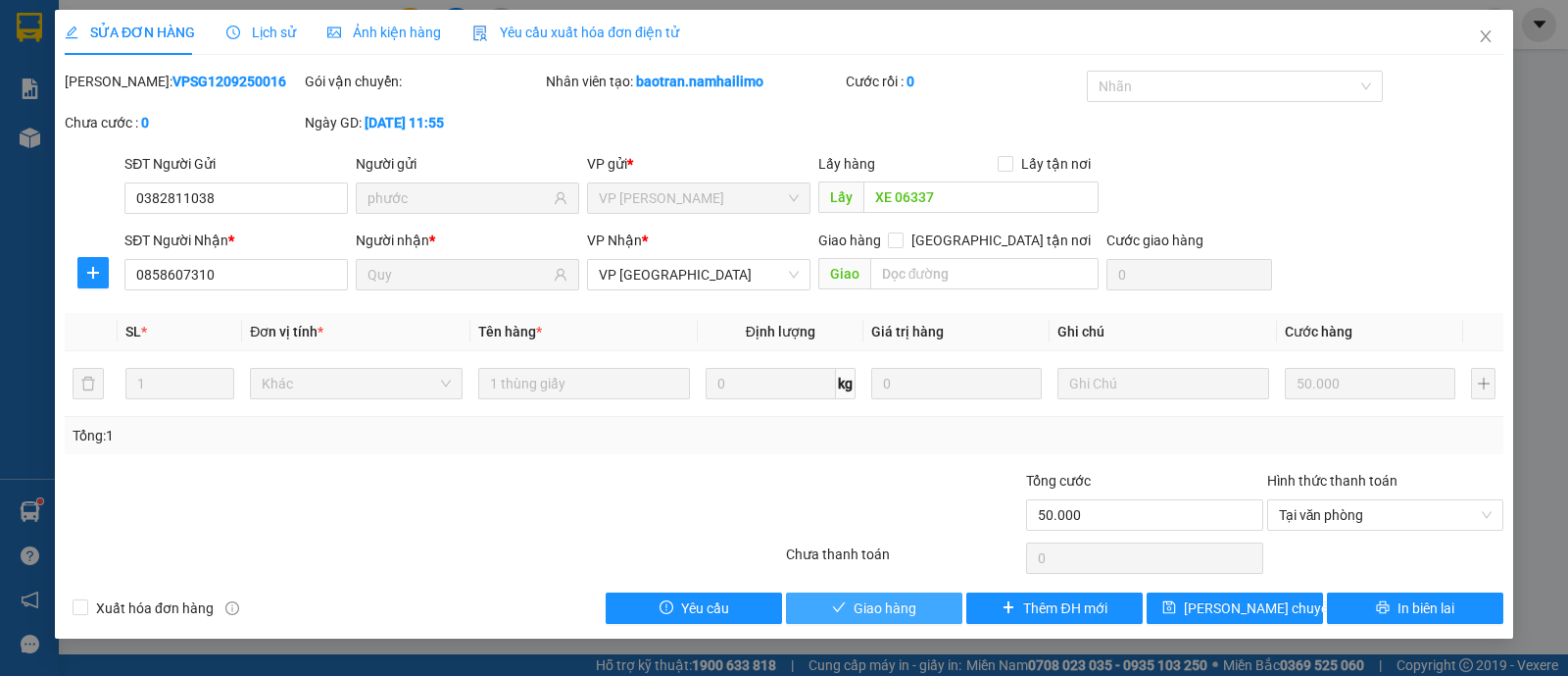
click at [928, 608] on button "Giao hàng" at bounding box center [875, 608] width 177 height 31
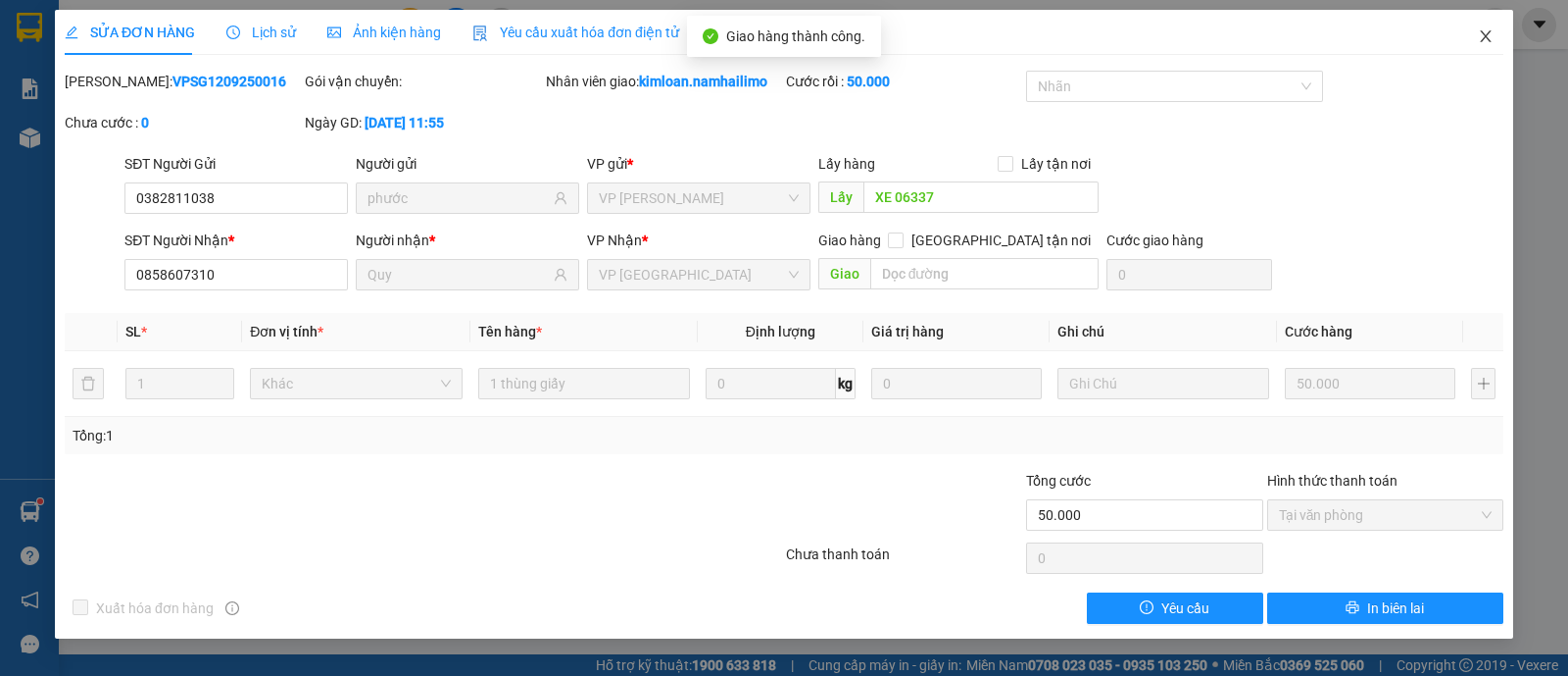
click at [1480, 41] on icon "close" at bounding box center [1486, 36] width 16 height 16
